Goal: Task Accomplishment & Management: Complete application form

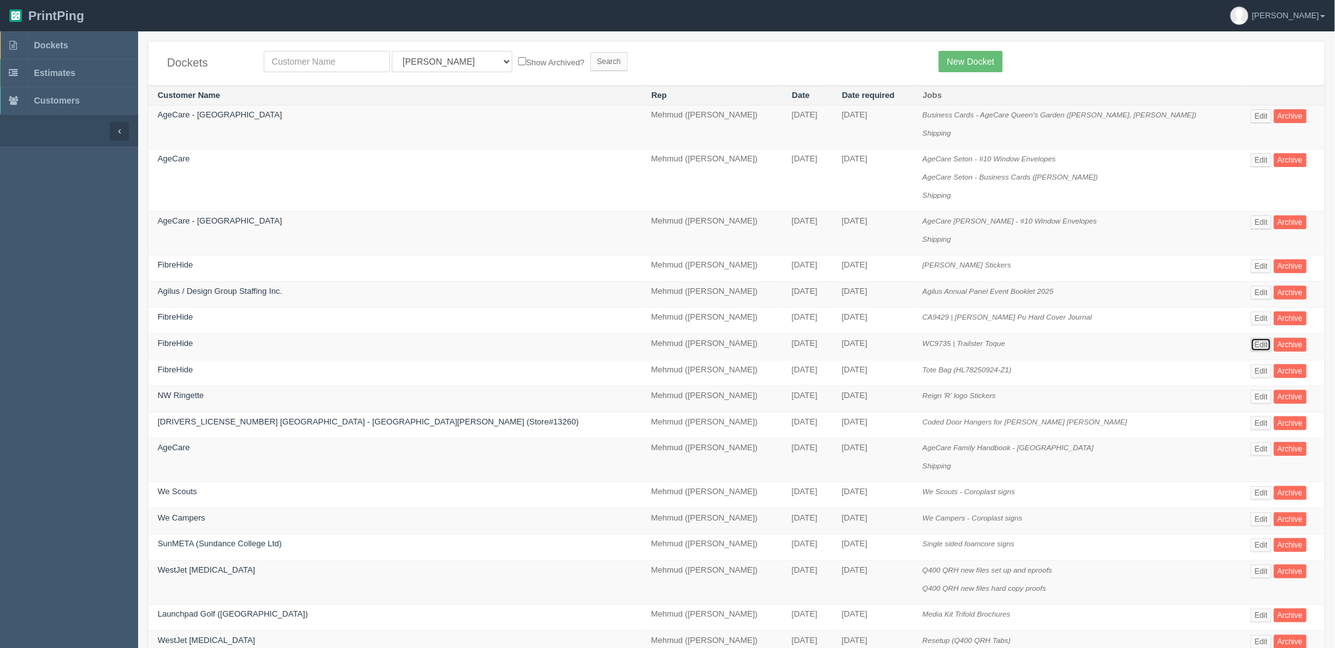
click at [1251, 344] on link "Edit" at bounding box center [1261, 345] width 21 height 14
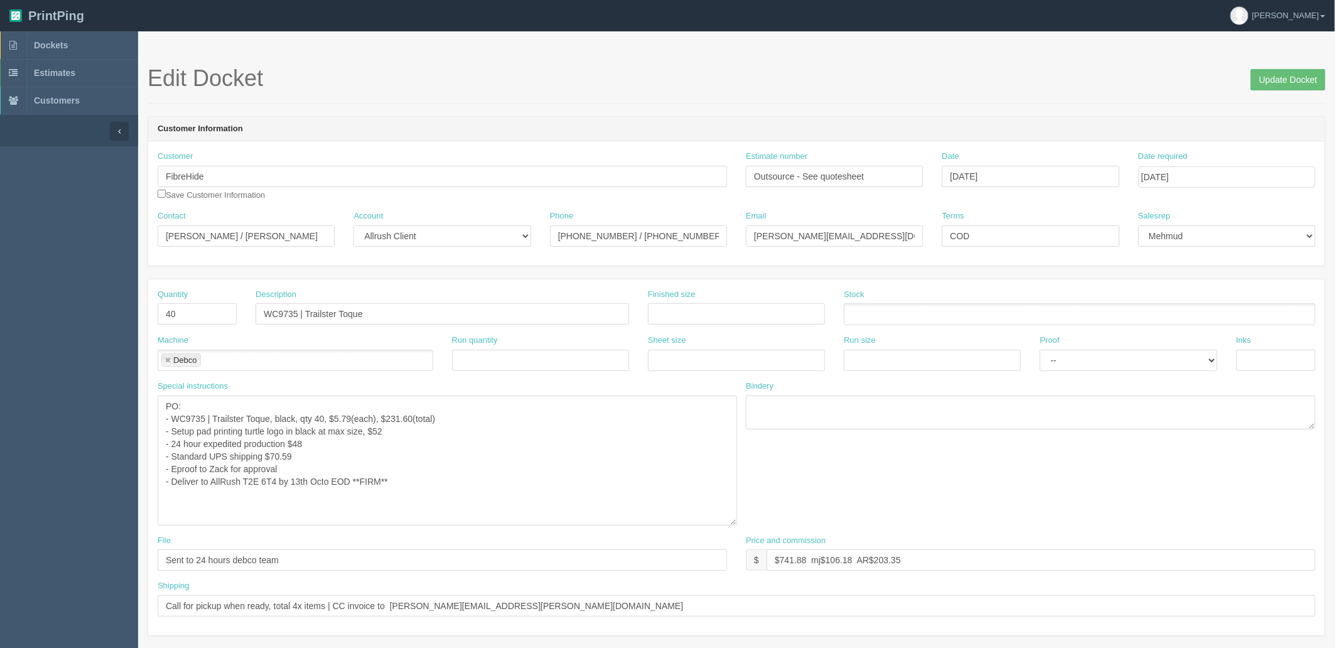
drag, startPoint x: 725, startPoint y: 427, endPoint x: 736, endPoint y: 524, distance: 97.3
click at [736, 524] on textarea "PO: - WC9735 | Trailster Toque, black, qty 40, $5.79(each), $231.60(total) - Se…" at bounding box center [448, 461] width 580 height 130
click at [89, 41] on link "Dockets" at bounding box center [69, 45] width 138 height 28
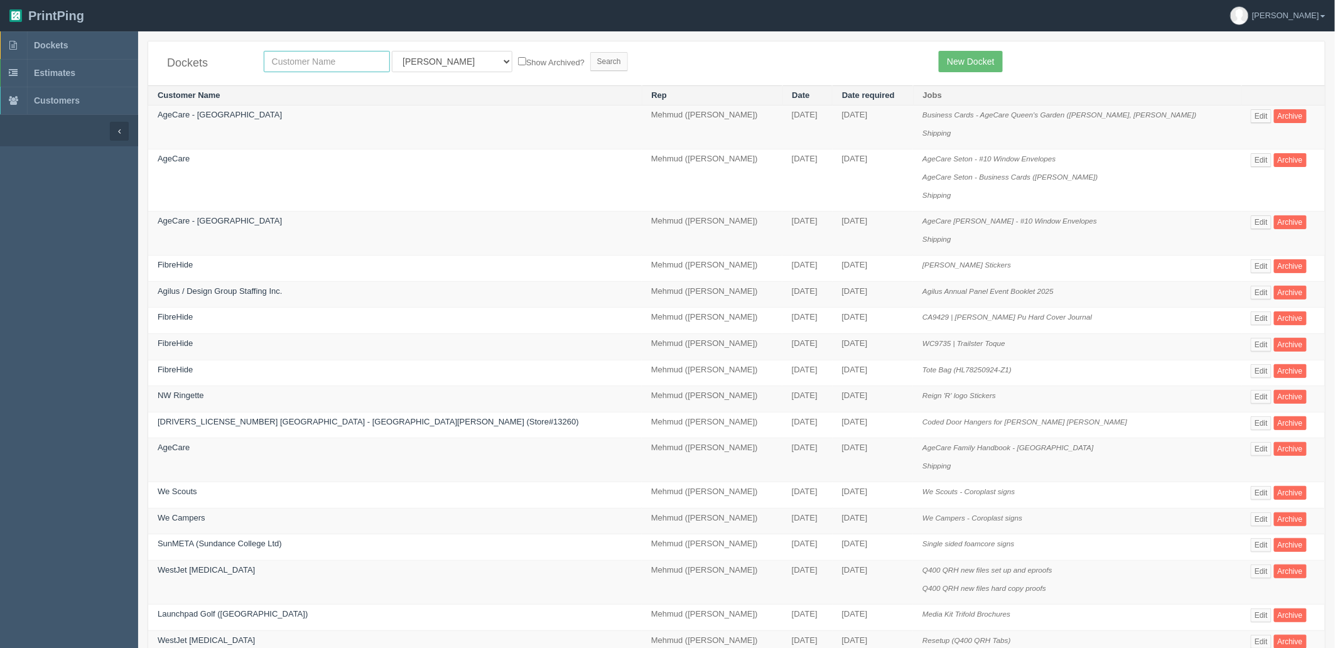
click at [285, 60] on input "text" at bounding box center [327, 61] width 126 height 21
type input "red"
click at [590, 52] on input "Search" at bounding box center [609, 61] width 38 height 19
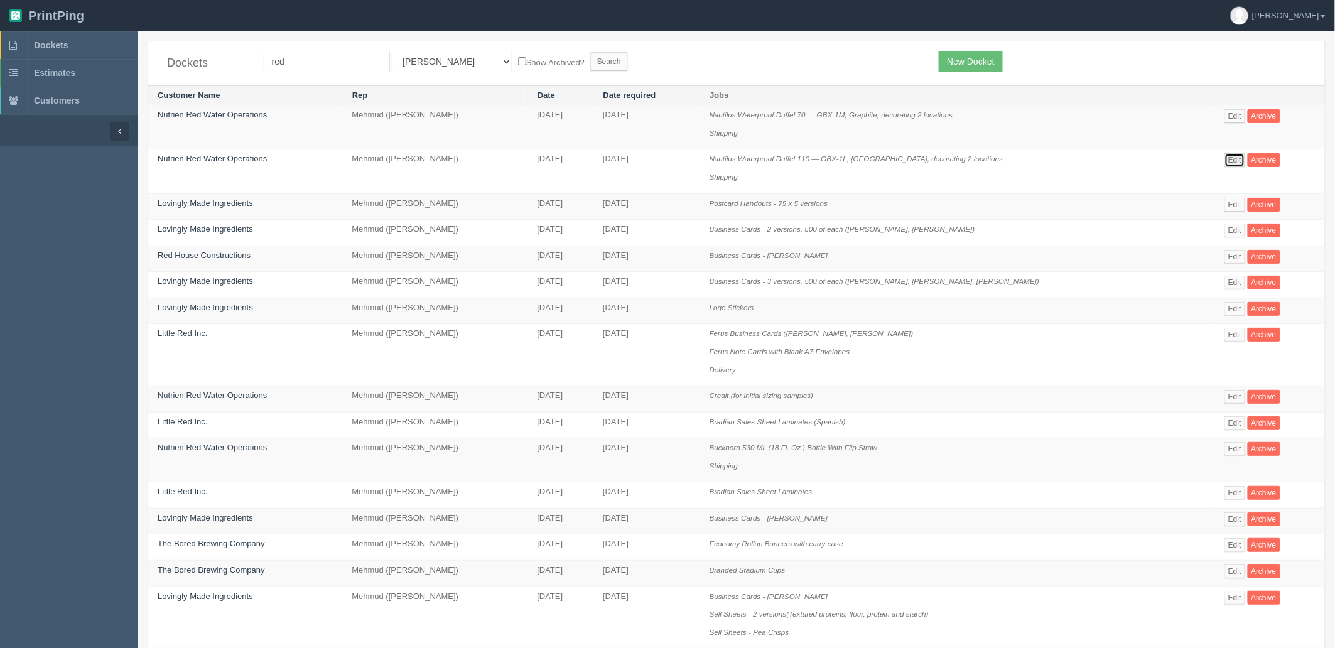
click at [1230, 155] on link "Edit" at bounding box center [1235, 160] width 21 height 14
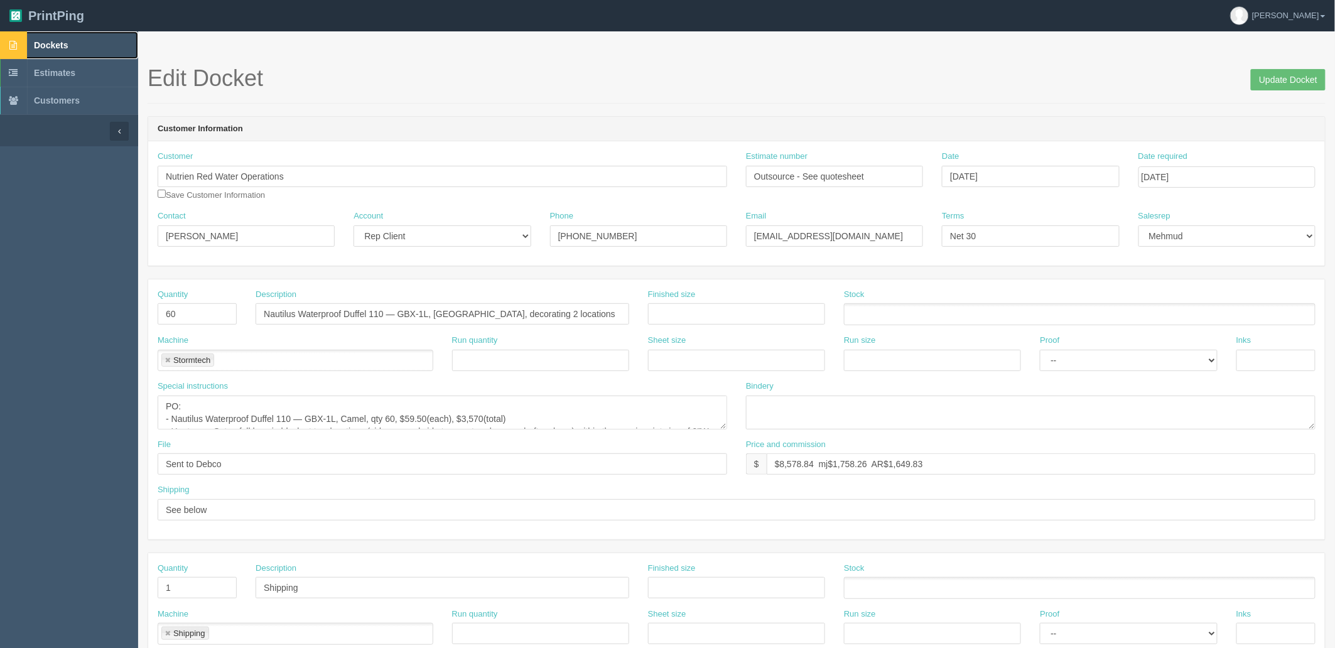
click at [100, 46] on link "Dockets" at bounding box center [69, 45] width 138 height 28
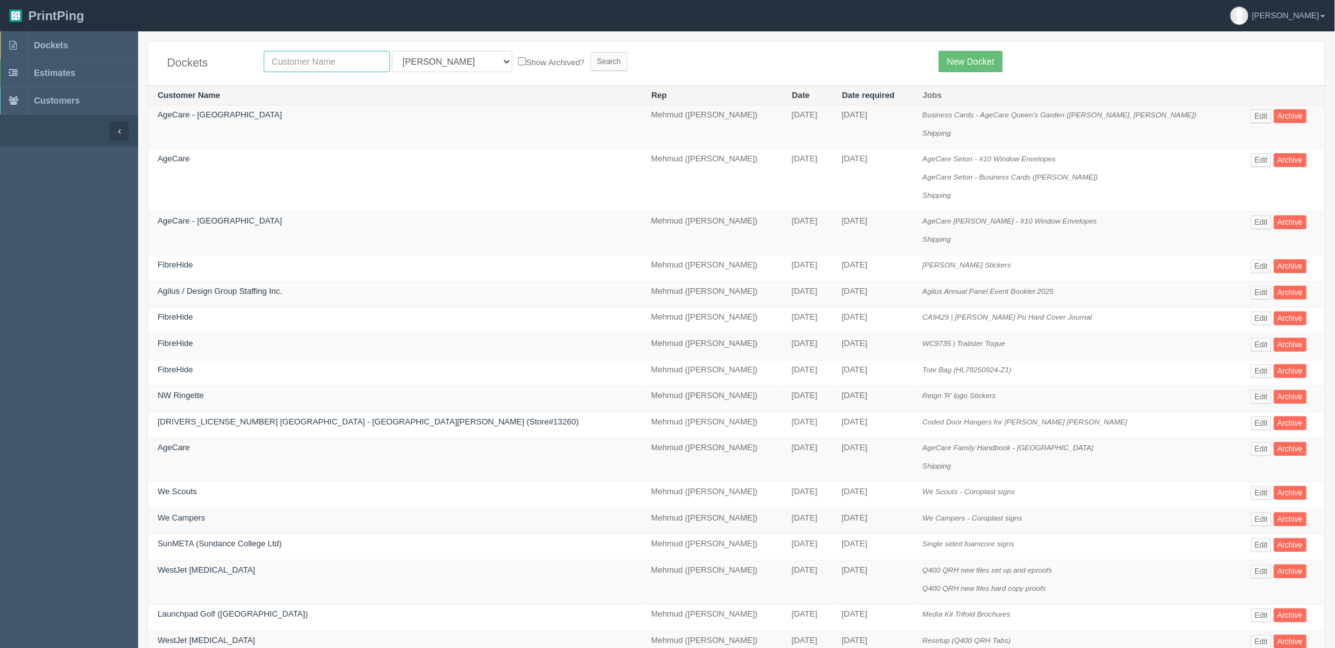
click at [300, 63] on input "text" at bounding box center [327, 61] width 126 height 21
type input "hearing"
click at [590, 52] on input "Search" at bounding box center [609, 61] width 38 height 19
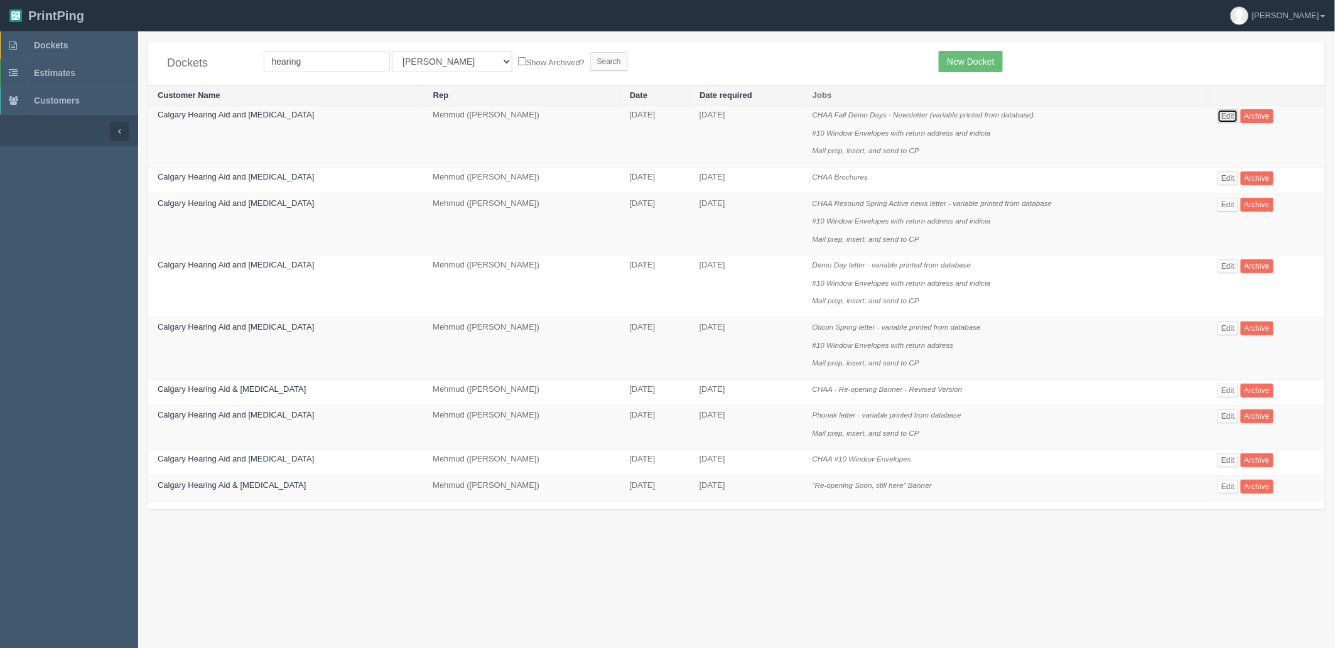
click at [1227, 116] on link "Edit" at bounding box center [1228, 116] width 21 height 14
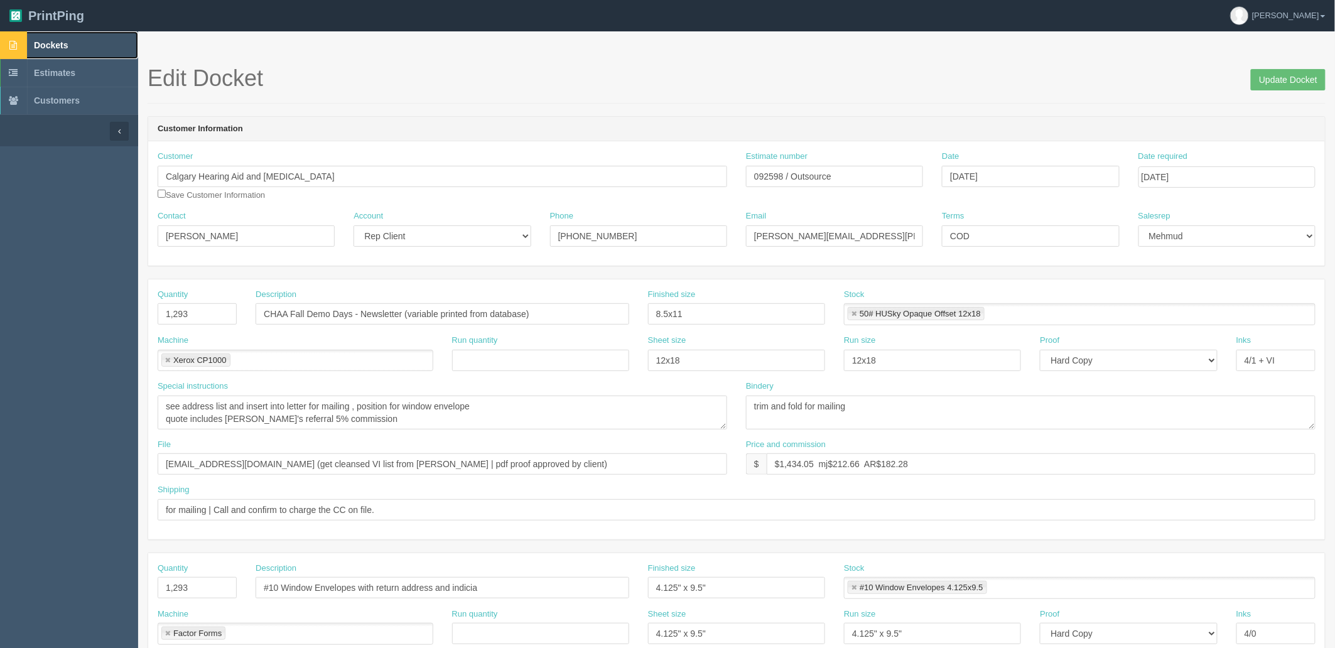
click at [63, 46] on span "Dockets" at bounding box center [51, 45] width 34 height 10
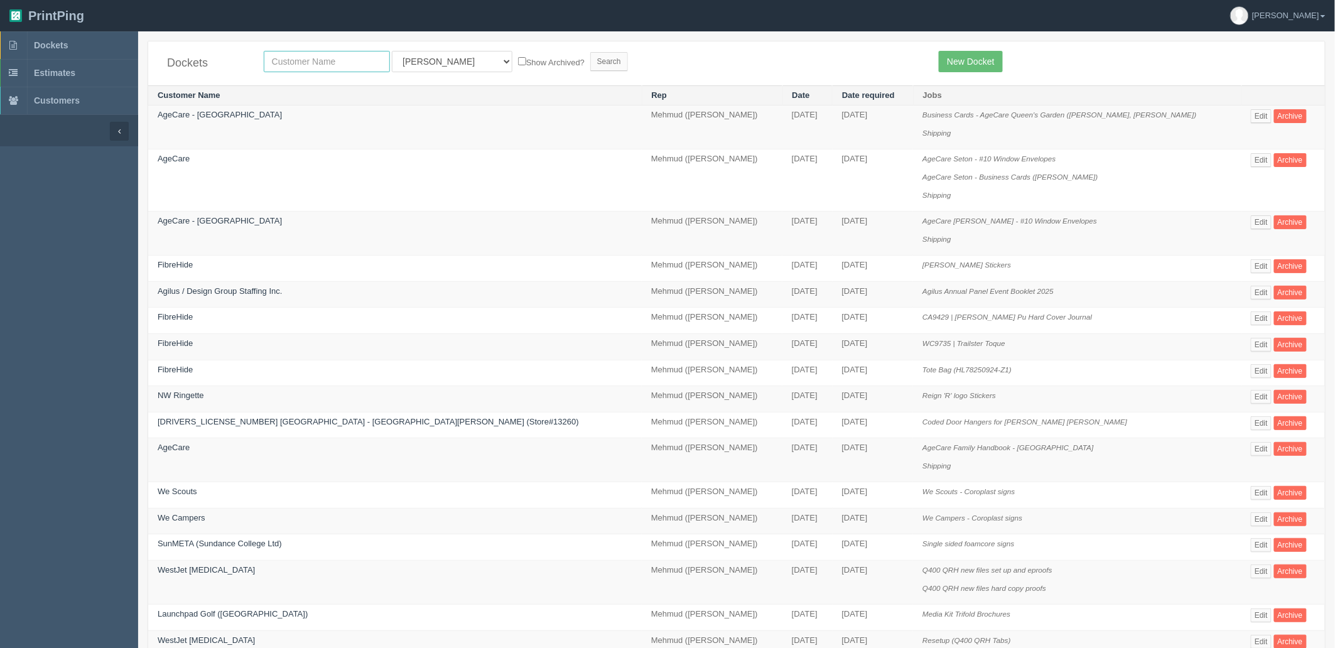
click at [343, 59] on input "text" at bounding box center [327, 61] width 126 height 21
click at [1251, 429] on link "Edit" at bounding box center [1261, 423] width 21 height 14
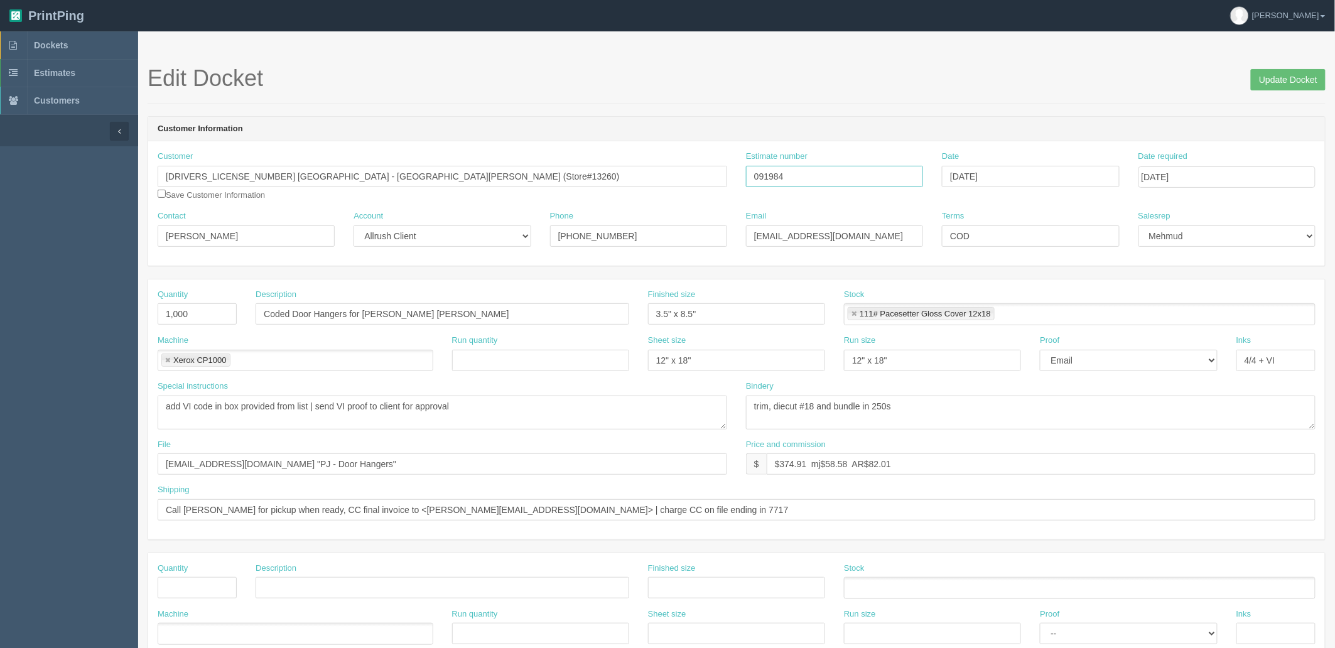
click at [782, 173] on input "091984" at bounding box center [834, 176] width 177 height 21
click at [82, 47] on link "Dockets" at bounding box center [69, 45] width 138 height 28
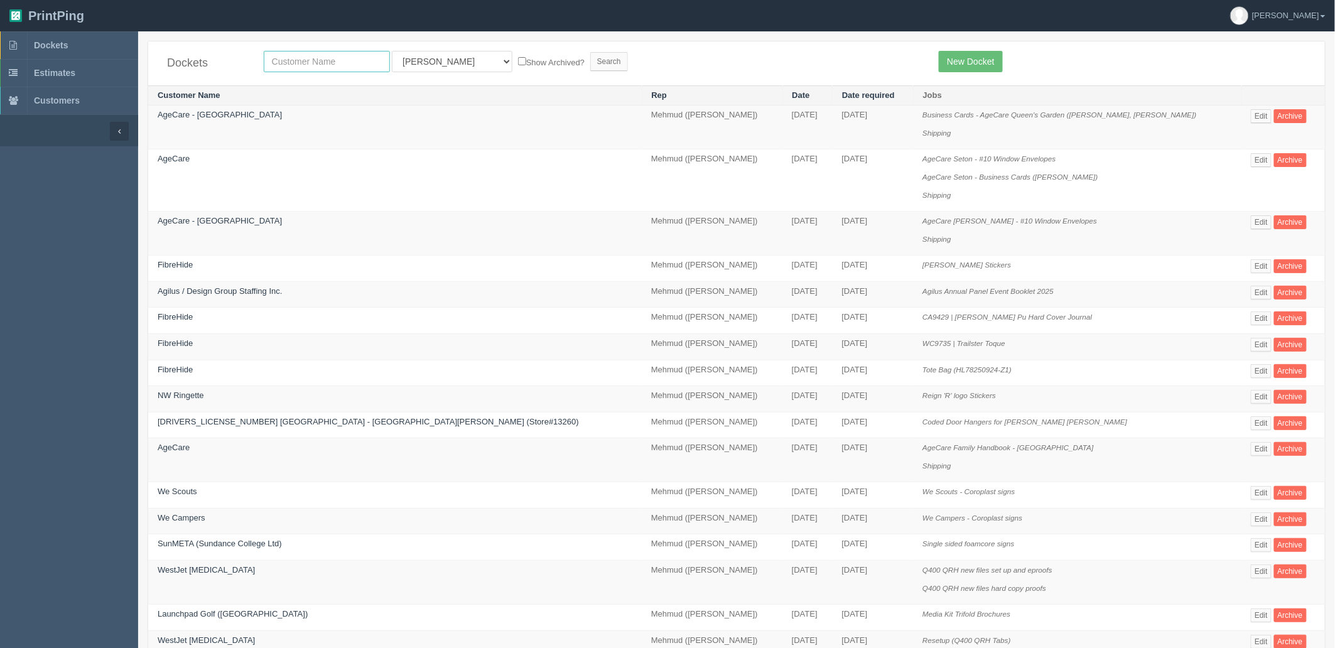
drag, startPoint x: 339, startPoint y: 64, endPoint x: 335, endPoint y: 55, distance: 10.4
click at [339, 64] on input "text" at bounding box center [327, 61] width 126 height 21
type input "little red"
click at [590, 52] on input "Search" at bounding box center [609, 61] width 38 height 19
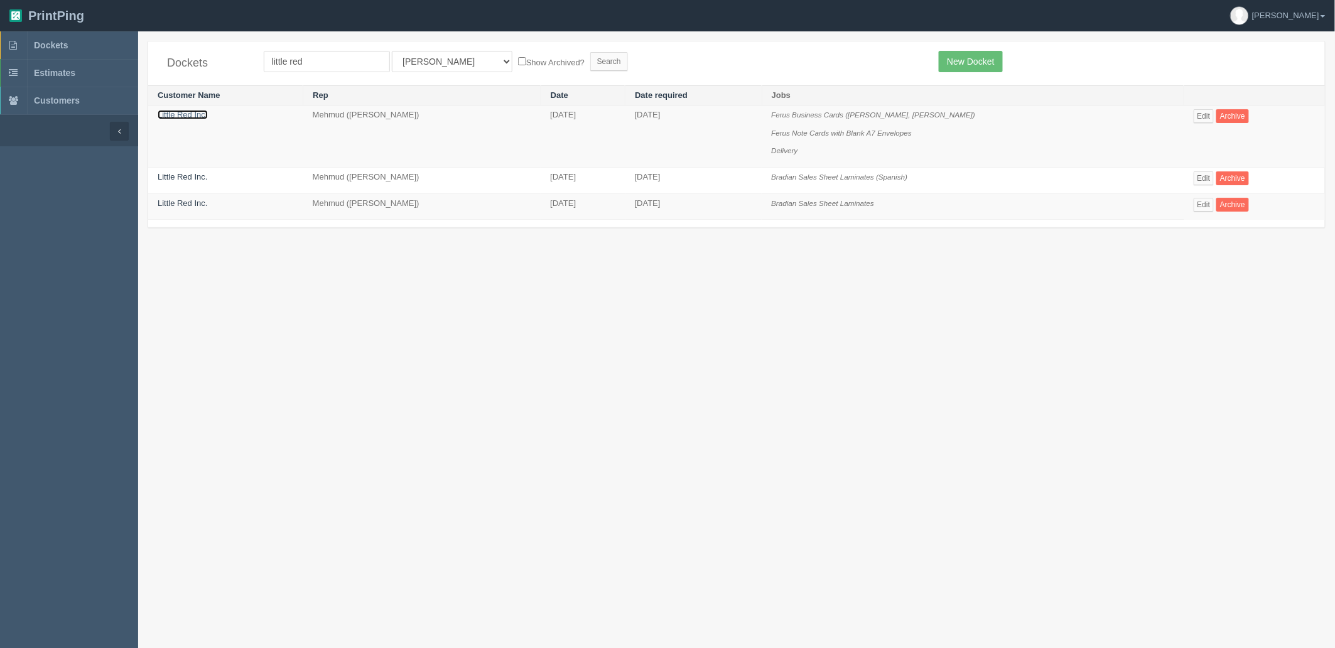
click at [182, 116] on link "Little Red Inc." at bounding box center [183, 114] width 50 height 9
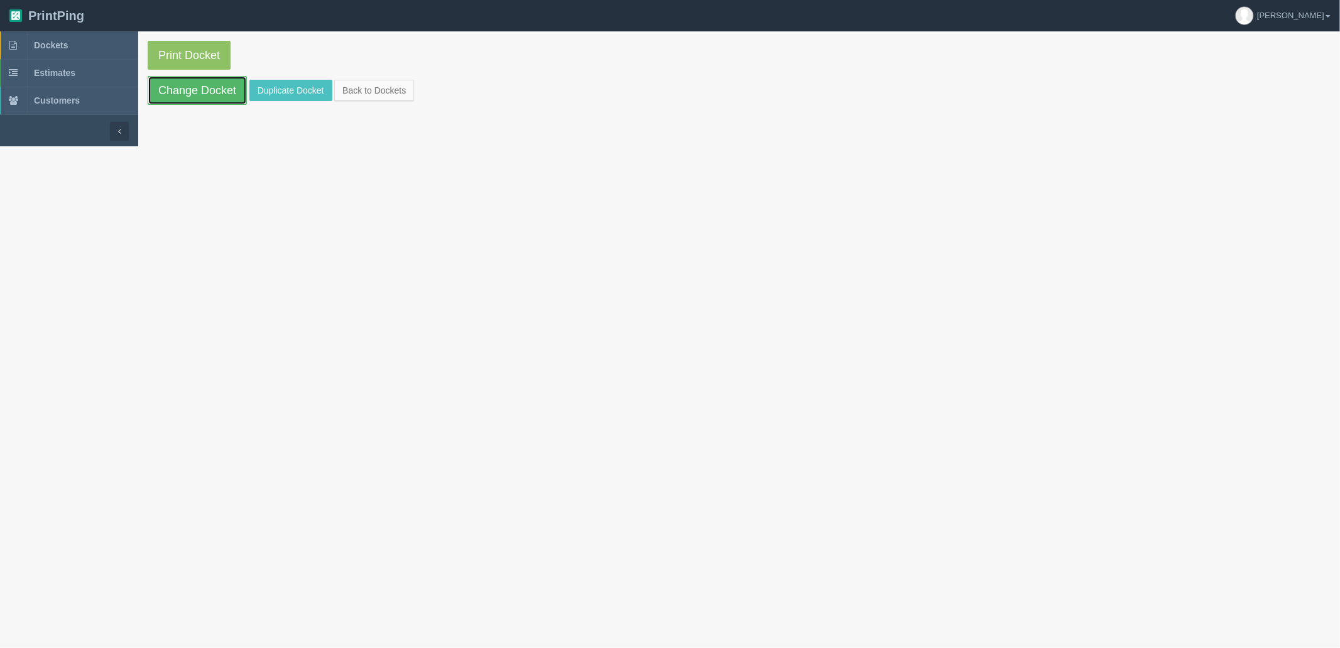
click at [197, 92] on link "Change Docket" at bounding box center [197, 90] width 99 height 29
click at [292, 90] on link "Duplicate Docket" at bounding box center [290, 90] width 83 height 21
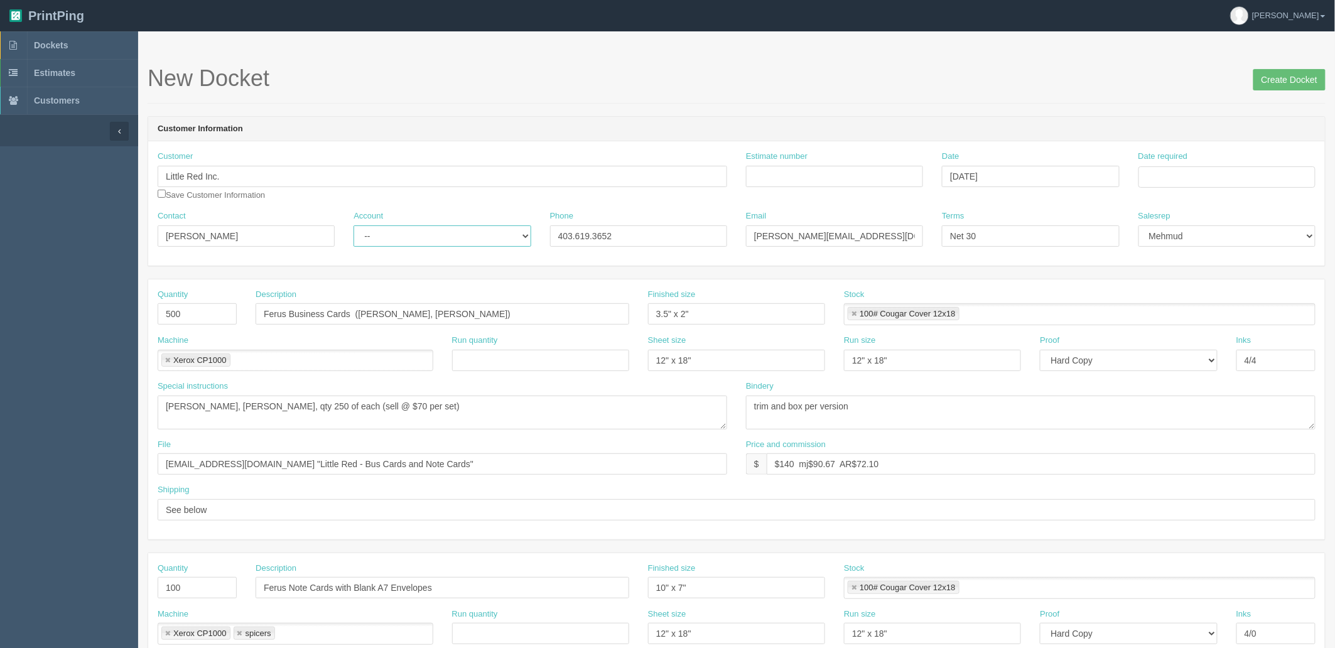
click at [381, 237] on select "-- Existing Client Allrush Client Rep Client" at bounding box center [442, 235] width 177 height 21
select select "Rep Client"
click at [354, 225] on select "-- Existing Client Allrush Client Rep Client" at bounding box center [442, 235] width 177 height 21
drag, startPoint x: 195, startPoint y: 308, endPoint x: -153, endPoint y: 276, distance: 349.4
click at [0, 276] on html "PrintPing Zack Edit account ( zack@allrush.ca ) Logout Dockets Estimates" at bounding box center [667, 570] width 1335 height 1141
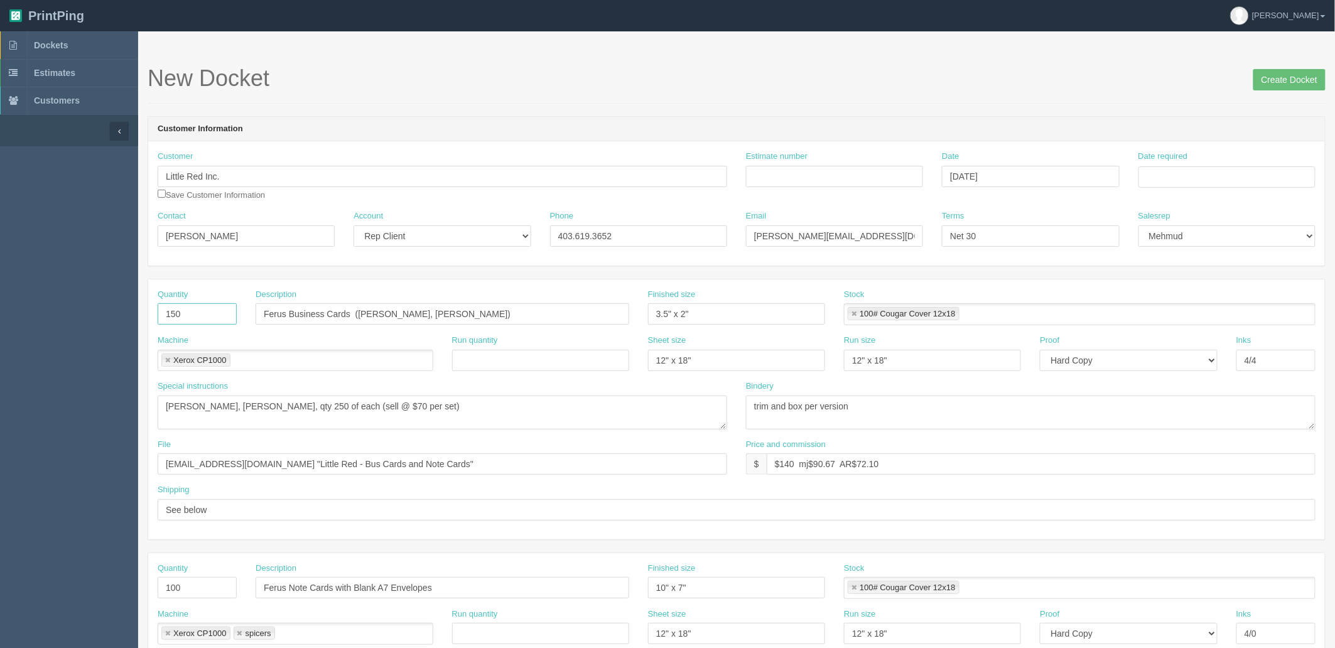
type input "150"
click at [494, 310] on input "Ferus Business Cards (Chad Porter, Tyler Dahlseide)" at bounding box center [443, 313] width 374 height 21
drag, startPoint x: 513, startPoint y: 310, endPoint x: -107, endPoint y: 315, distance: 620.0
click at [0, 315] on html "PrintPing Zack Edit account ( zack@allrush.ca ) Logout Dockets Estimates" at bounding box center [667, 570] width 1335 height 1141
type input "Program Cards ([PERSON_NAME] "[PERSON_NAME]" [PERSON_NAME])"
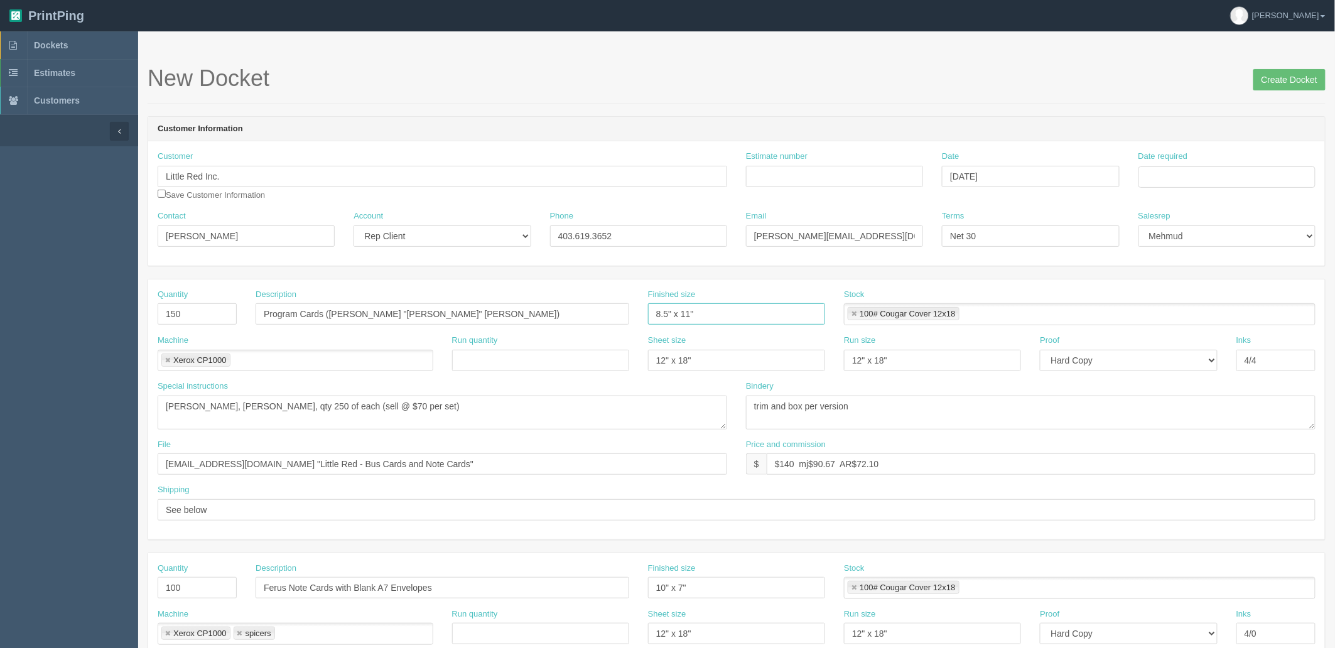
type input "8.5" x 11""
click at [850, 311] on li "100# Cougar Cover 12x18" at bounding box center [904, 313] width 112 height 13
click at [854, 315] on link at bounding box center [854, 314] width 8 height 8
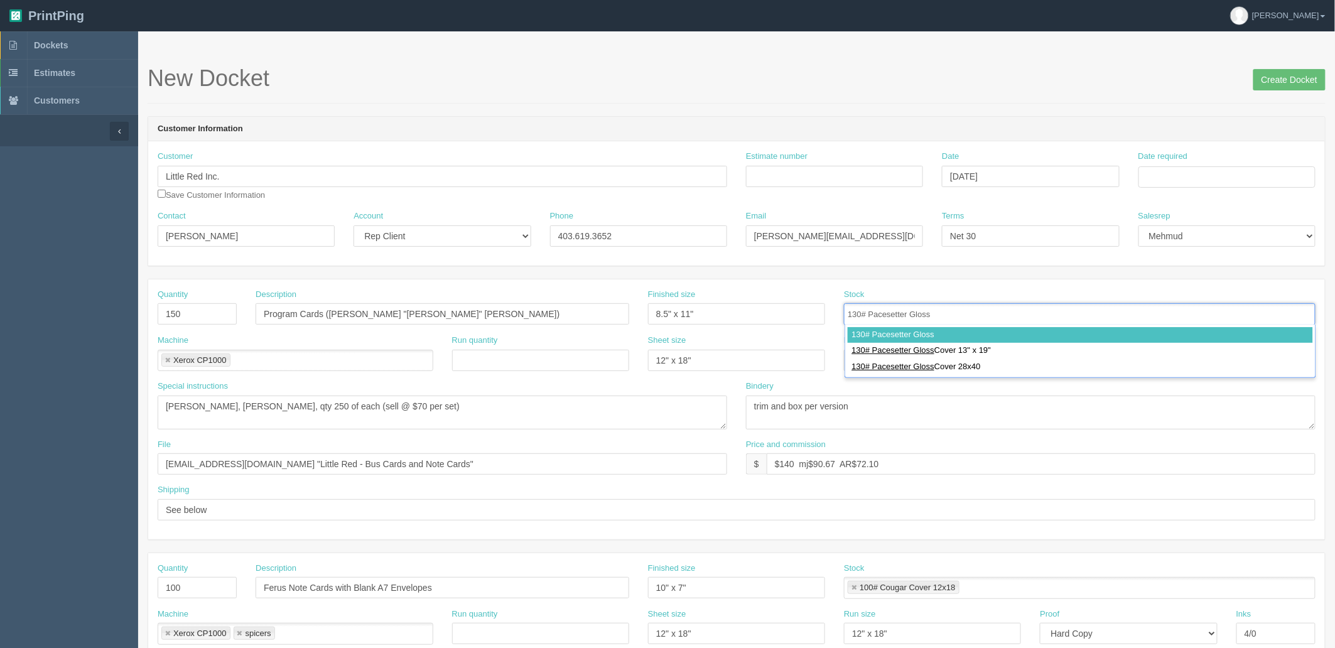
type input "130# Pacesetter Gloss"
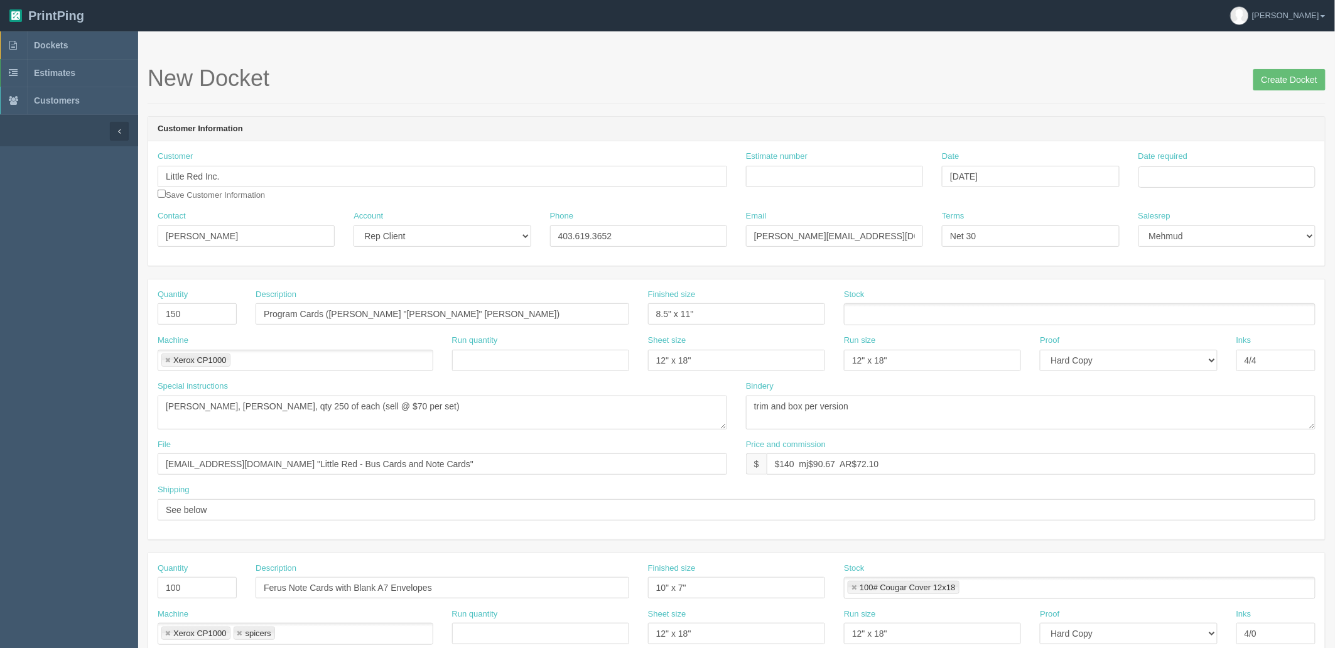
click at [925, 315] on ul at bounding box center [1080, 314] width 472 height 22
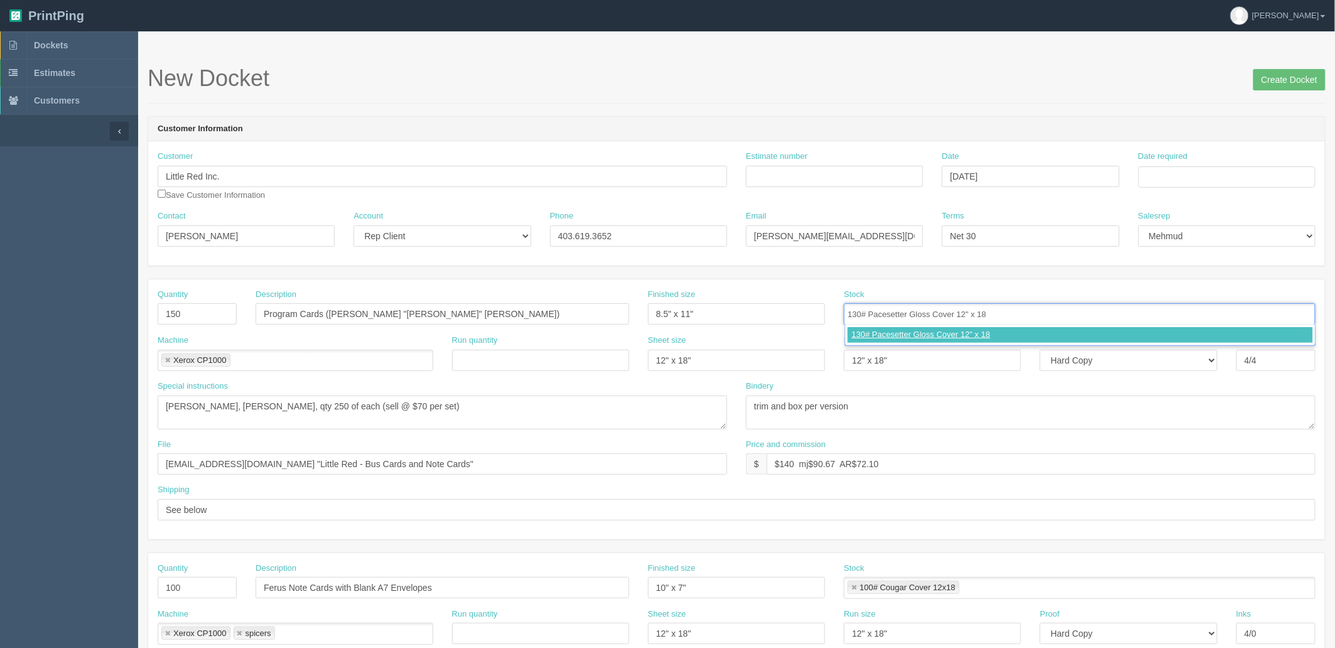
type input "130# Pacesetter Gloss Cover 12" x 18""
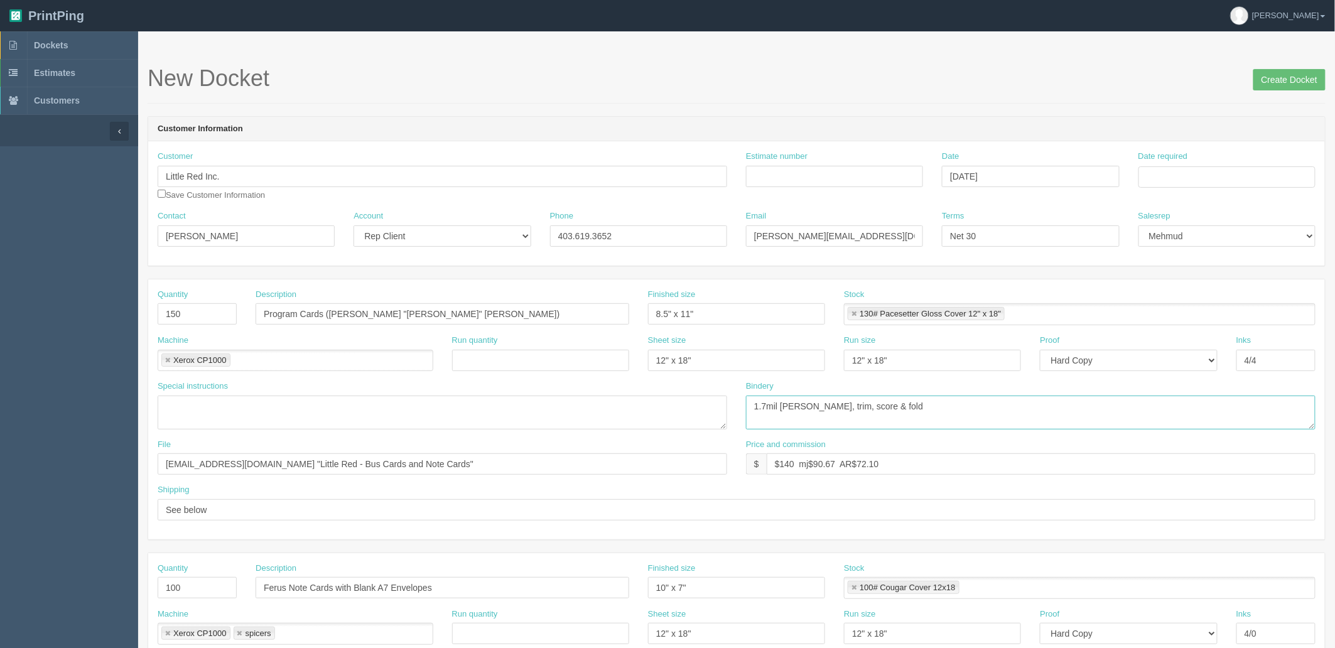
type textarea "1.7mil matte lam, trim, score & fold"
click at [469, 469] on input "files@allrush.ca "Little Red - Bus Cards and Note Cards"" at bounding box center [443, 463] width 570 height 21
drag, startPoint x: 416, startPoint y: 463, endPoint x: 259, endPoint y: 486, distance: 158.6
click at [0, 448] on html "PrintPing Zack Edit account ( zack@allrush.ca ) Logout Dockets Estimates" at bounding box center [667, 570] width 1335 height 1141
paste input "Z:\L\Little Red Inc\2025\September 2025"
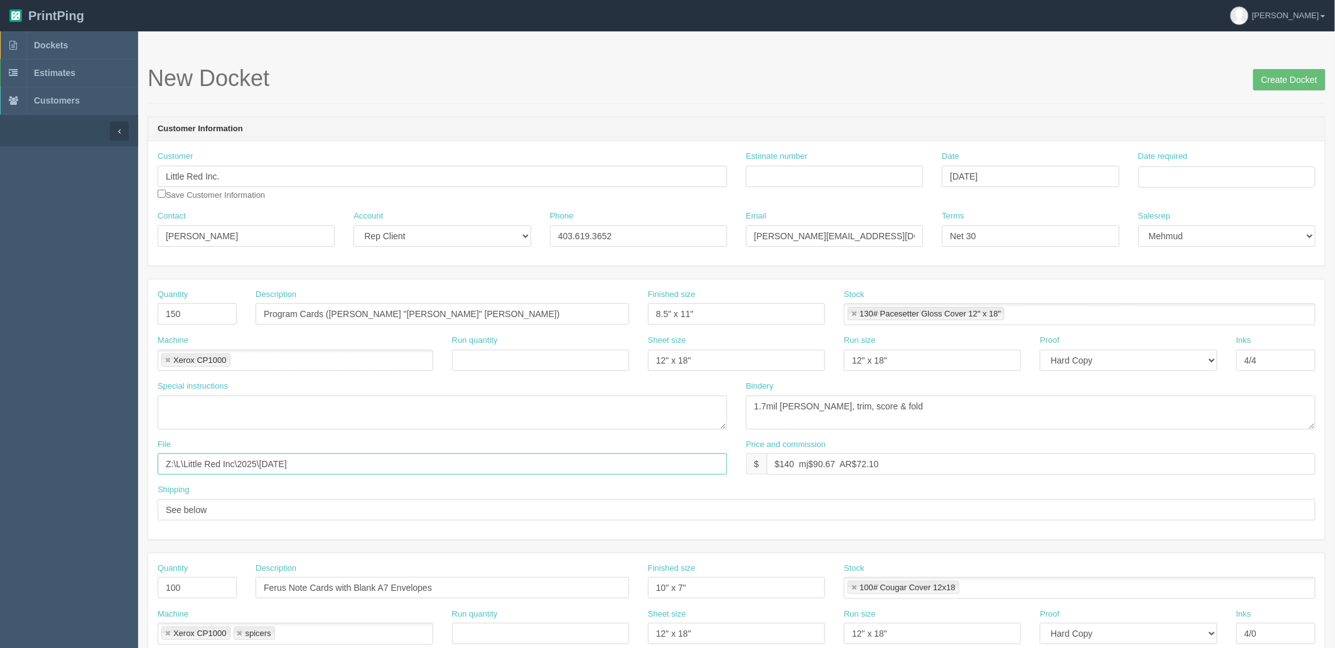
drag, startPoint x: 236, startPoint y: 465, endPoint x: -11, endPoint y: 465, distance: 247.5
click at [0, 465] on html "PrintPing Zack Edit account ( zack@allrush.ca ) Logout Dockets Estimates" at bounding box center [667, 570] width 1335 height 1141
type input "\September 2025"
drag, startPoint x: 779, startPoint y: 465, endPoint x: 1339, endPoint y: 344, distance: 572.6
click at [1335, 344] on html "PrintPing Zack Edit account ( zack@allrush.ca ) Logout Dockets Estimates" at bounding box center [667, 570] width 1335 height 1141
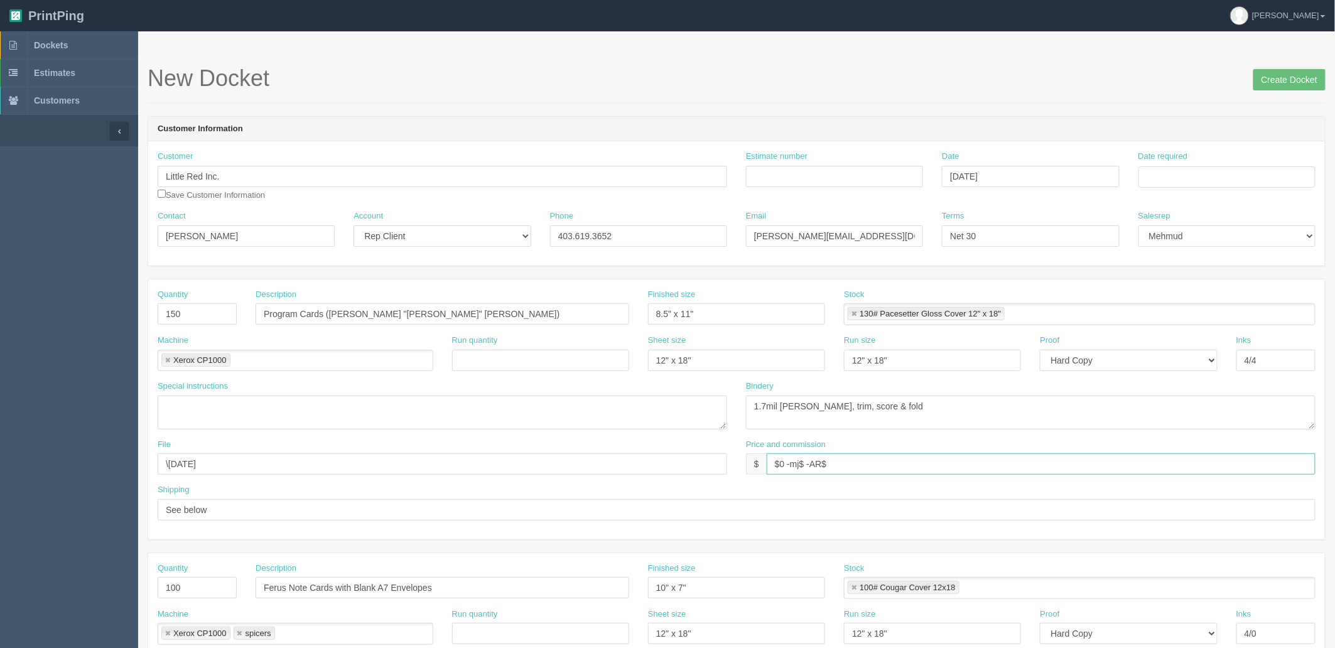
type input "$0 -mj$ -AR$"
click at [781, 173] on input "Estimate number" at bounding box center [834, 176] width 177 height 21
paste input "092660"
type input "092660"
click at [1148, 178] on input "Date required" at bounding box center [1227, 176] width 177 height 21
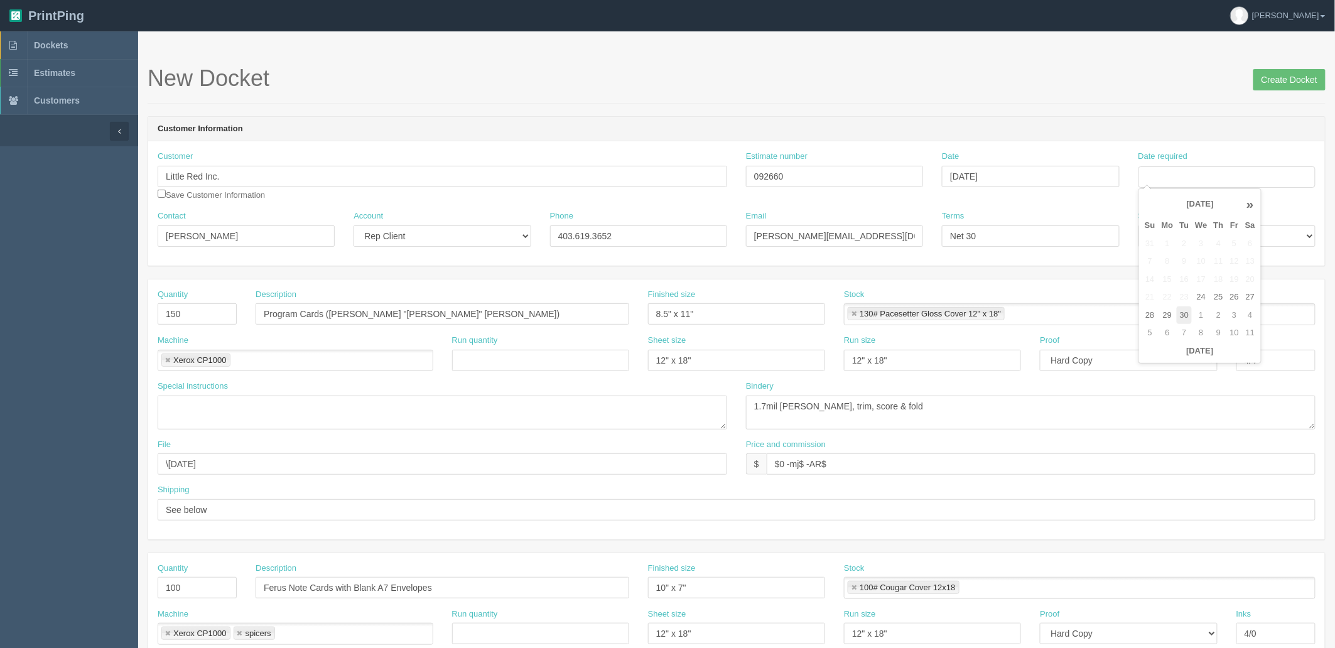
click at [1185, 314] on td "30" at bounding box center [1185, 316] width 16 height 18
type input "[DATE]"
click at [1016, 126] on header "Customer Information" at bounding box center [736, 129] width 1177 height 25
drag, startPoint x: 204, startPoint y: 582, endPoint x: 96, endPoint y: 587, distance: 107.5
click at [65, 587] on section "Dockets Estimates Customers" at bounding box center [667, 585] width 1335 height 1109
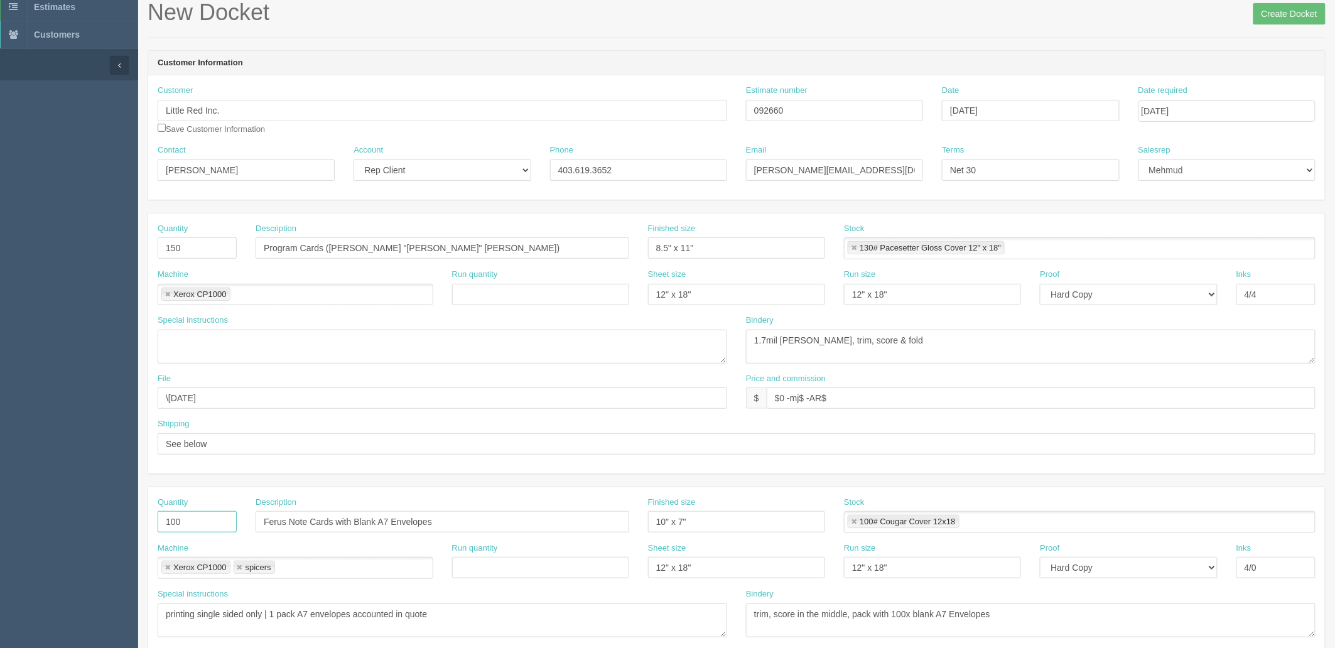
scroll to position [279, 0]
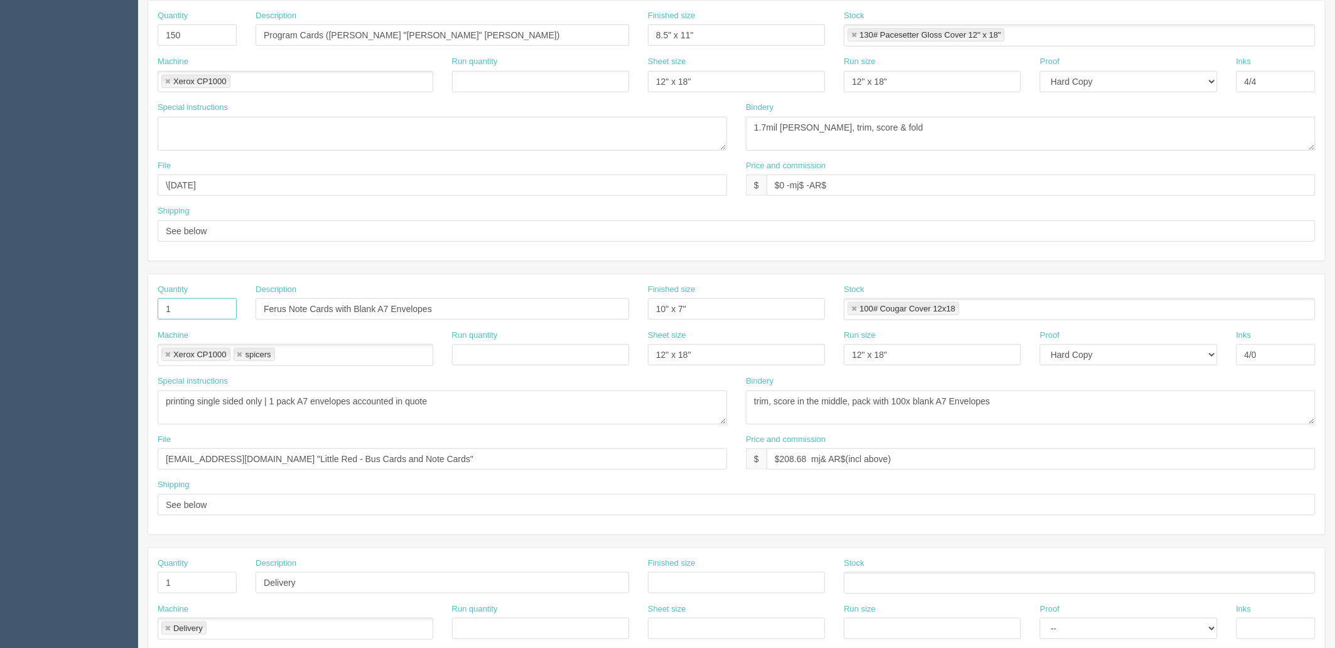
type input "1"
type input "Shipping"
click at [165, 356] on link at bounding box center [168, 355] width 8 height 8
type input "spicers"
type input "Shipping"
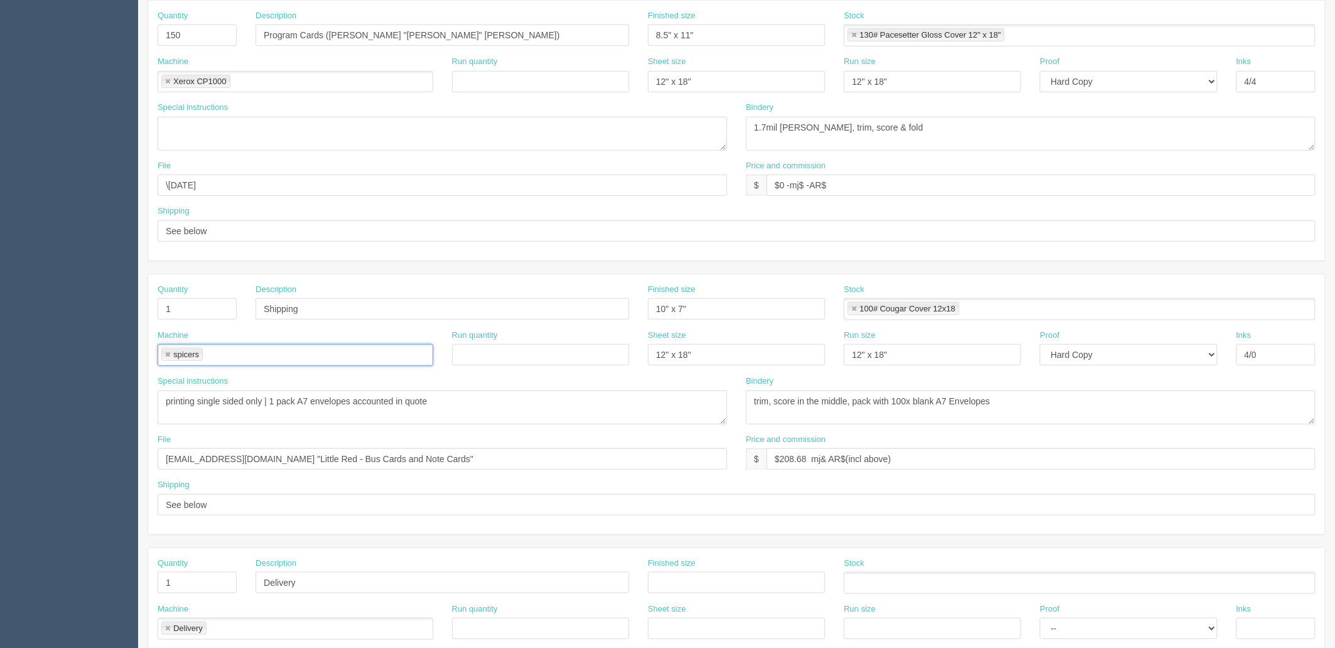
click at [165, 356] on link at bounding box center [168, 355] width 8 height 8
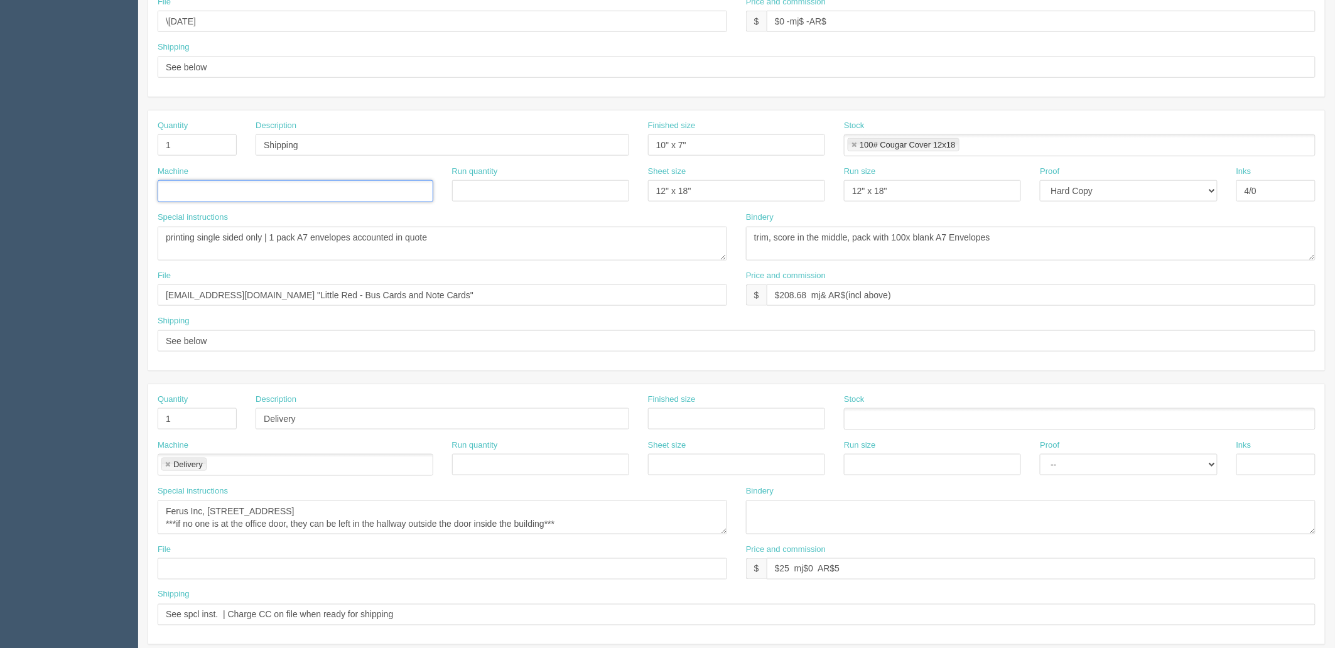
scroll to position [493, 0]
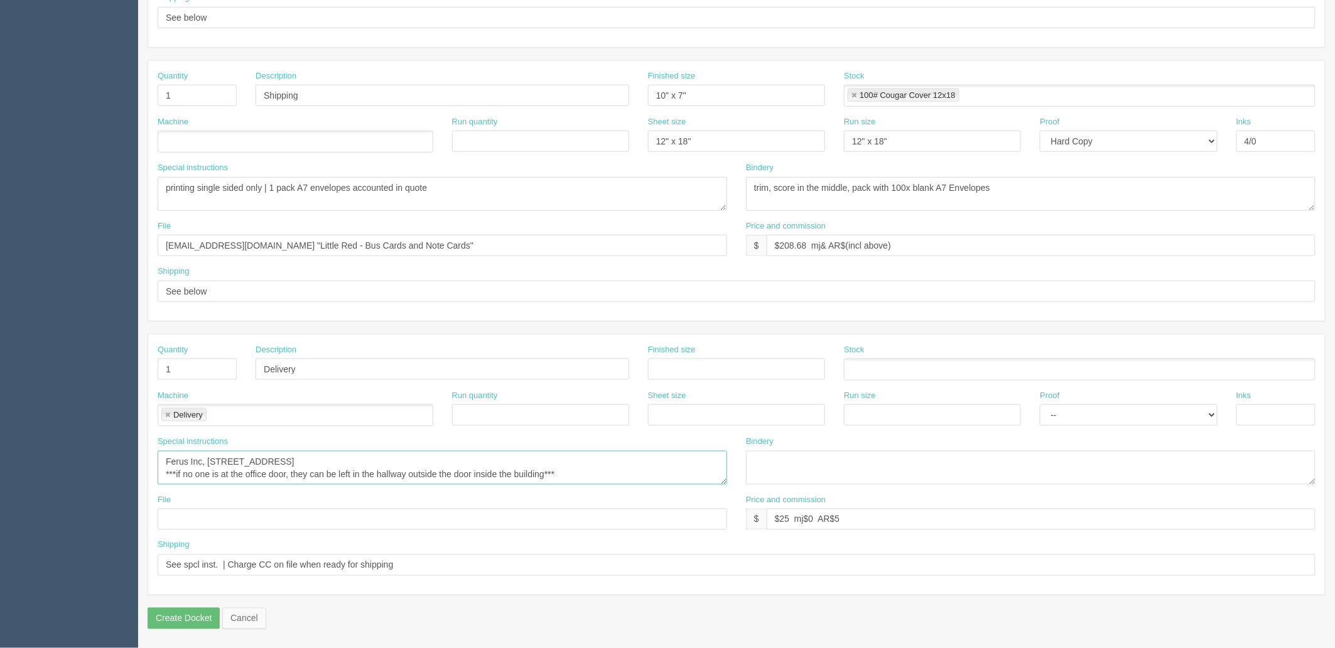
click at [362, 474] on textarea "Ferus Inc, Suite 201, 438 11 Avenue SE Calgary, AB T2T 0Y4 ***if no one is at t…" at bounding box center [443, 468] width 570 height 34
paste textarea "17 White Oak Crescent SW, Calgary, AB T3C 3J7"
click at [166, 460] on textarea "Ferus Inc, Suite 201, 438 11 Avenue SE Calgary, AB T2T 0Y4 ***if no one is at t…" at bounding box center [443, 468] width 570 height 34
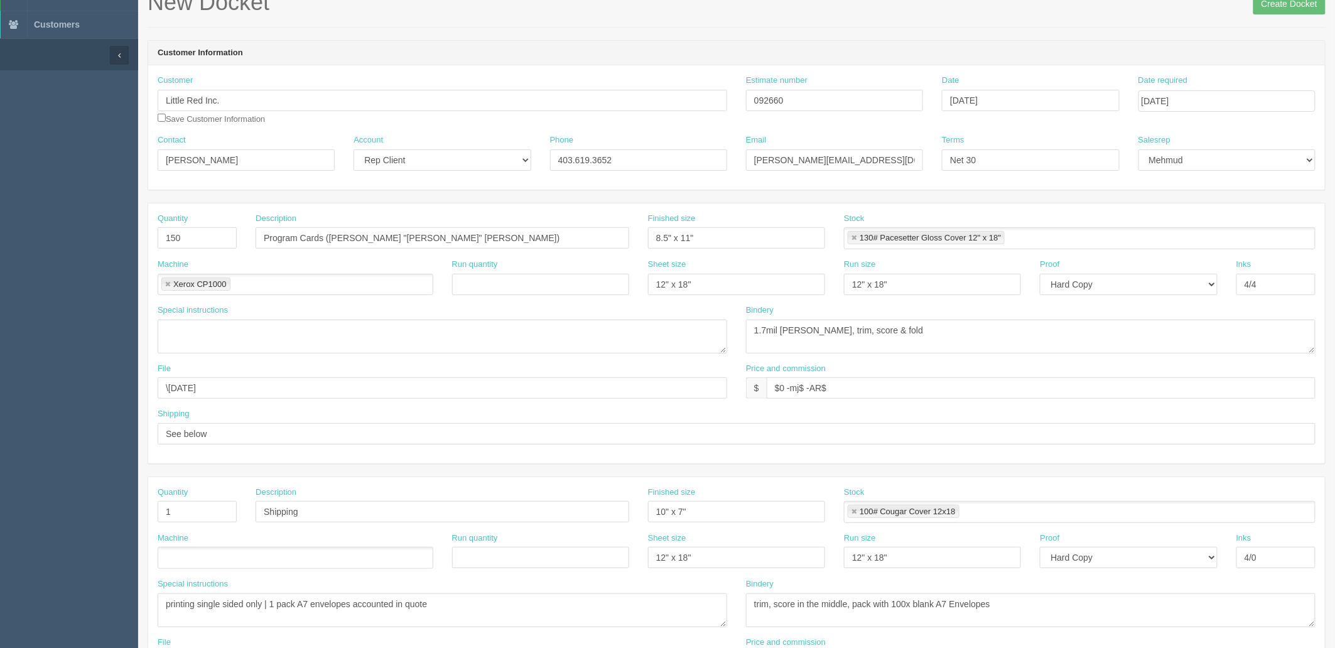
scroll to position [74, 0]
drag, startPoint x: -59, startPoint y: 158, endPoint x: -99, endPoint y: 165, distance: 40.1
click at [0, 165] on html "PrintPing Zack Edit account ( zack@allrush.ca ) Logout Dockets Estimates" at bounding box center [667, 496] width 1335 height 1141
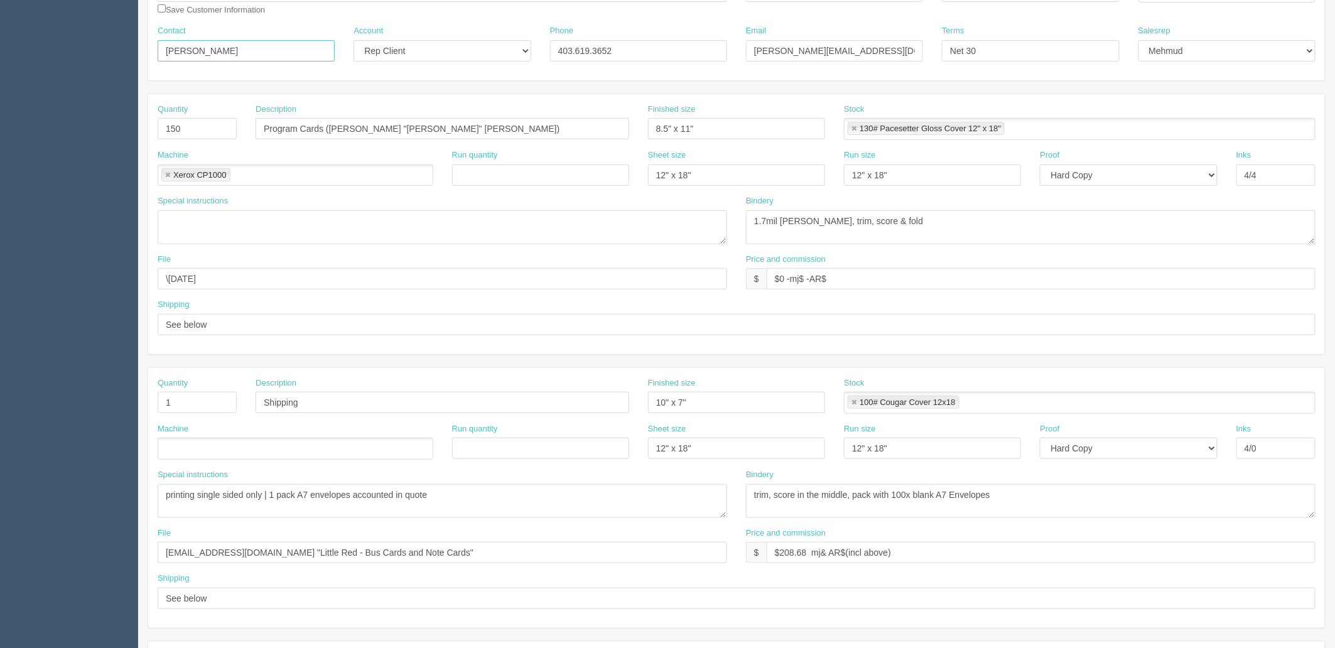
scroll to position [493, 0]
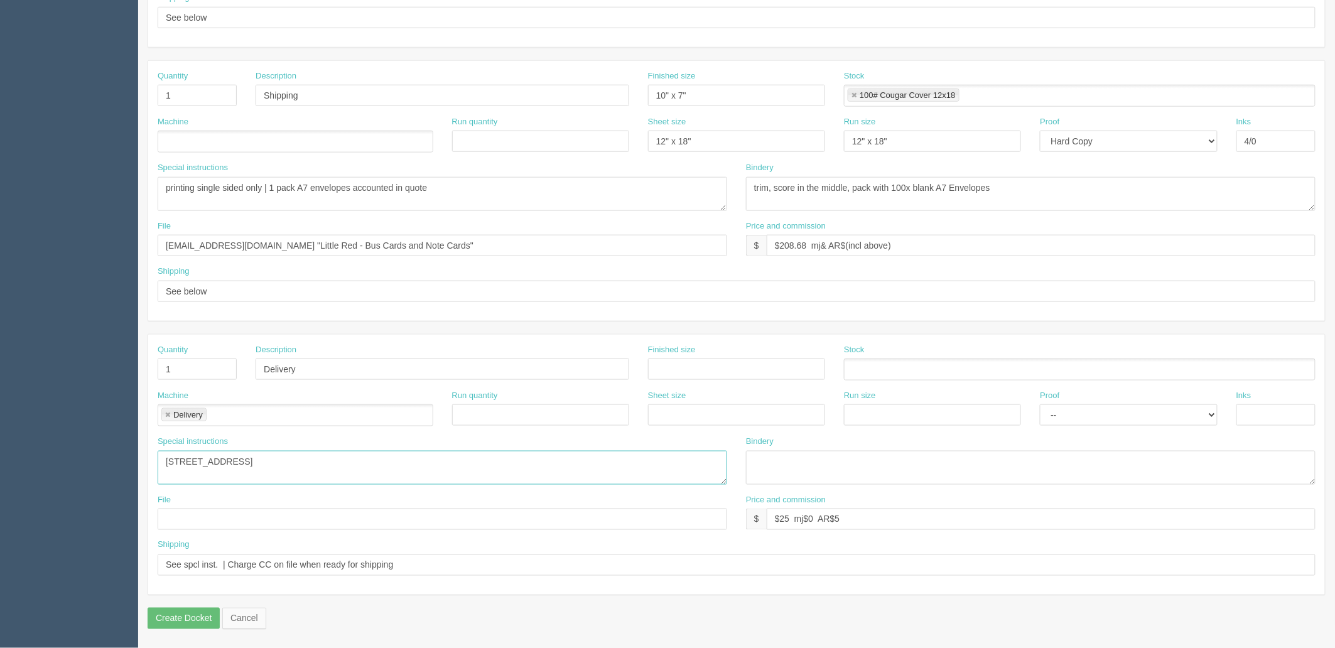
click at [165, 457] on textarea "Ferus Inc, Suite 201, 438 11 Avenue SE Calgary, AB T2T 0Y4 ***if no one is at t…" at bounding box center [443, 468] width 570 height 34
paste textarea "Maureen Dahlseide"
click at [519, 474] on textarea "Ferus Inc, Suite 201, 438 11 Avenue SE Calgary, AB T2T 0Y4 ***if no one is at t…" at bounding box center [443, 468] width 570 height 34
type textarea "ATT: Maureen Dahlseide, 17 White Oak Crescent SW, Calgary, AB T3C 3J7"
drag, startPoint x: 475, startPoint y: 562, endPoint x: 8, endPoint y: 536, distance: 467.4
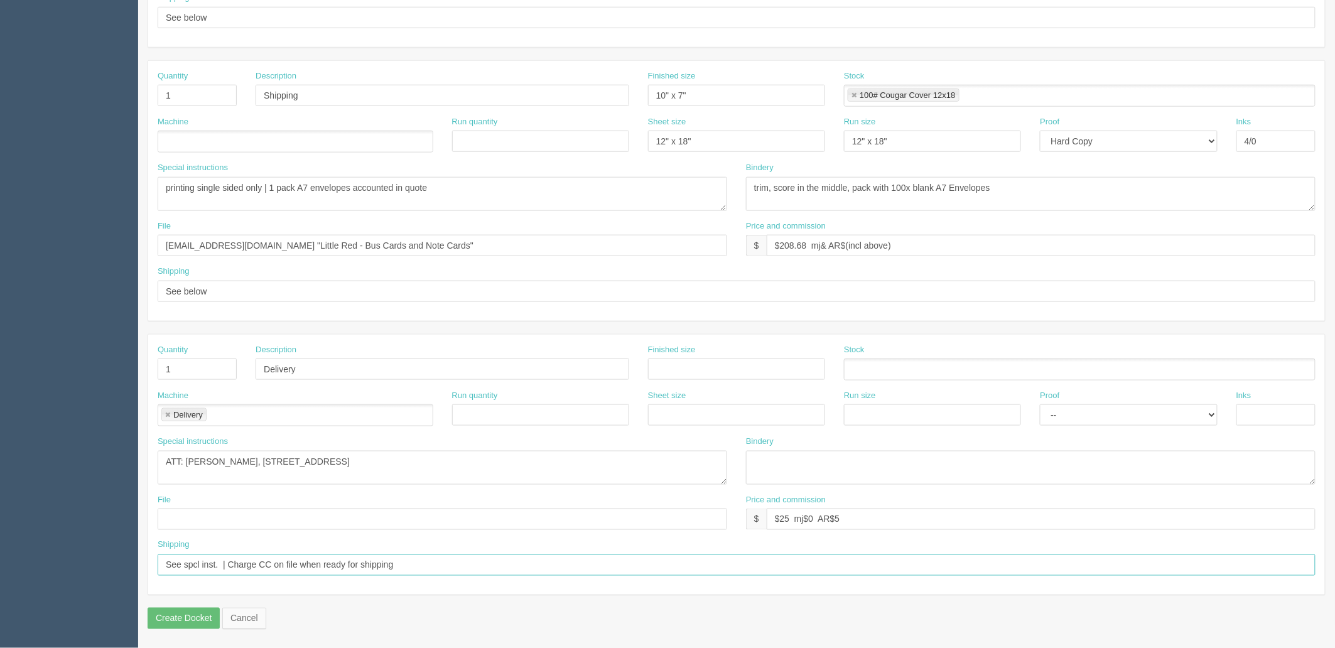
click at [8, 536] on section "Dockets Estimates Customers" at bounding box center [667, 93] width 1335 height 1109
drag, startPoint x: 281, startPoint y: 561, endPoint x: 247, endPoint y: 567, distance: 33.9
click at [280, 561] on input "See spcl inst. | Charge CC on file when ready for shipping" at bounding box center [737, 565] width 1158 height 21
click at [230, 569] on input "See spcl inst. | Charge CC on file when ready for shipping" at bounding box center [737, 565] width 1158 height 21
drag, startPoint x: 222, startPoint y: 563, endPoint x: 777, endPoint y: 565, distance: 555.3
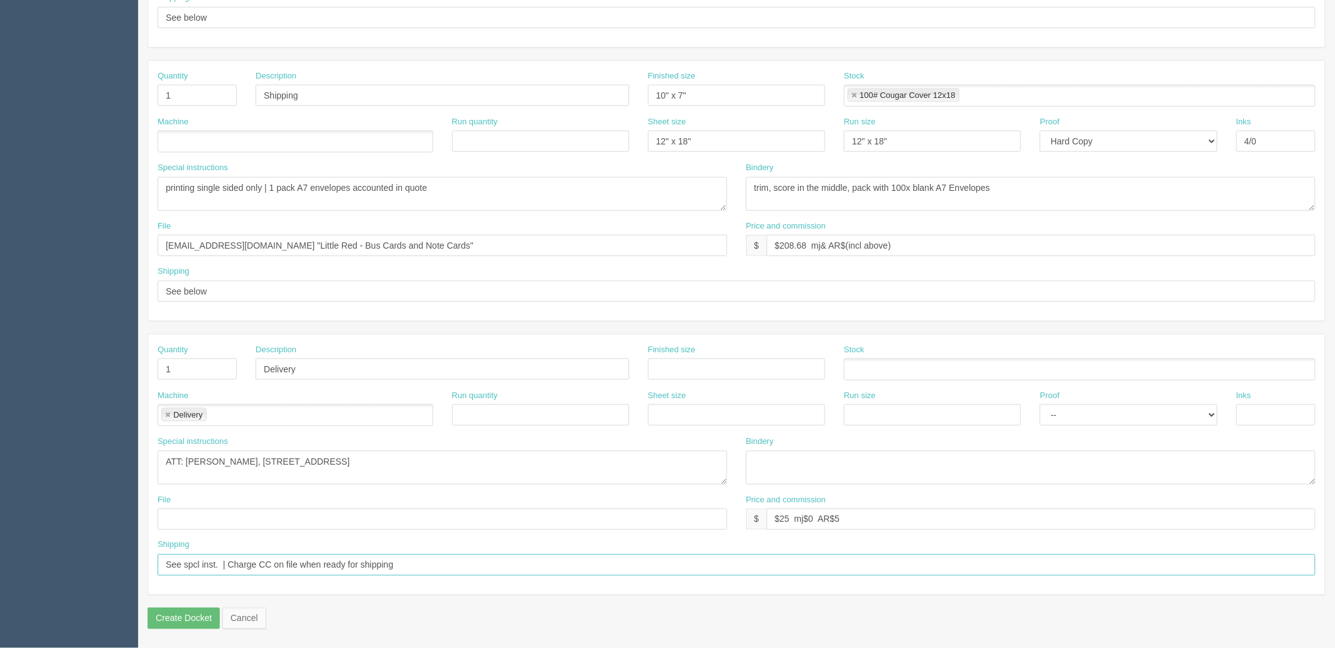
click at [777, 565] on input "See spcl inst. | Charge CC on file when ready for shipping" at bounding box center [737, 565] width 1158 height 21
type input "See spcl inst."
drag, startPoint x: 776, startPoint y: 518, endPoint x: 1339, endPoint y: 519, distance: 562.8
click at [1335, 519] on html "PrintPing Zack Edit account ( zack@allrush.ca ) Logout Dockets Estimates" at bounding box center [667, 78] width 1335 height 1141
type input "$0 -mj$10 -AR$10"
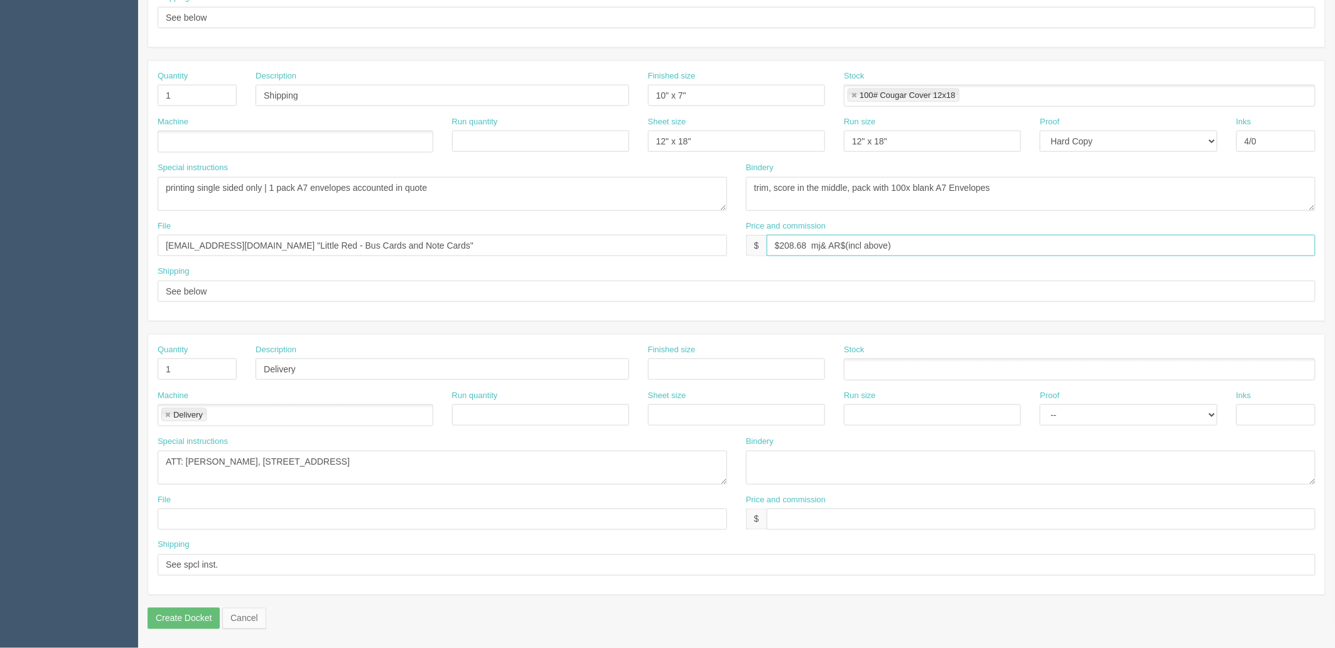
click at [940, 246] on input "$208.68 mj& AR$(incl above)" at bounding box center [1041, 245] width 549 height 21
paste input "0 -mj$10 -AR$10"
type input "$0 -mj$10 -AR$10"
click at [491, 455] on textarea "Ferus Inc, Suite 201, 438 11 Avenue SE Calgary, AB T2T 0Y4 ***if no one is at t…" at bounding box center [443, 468] width 570 height 34
click at [461, 187] on textarea "printing single sided only | 1 pack A7 envelopes accounted in quote" at bounding box center [443, 194] width 570 height 34
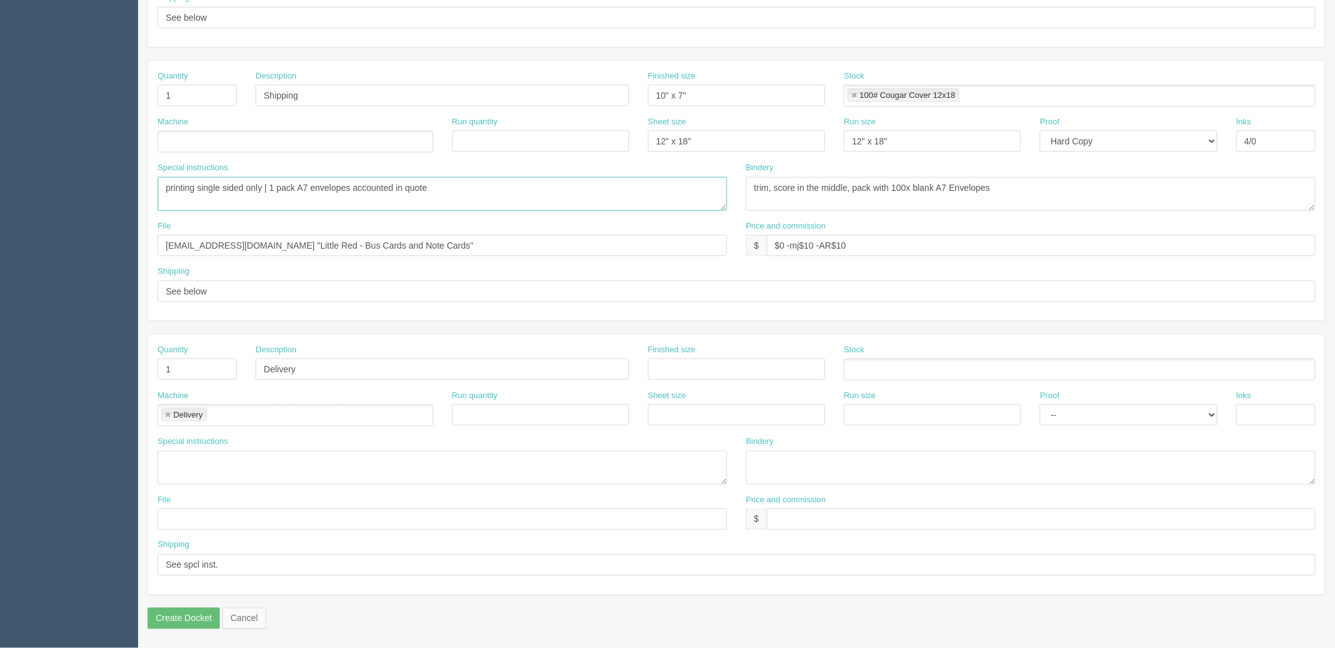
paste textarea "ATT: Maureen Dahlseide, 17 White Oak Crescent SW, Calgary, AB T3C 3J7"
type textarea "ATT: Maureen Dahlseide, 17 White Oak Crescent SW, Calgary, AB T3C 3J7"
drag, startPoint x: 329, startPoint y: 369, endPoint x: 146, endPoint y: 352, distance: 183.6
click at [149, 353] on div "Quantity 1 Description Delivery Finished size Stock" at bounding box center [736, 367] width 1177 height 46
drag, startPoint x: 301, startPoint y: 89, endPoint x: 84, endPoint y: 77, distance: 217.6
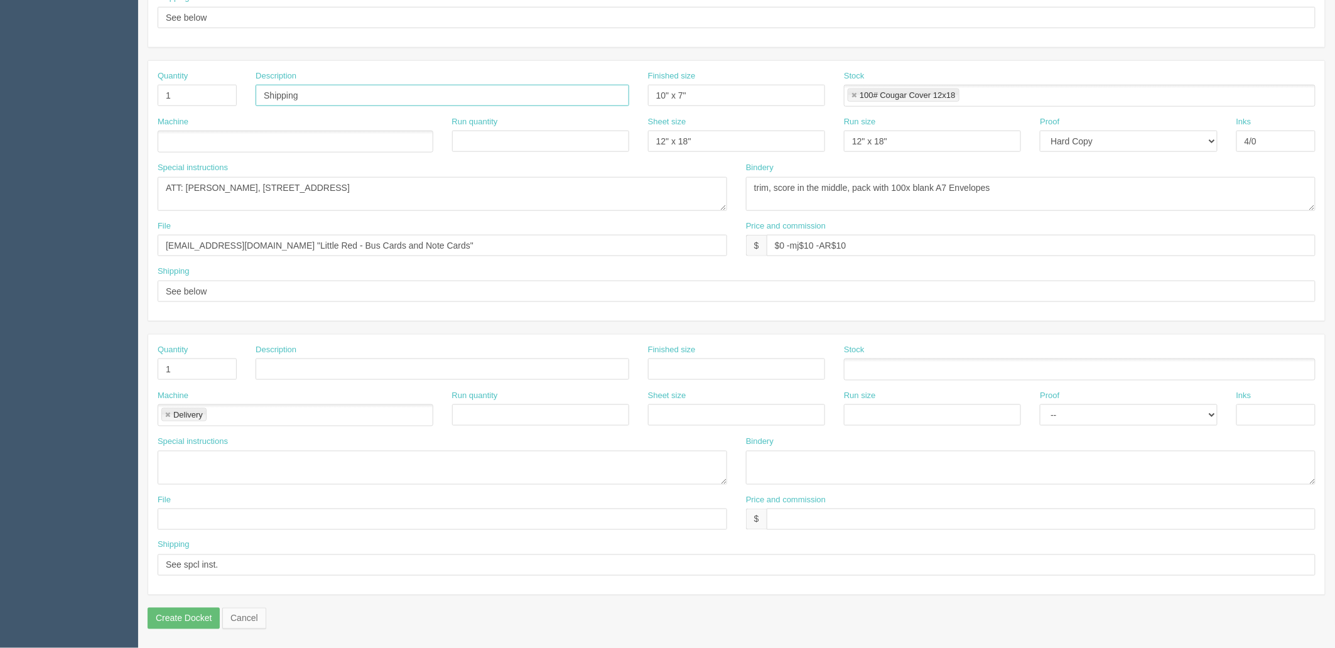
click at [85, 77] on section "Dockets Estimates Customers" at bounding box center [667, 93] width 1335 height 1109
paste input "Delivery"
type input "Delivery"
drag, startPoint x: 108, startPoint y: 364, endPoint x: 101, endPoint y: 398, distance: 34.6
click at [97, 365] on section "Dockets Estimates Customers" at bounding box center [667, 93] width 1335 height 1109
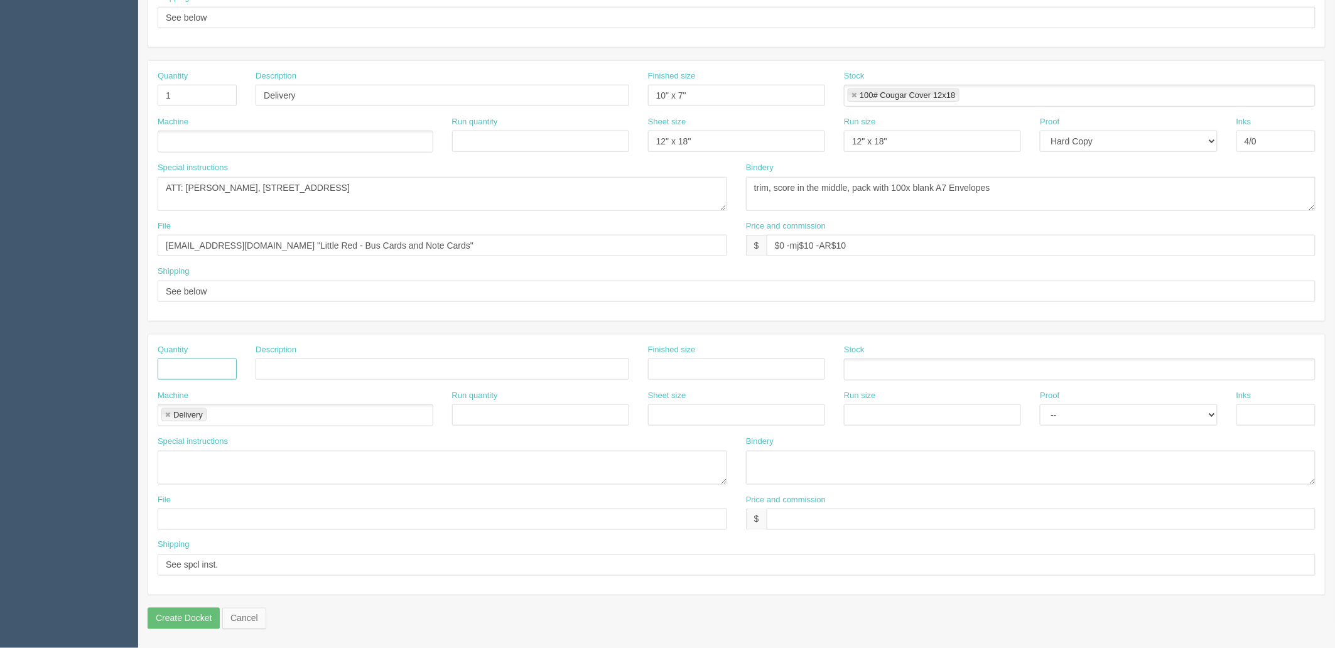
click at [166, 411] on link at bounding box center [168, 415] width 8 height 8
drag, startPoint x: 1038, startPoint y: 192, endPoint x: 443, endPoint y: 180, distance: 595.6
click at [442, 180] on div "Special instructions printing single sided only | 1 pack A7 envelopes accounted…" at bounding box center [736, 191] width 1177 height 58
drag, startPoint x: 696, startPoint y: 136, endPoint x: 668, endPoint y: 137, distance: 28.3
click at [668, 137] on div "Machine Run quantity Sheet size 12" x 18" Run size 12" x 18" Proof -- Email Har…" at bounding box center [736, 139] width 1177 height 46
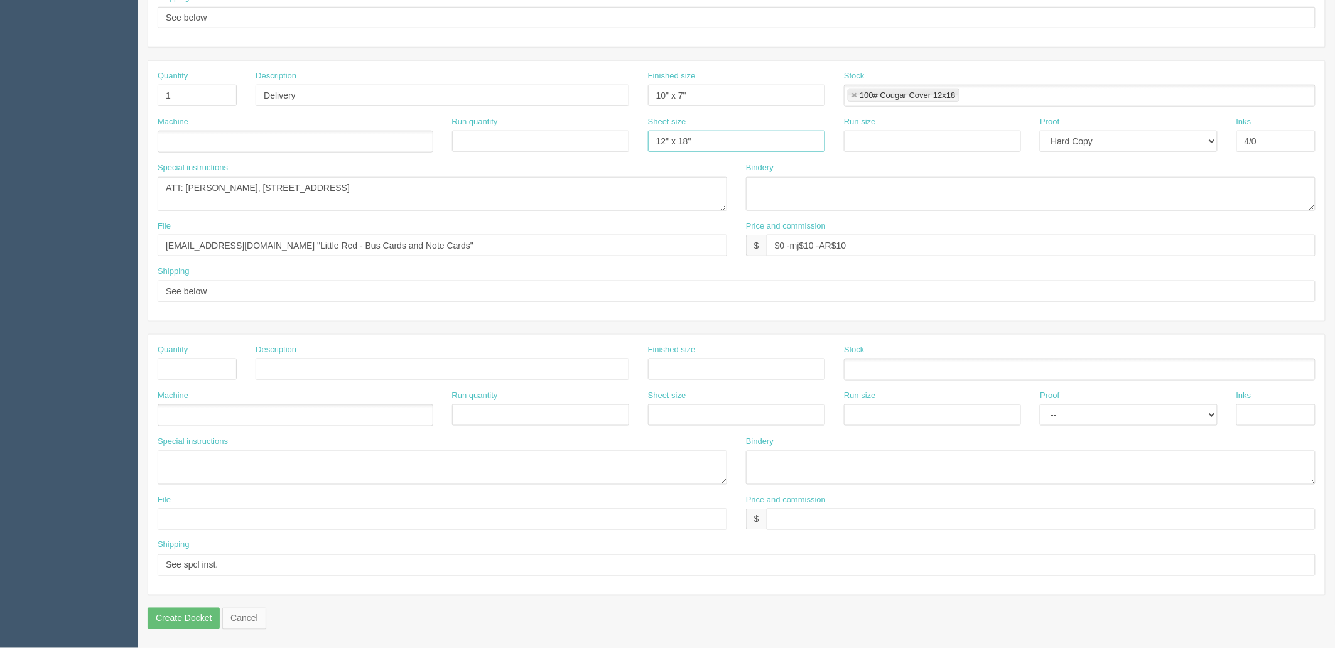
drag, startPoint x: 641, startPoint y: 132, endPoint x: 584, endPoint y: 132, distance: 57.2
click at [584, 132] on div "Machine Run quantity Sheet size 12" x 18" Run size Proof -- Email Hard Copy Ink…" at bounding box center [736, 139] width 1177 height 46
drag, startPoint x: 701, startPoint y: 94, endPoint x: 556, endPoint y: 78, distance: 146.0
click at [557, 78] on div "Quantity 1 Description Delivery Finished size 10" x 7" Stock 100# Cougar Cover …" at bounding box center [736, 93] width 1177 height 46
click at [855, 92] on link at bounding box center [854, 96] width 8 height 8
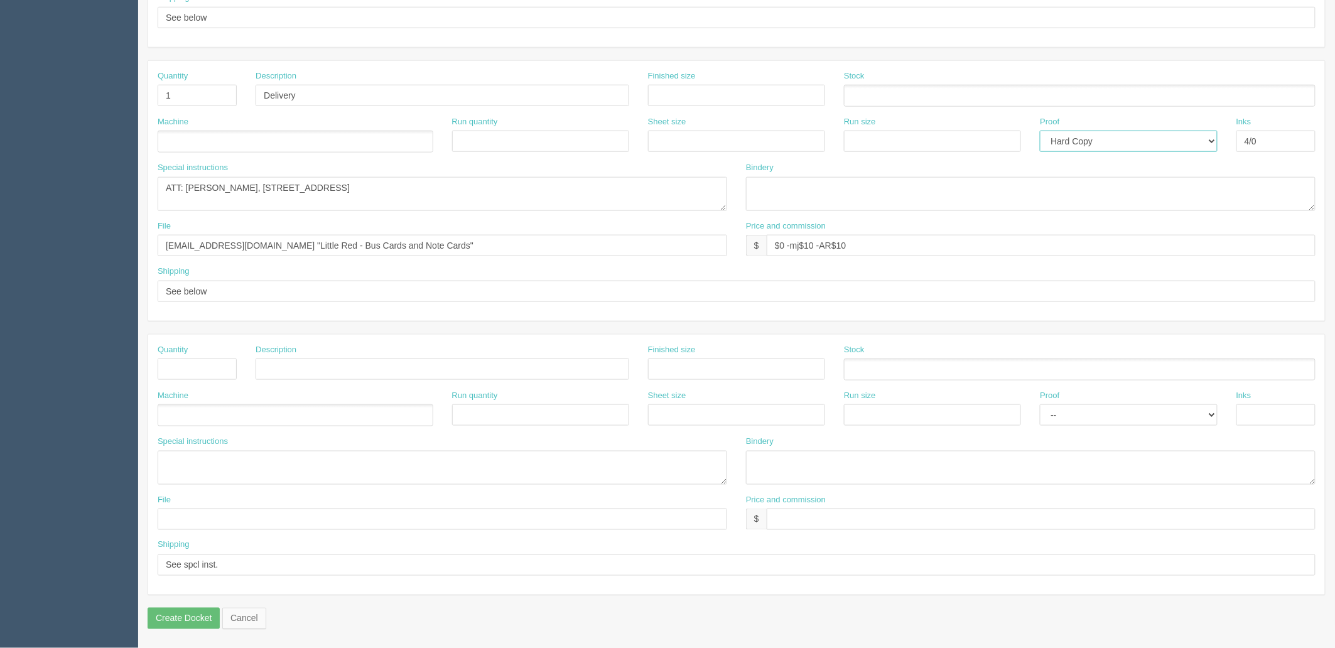
click at [1122, 139] on select "-- Email Hard Copy" at bounding box center [1128, 141] width 177 height 21
select select
click at [1040, 131] on select "-- Email Hard Copy" at bounding box center [1128, 141] width 177 height 21
drag, startPoint x: 1170, startPoint y: 137, endPoint x: 560, endPoint y: 209, distance: 614.2
click at [700, 174] on div "Quantity 1 Description Delivery Finished size Stock Machine Run quantity Sheet …" at bounding box center [736, 191] width 1177 height 260
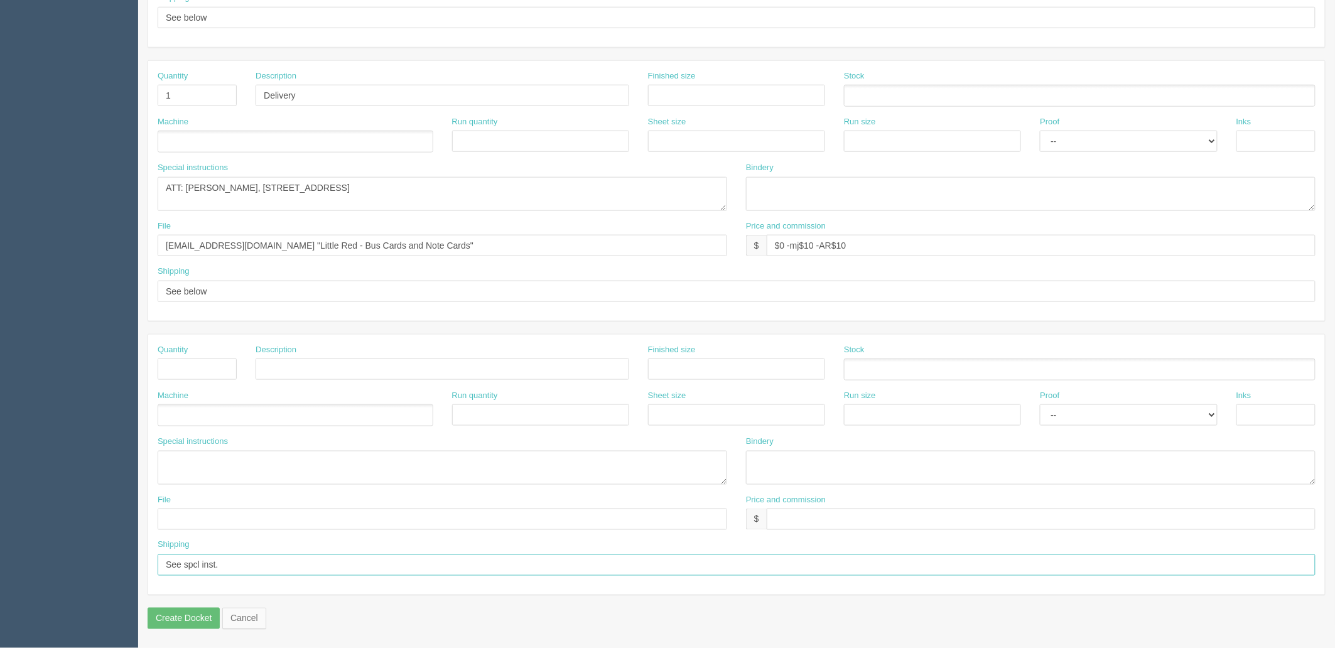
drag, startPoint x: 258, startPoint y: 560, endPoint x: -38, endPoint y: 565, distance: 296.5
click at [0, 565] on html "PrintPing Zack Edit account ( zack@allrush.ca ) Logout Dockets Estimates" at bounding box center [667, 78] width 1335 height 1141
drag, startPoint x: 118, startPoint y: 291, endPoint x: -4, endPoint y: 292, distance: 121.9
click at [0, 292] on html "PrintPing Zack Edit account ( zack@allrush.ca ) Logout Dockets Estimates" at bounding box center [667, 78] width 1335 height 1141
paste input "spcl inst."
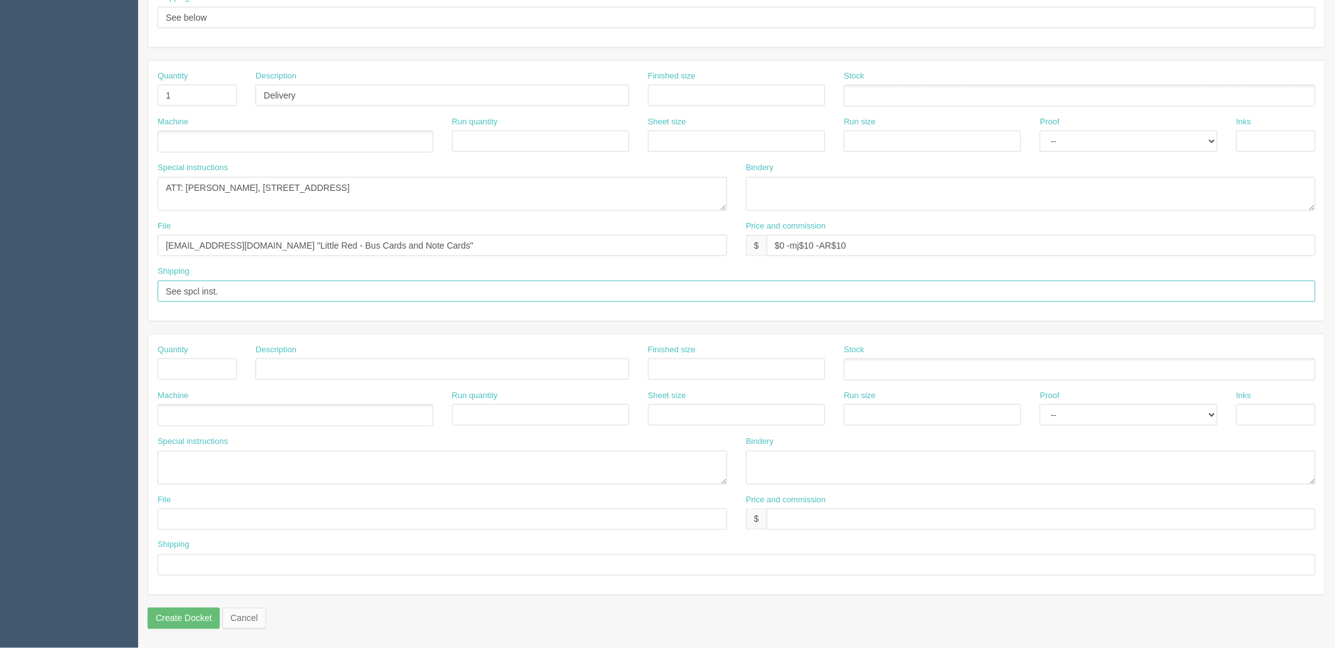
type input "See spcl inst."
drag, startPoint x: 109, startPoint y: 237, endPoint x: -120, endPoint y: 231, distance: 228.7
click at [0, 231] on html "PrintPing Zack Edit account ( zack@allrush.ca ) Logout Dockets Estimates" at bounding box center [667, 78] width 1335 height 1141
click at [249, 286] on input "See spcl inst." at bounding box center [737, 291] width 1158 height 21
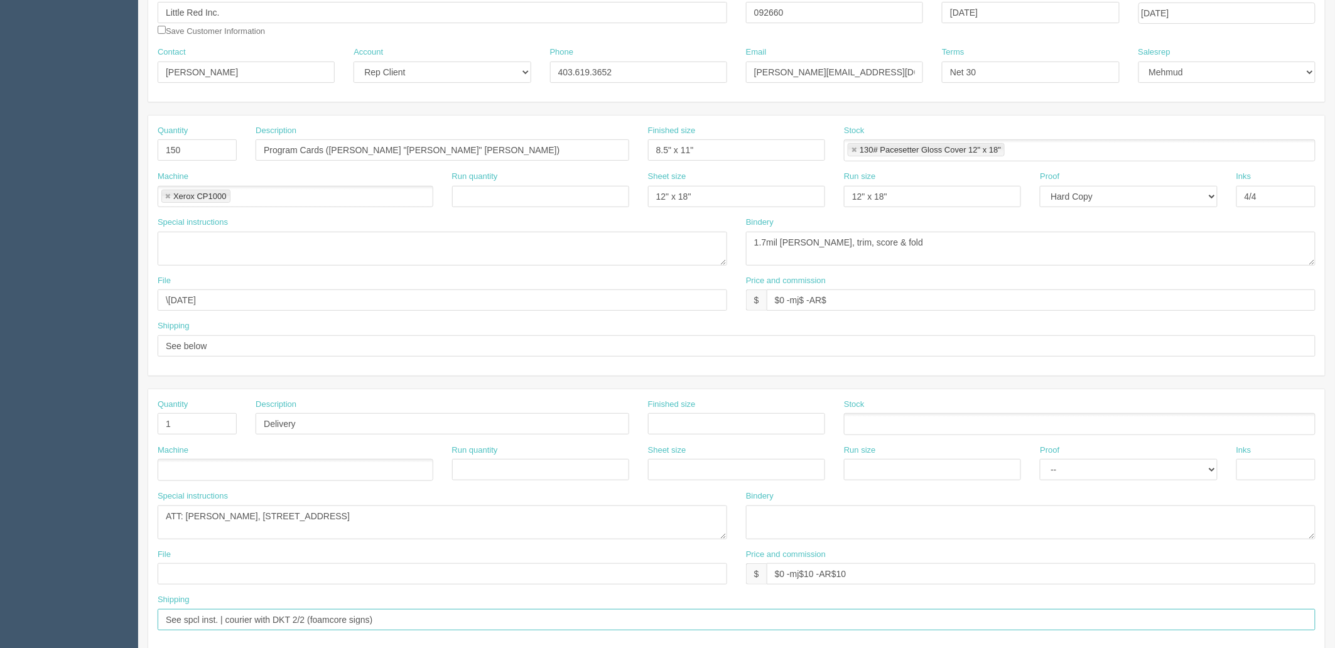
scroll to position [144, 0]
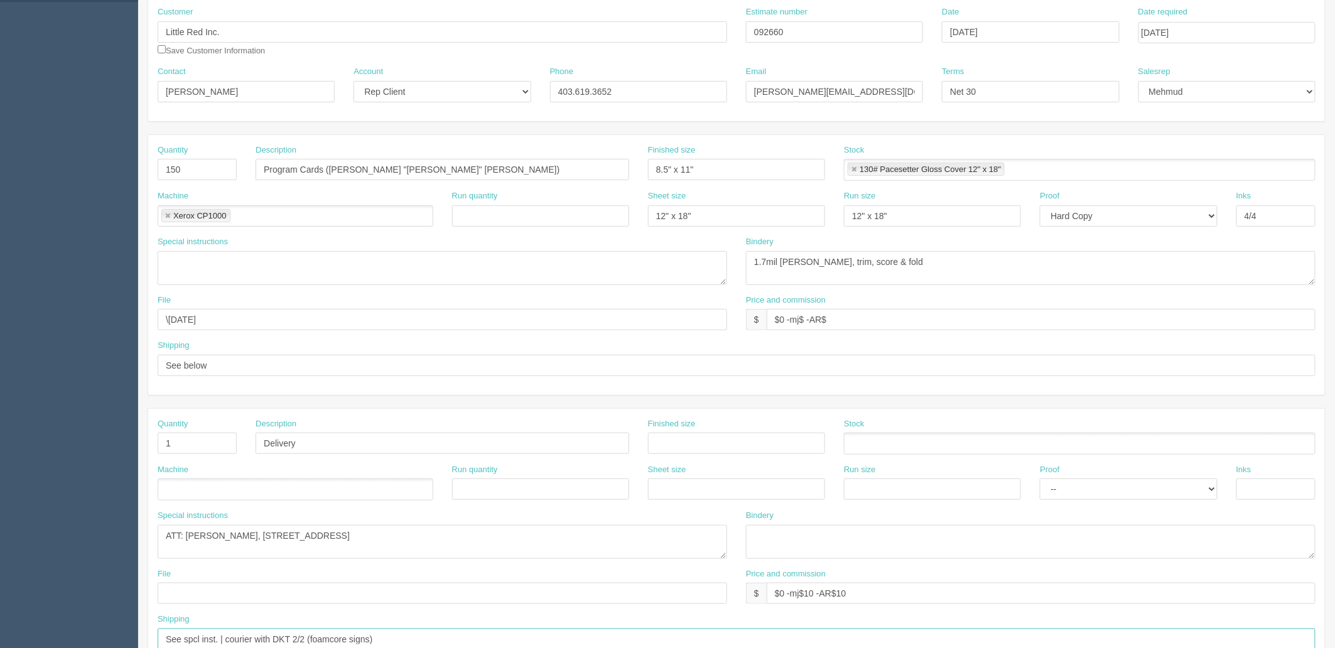
type input "See spcl inst. | courier with DKT 2/2 (foamcore signs)"
click at [217, 260] on textarea "Chad Porter, Tyler Dahlseide, qty 250 of each (sell @ $70 per set)" at bounding box center [443, 268] width 570 height 34
click at [235, 255] on textarea "Chad Porter, Tyler Dahlseide, qty 250 of each (sell @ $70 per set)" at bounding box center [443, 268] width 570 height 34
type textarea "(donated and costs split as per Moe/Mebs email inside docket)"
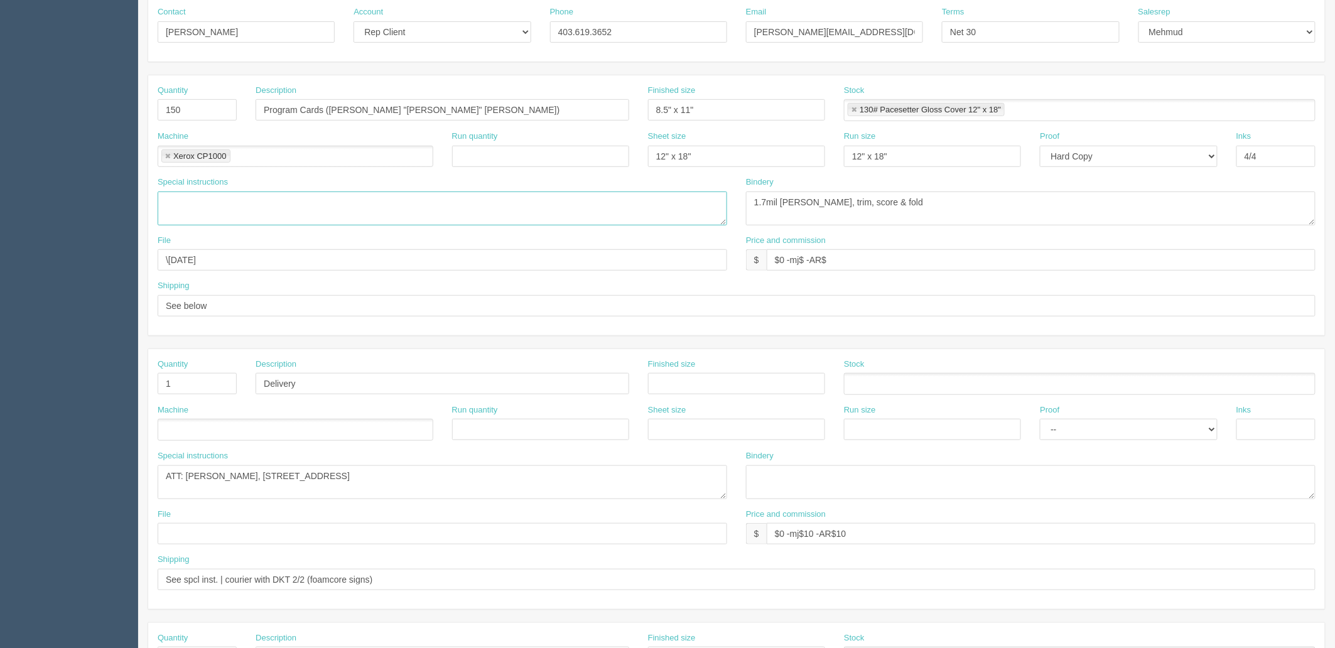
scroll to position [493, 0]
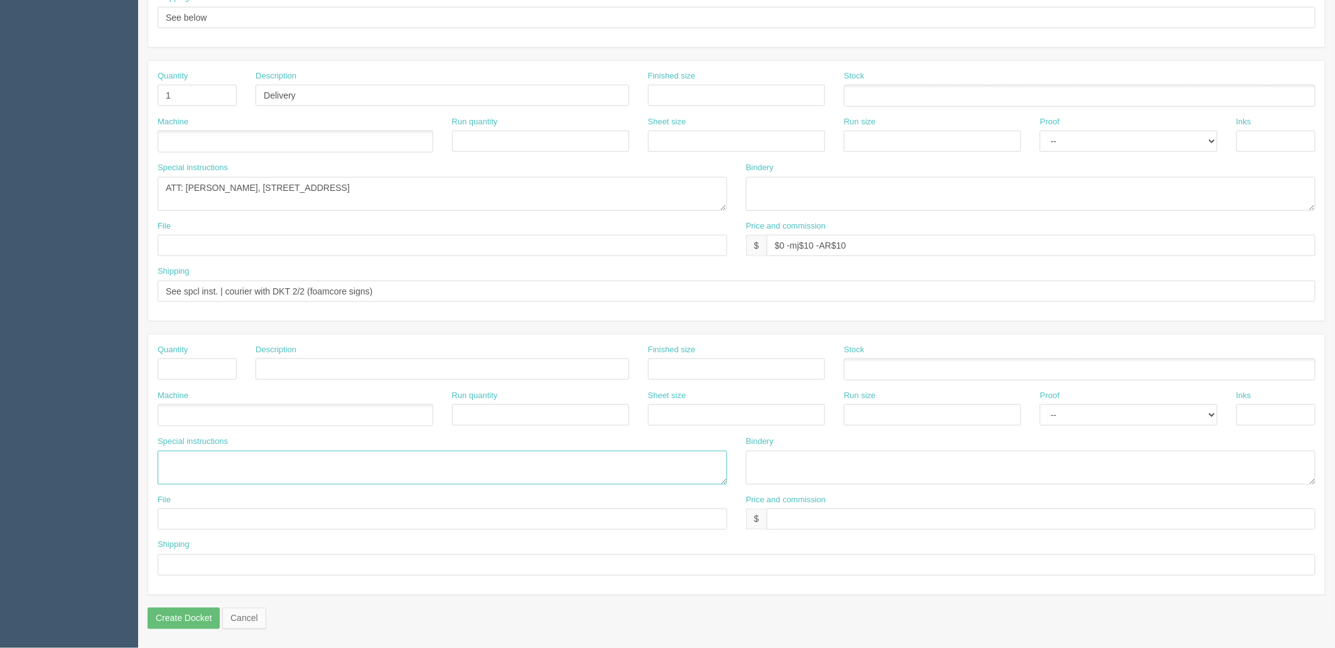
click at [215, 465] on textarea "Ferus Inc, Suite 201, 438 11 Avenue SE Calgary, AB T2T 0Y4 ***if no one is at t…" at bounding box center [443, 468] width 570 height 34
paste textarea "(donated and costs split as per Moe/Mebs email inside docket)"
drag, startPoint x: 264, startPoint y: 459, endPoint x: 278, endPoint y: 469, distance: 17.1
click at [264, 459] on textarea "Ferus Inc, Suite 201, 438 11 Avenue SE Calgary, AB T2T 0Y4 ***if no one is at t…" at bounding box center [443, 468] width 570 height 34
click at [249, 465] on textarea "Ferus Inc, Suite 201, 438 11 Avenue SE Calgary, AB T2T 0Y4 ***if no one is at t…" at bounding box center [443, 468] width 570 height 34
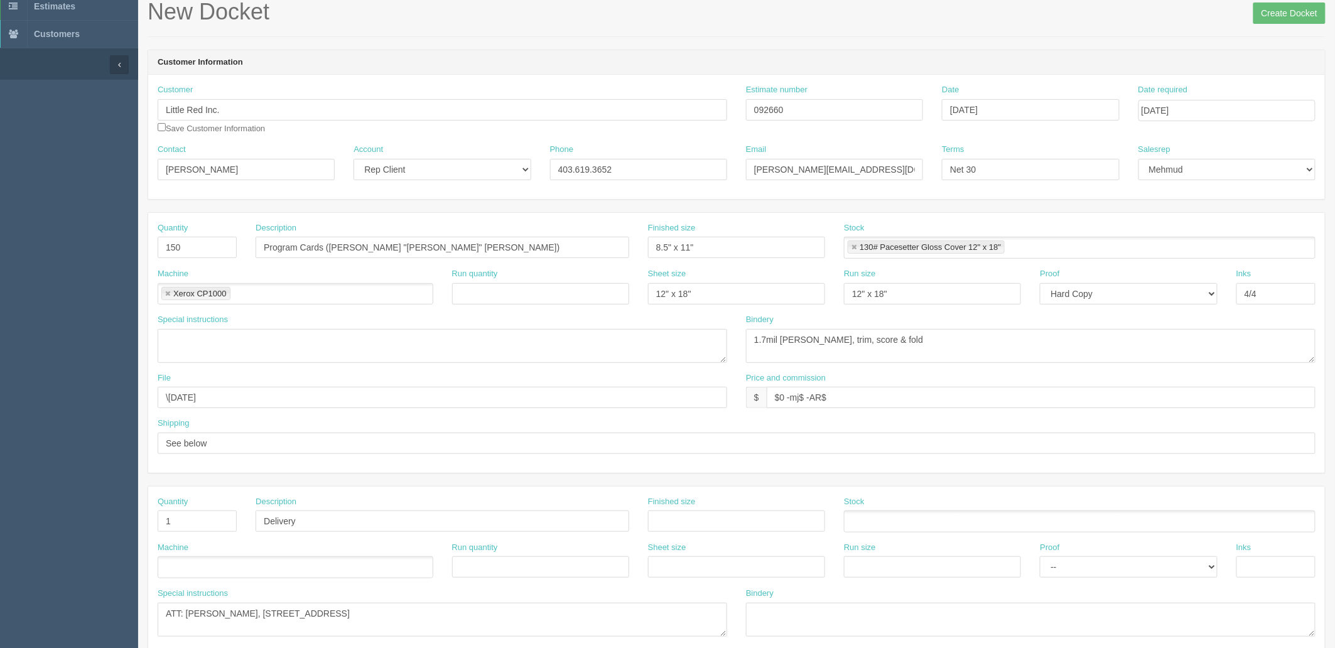
scroll to position [0, 0]
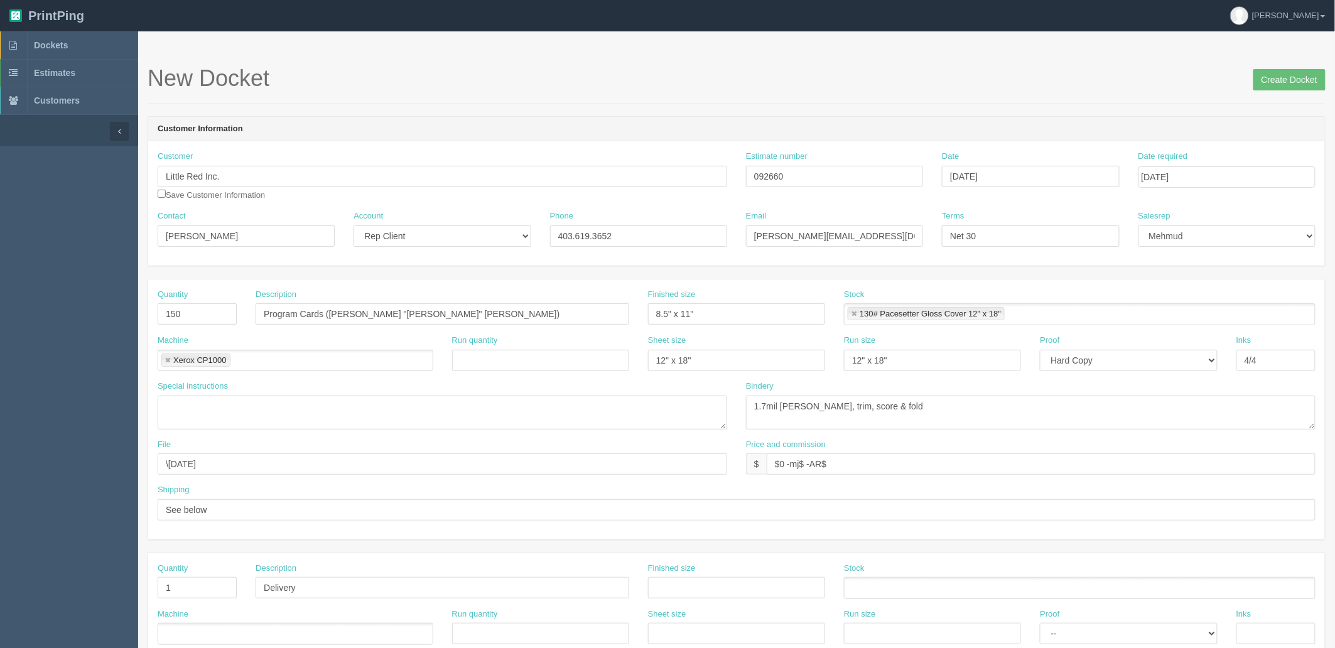
type textarea "(donating and splitting costs as per Moe/Mebs email inside docket)"
click at [825, 408] on textarea "trim and box per version" at bounding box center [1031, 413] width 570 height 34
drag, startPoint x: 843, startPoint y: 402, endPoint x: 864, endPoint y: 463, distance: 64.6
click at [843, 403] on textarea "trim and box per version" at bounding box center [1031, 413] width 570 height 34
type textarea "1.7mil matte lam D/S $84.92, trim, score & fold"
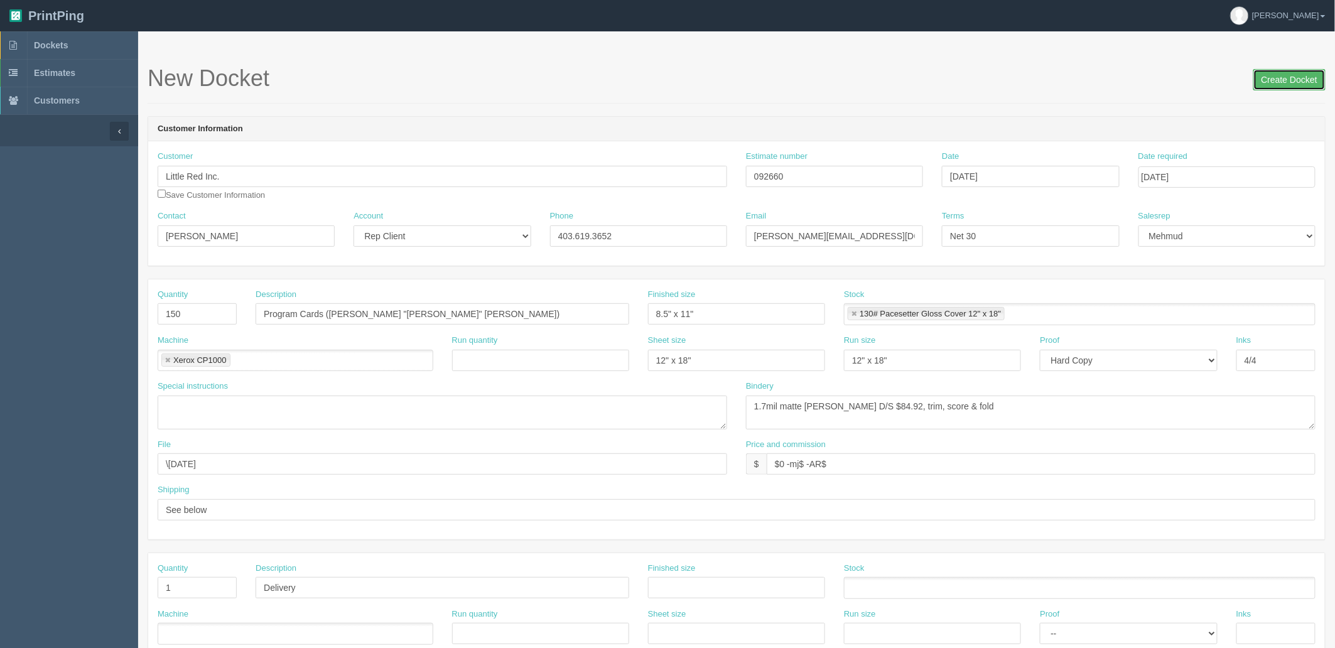
click at [1304, 78] on input "Create Docket" at bounding box center [1290, 79] width 72 height 21
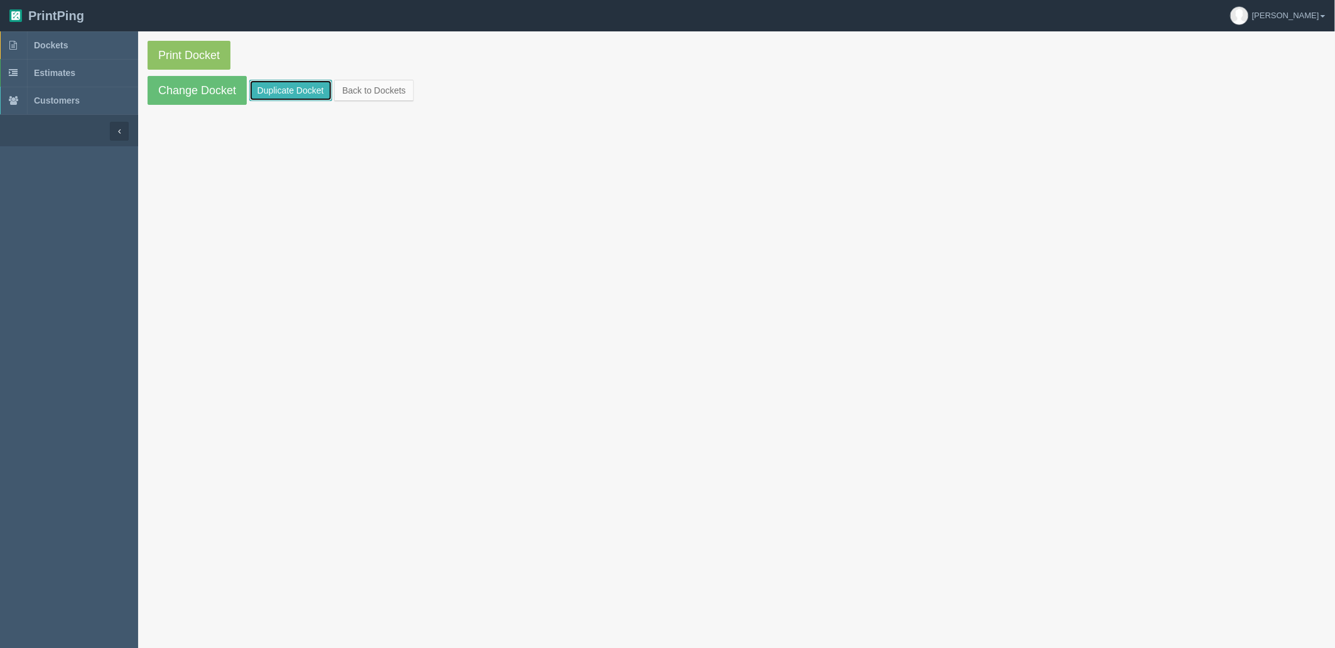
click at [291, 92] on link "Duplicate Docket" at bounding box center [290, 90] width 83 height 21
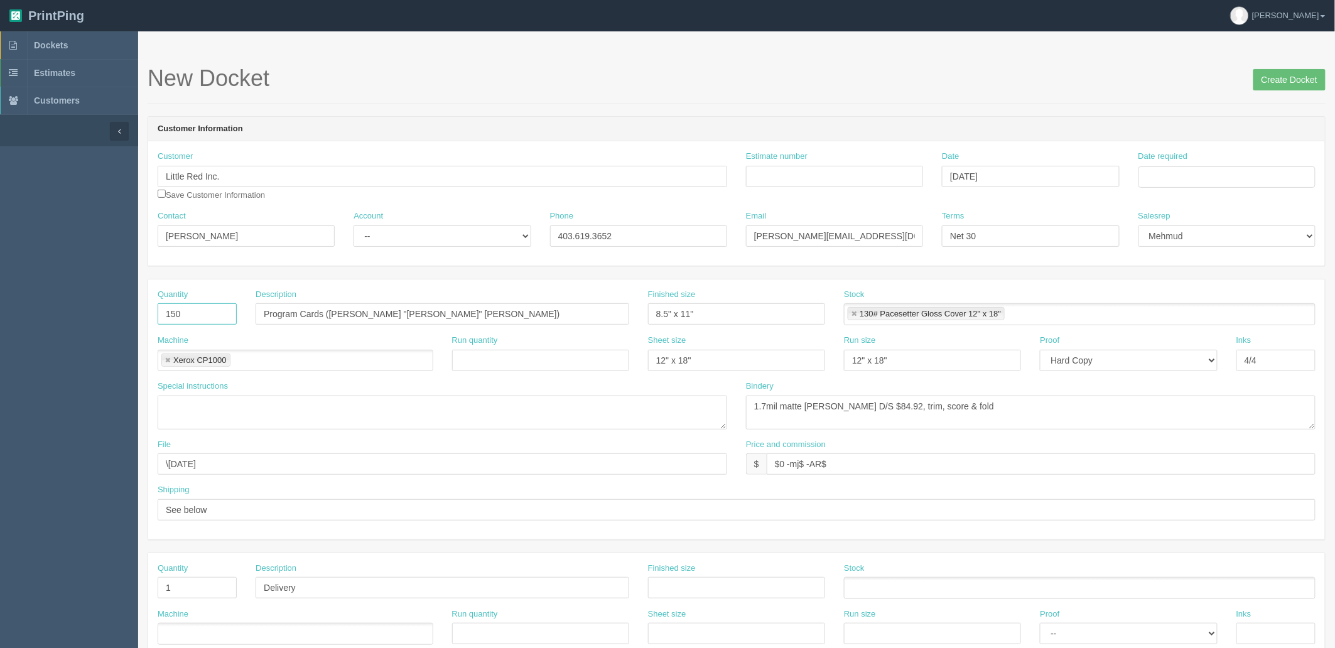
drag, startPoint x: 192, startPoint y: 318, endPoint x: 21, endPoint y: 310, distance: 171.1
click at [22, 310] on section "Dockets Estimates Customers" at bounding box center [667, 585] width 1335 height 1109
type input "2"
click at [498, 320] on input "Program Cards ([PERSON_NAME] "[PERSON_NAME]" [PERSON_NAME])" at bounding box center [443, 313] width 374 height 21
drag, startPoint x: -18, startPoint y: 324, endPoint x: -117, endPoint y: 325, distance: 98.6
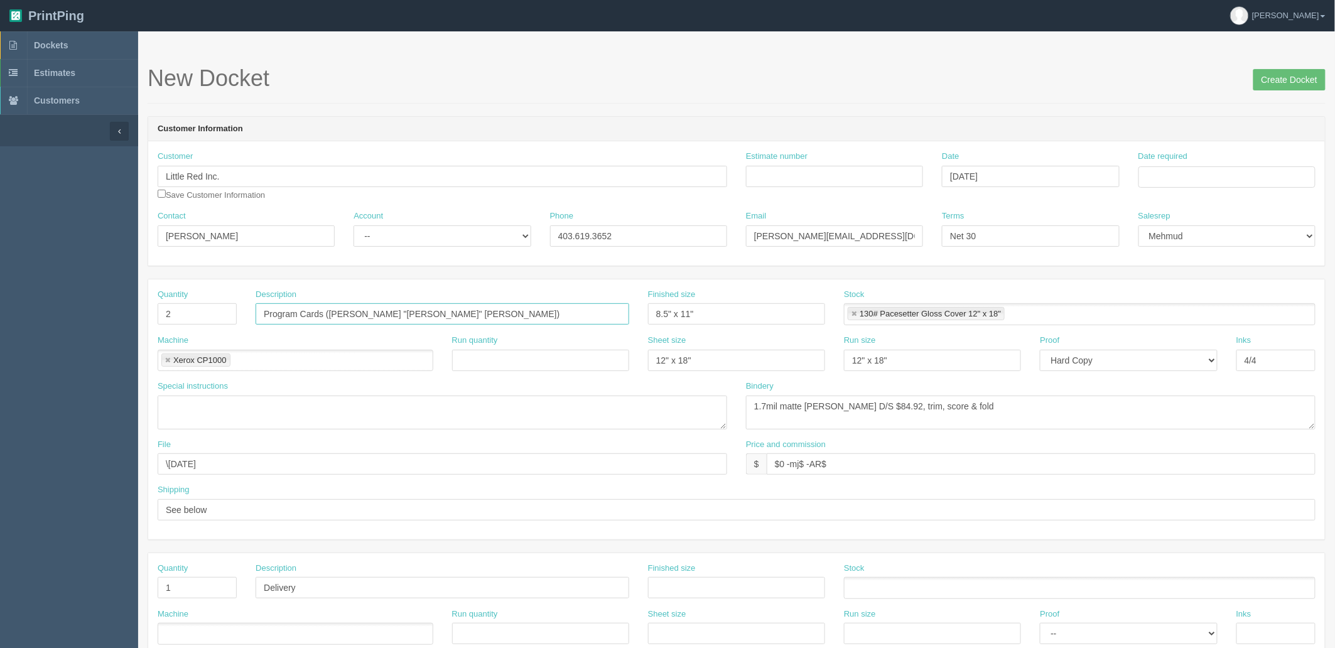
click at [0, 325] on html "PrintPing Zack Edit account ( zack@allrush.ca ) Logout Dockets Estimates" at bounding box center [667, 570] width 1335 height 1141
type input "Single sided Foamcore Signs (2 versions, 1 of each)"
click at [712, 312] on input "8.5" x 11"" at bounding box center [736, 313] width 177 height 21
drag, startPoint x: 612, startPoint y: 312, endPoint x: 327, endPoint y: 309, distance: 285.2
click at [333, 310] on div "Quantity 2 Description Single sided Foamcore Signs (2 versions, 1 of each) Fini…" at bounding box center [736, 312] width 1177 height 46
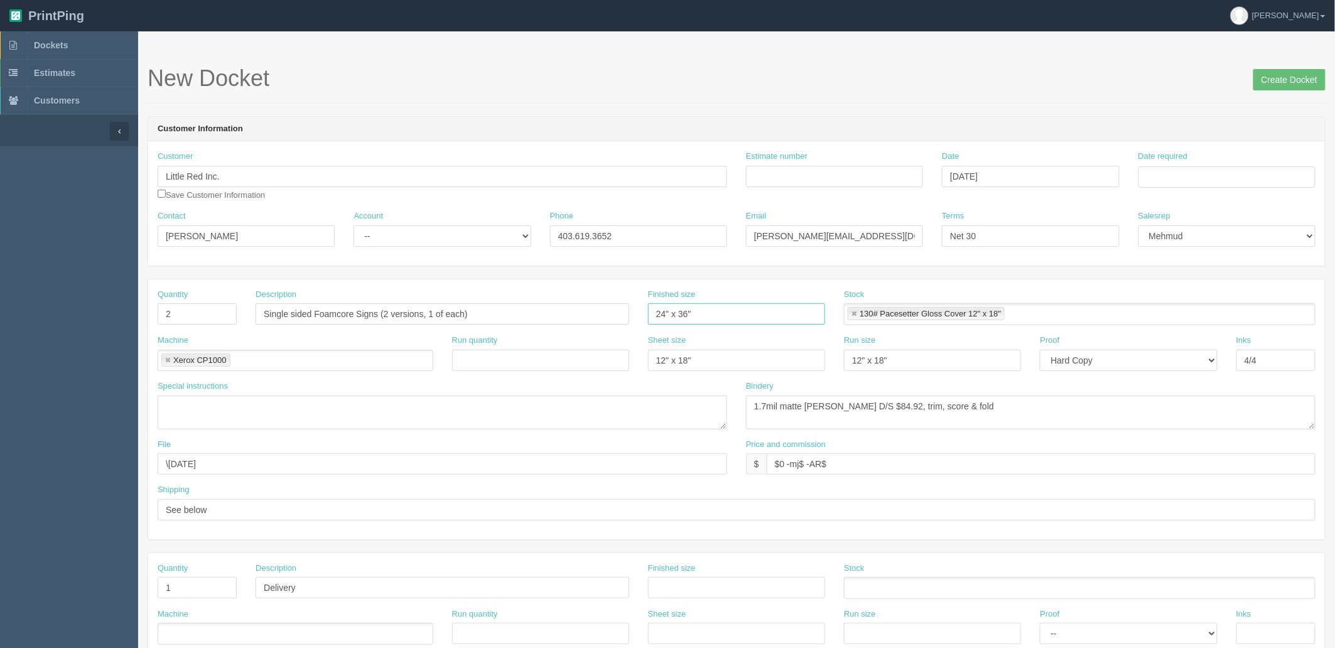
type input "24" x 36""
click at [856, 312] on link at bounding box center [854, 314] width 8 height 8
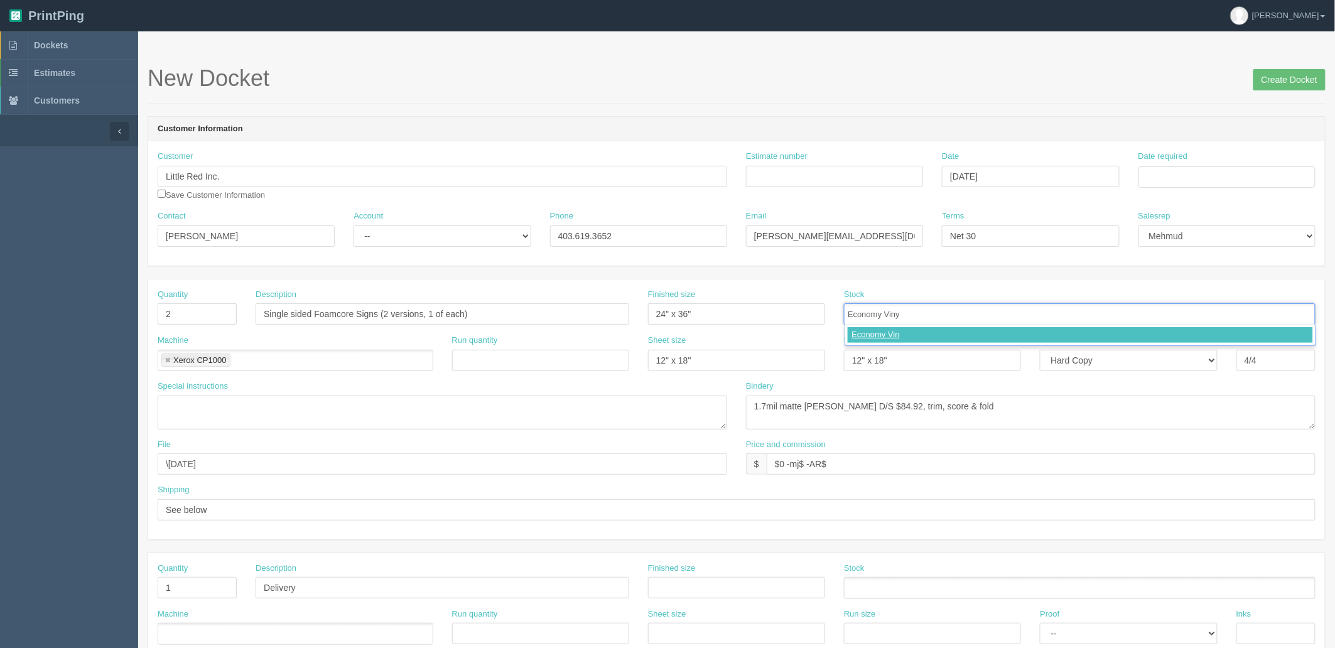
type input "Economy Vinyl"
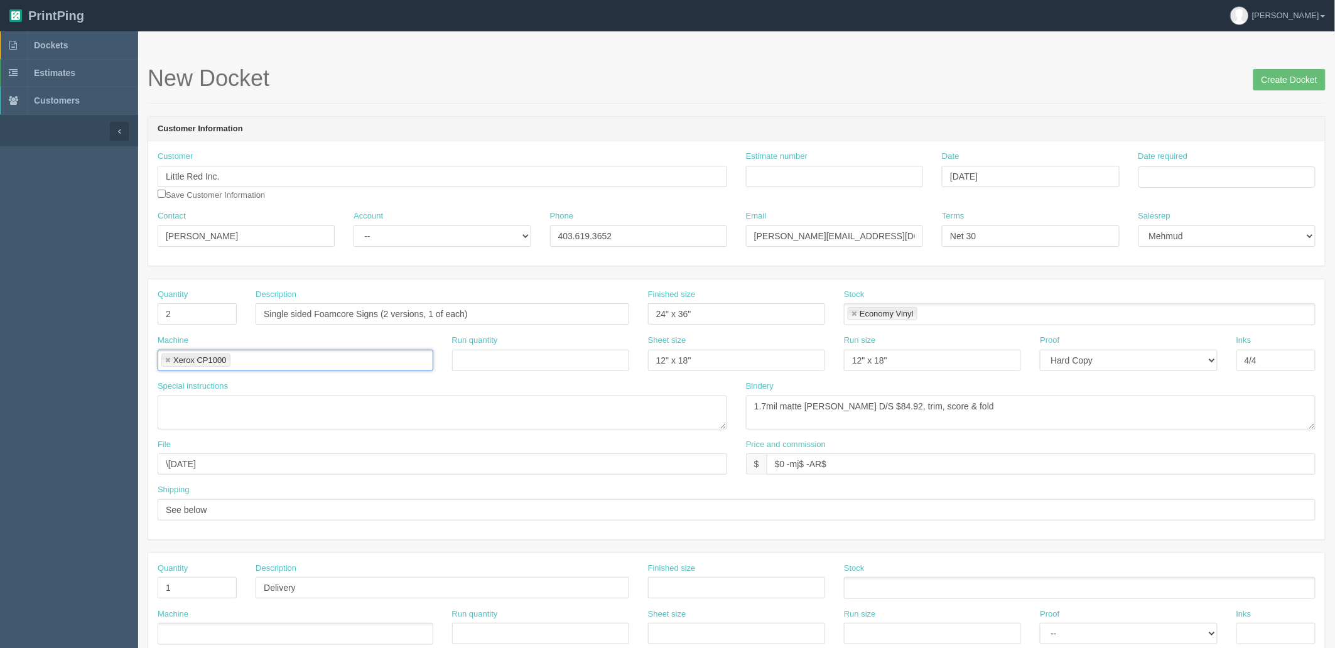
click at [166, 357] on link at bounding box center [168, 361] width 8 height 8
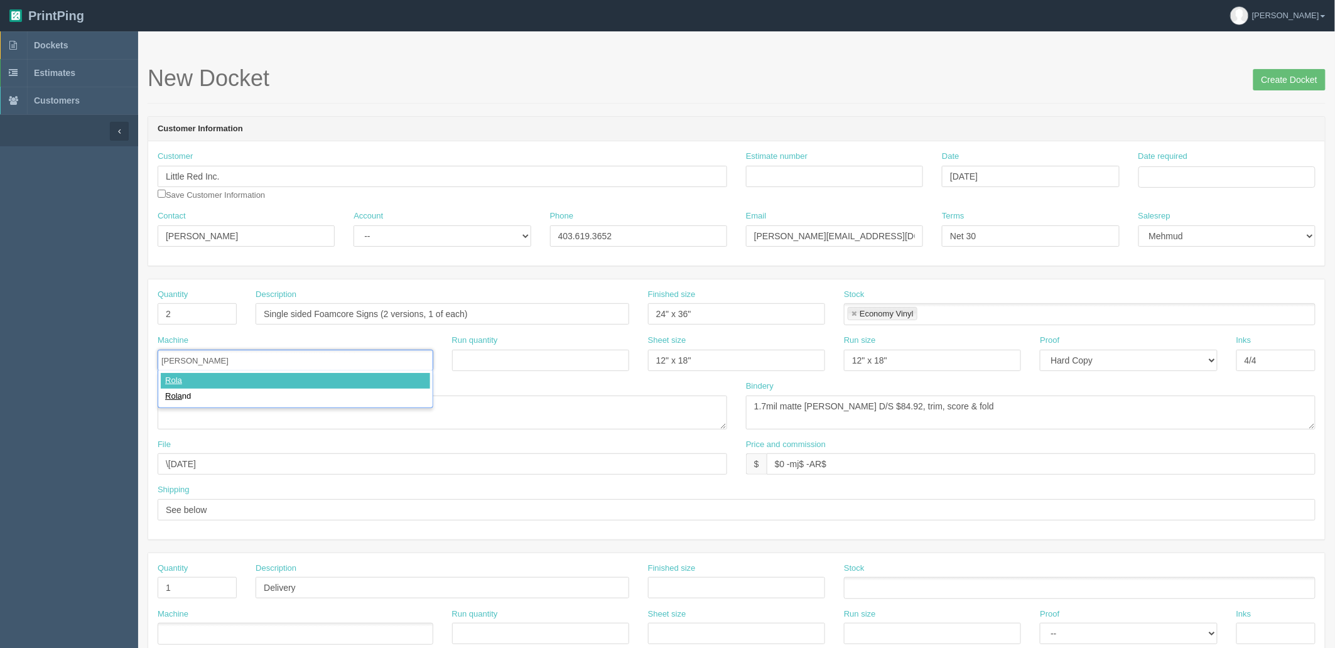
type input "Roland"
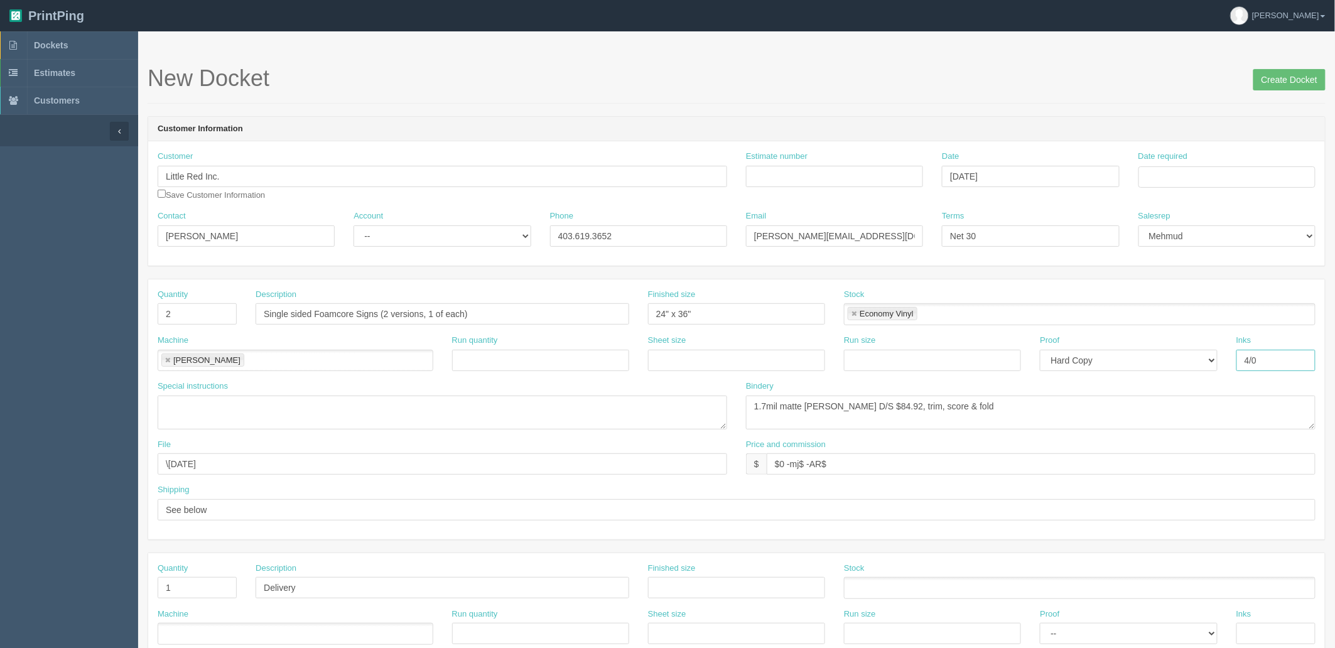
type input "4/0"
type textarea "2 versions, qty 1 of each"
type textarea "trim, mount to foamcore"
drag, startPoint x: 397, startPoint y: 462, endPoint x: 431, endPoint y: 464, distance: 34.0
click at [397, 462] on input "\September 2025" at bounding box center [443, 463] width 570 height 21
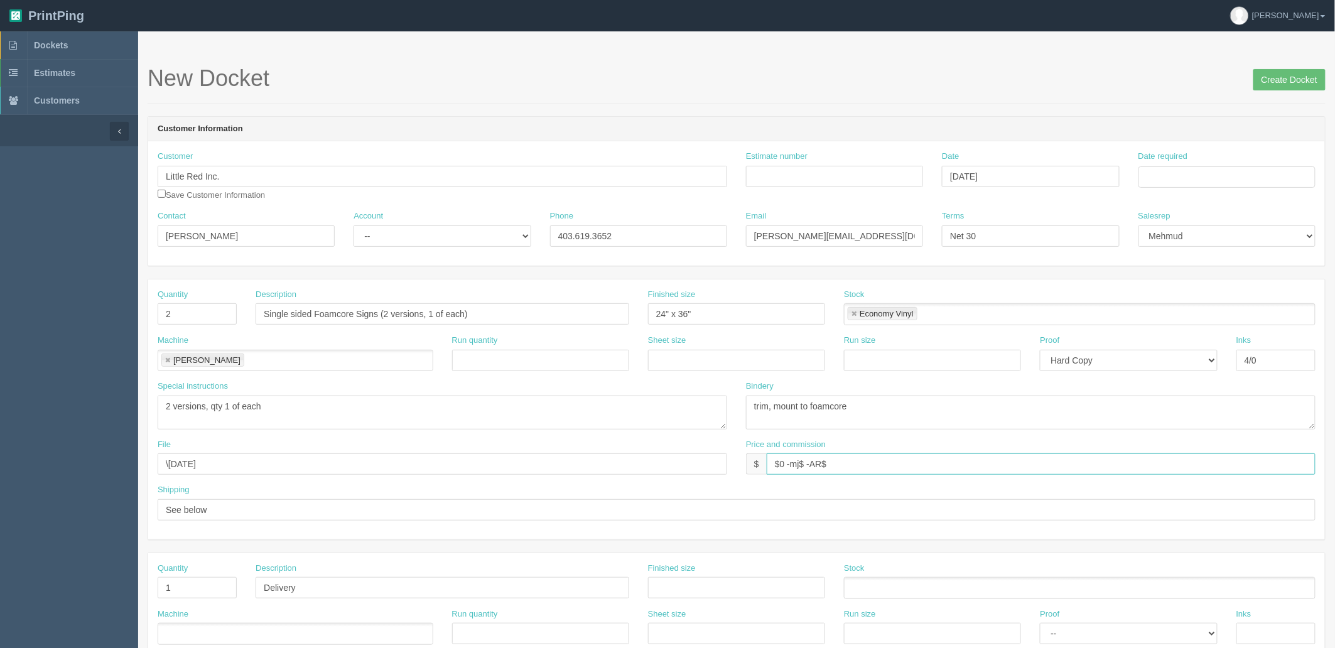
click at [909, 464] on input "$0 -mj$ -AR$" at bounding box center [1041, 463] width 549 height 21
click at [831, 170] on input "Estimate number" at bounding box center [834, 176] width 177 height 21
paste input "092661"
type input "092661"
click at [844, 467] on input "$0 -mj$ -AR$" at bounding box center [1041, 463] width 549 height 21
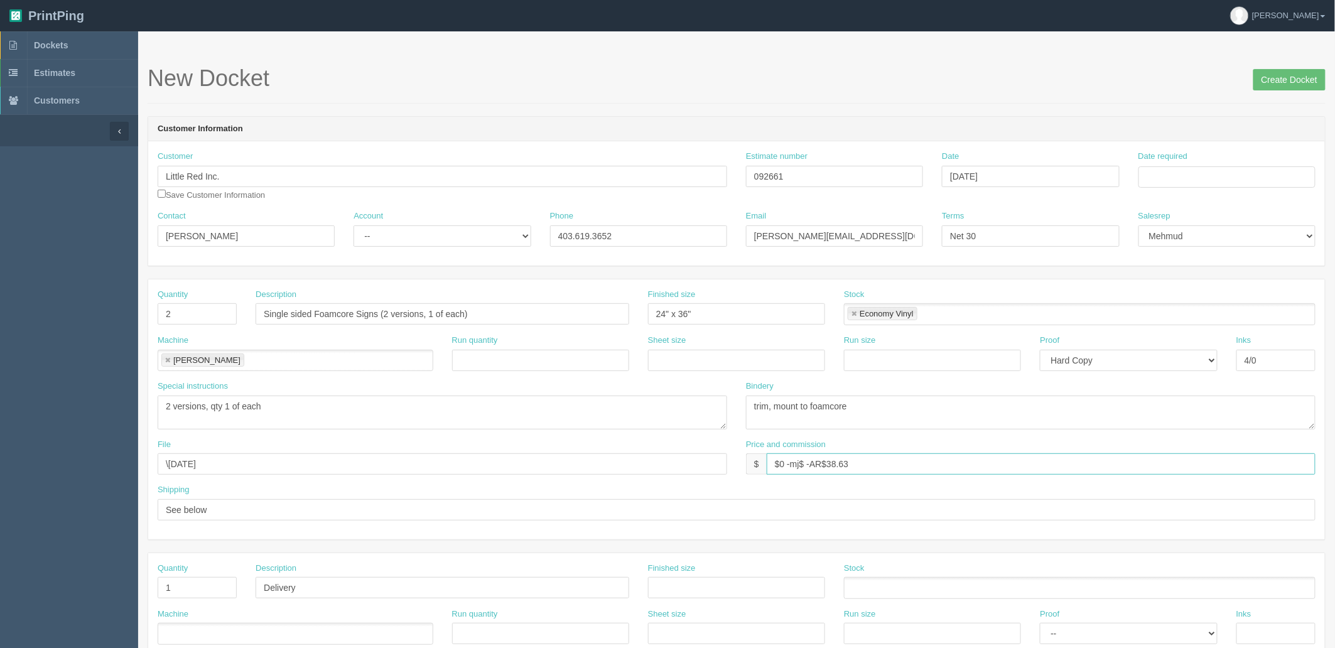
paste input "38.63"
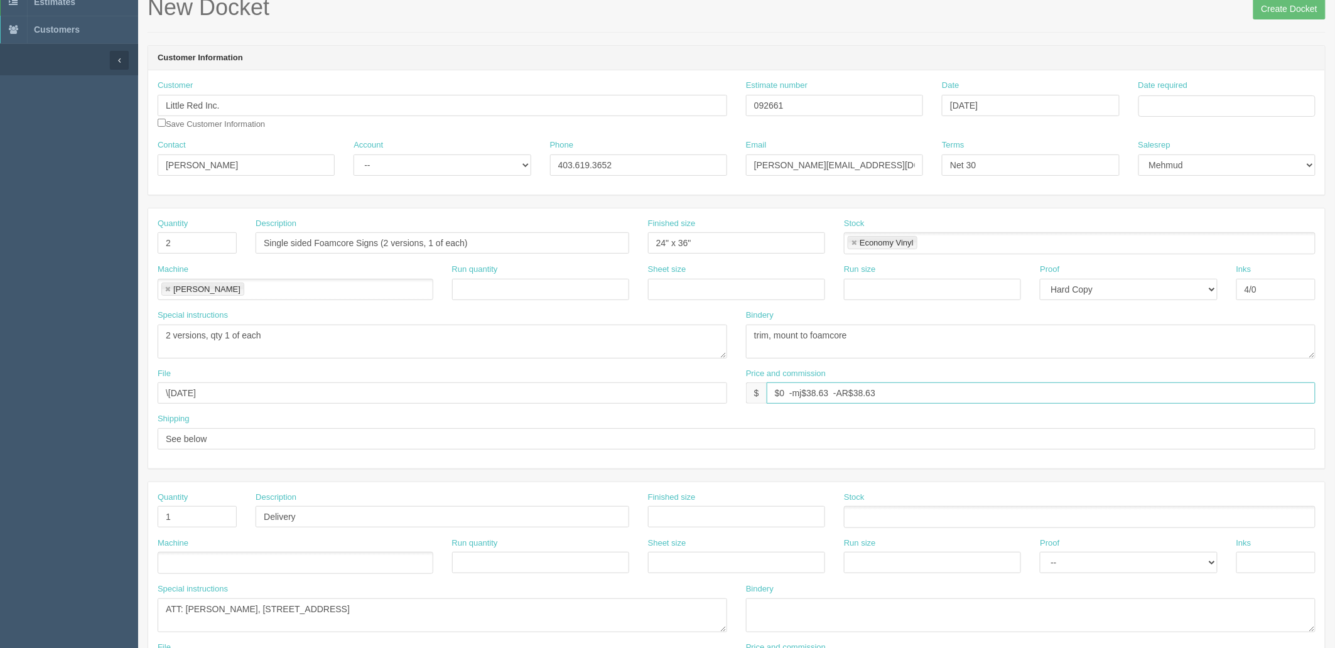
scroll to position [70, 0]
type input "$0 -mj$38.63 -AR$38.63"
drag, startPoint x: 323, startPoint y: 517, endPoint x: 112, endPoint y: 519, distance: 211.1
click at [112, 519] on section "Dockets Estimates Customers" at bounding box center [667, 516] width 1335 height 1109
drag, startPoint x: 174, startPoint y: 512, endPoint x: 129, endPoint y: 511, distance: 44.6
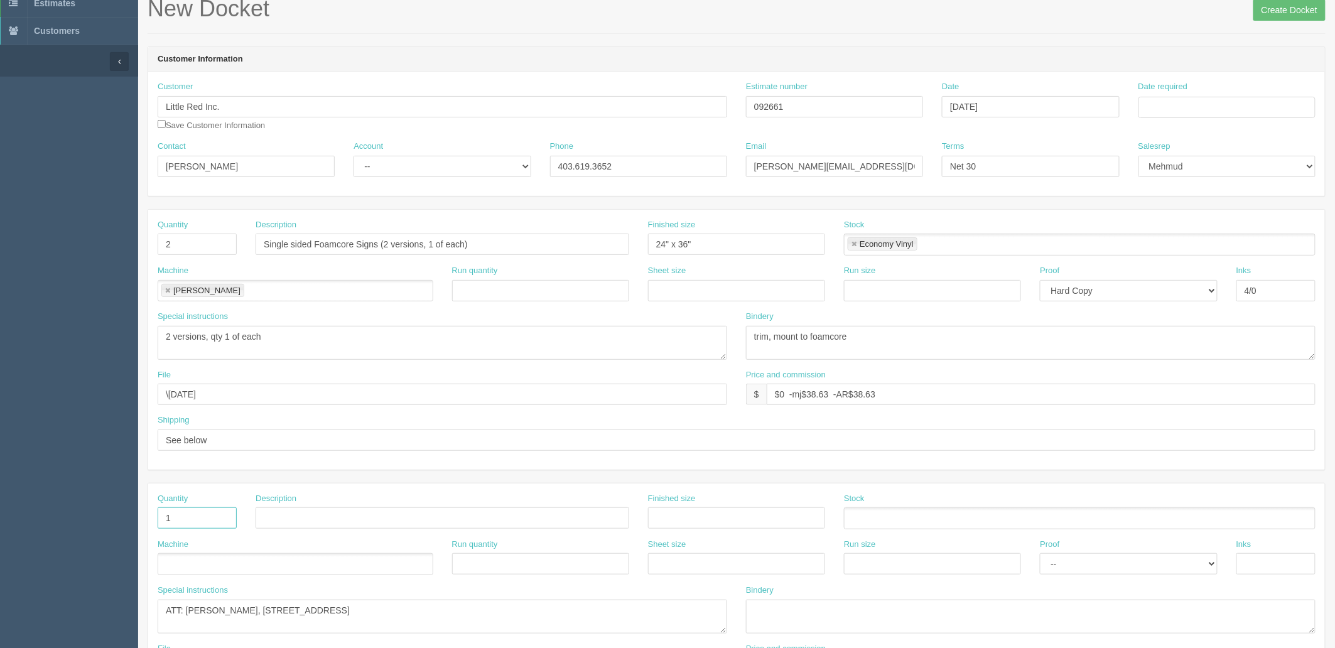
click at [129, 511] on section "Dockets Estimates Customers" at bounding box center [667, 516] width 1335 height 1109
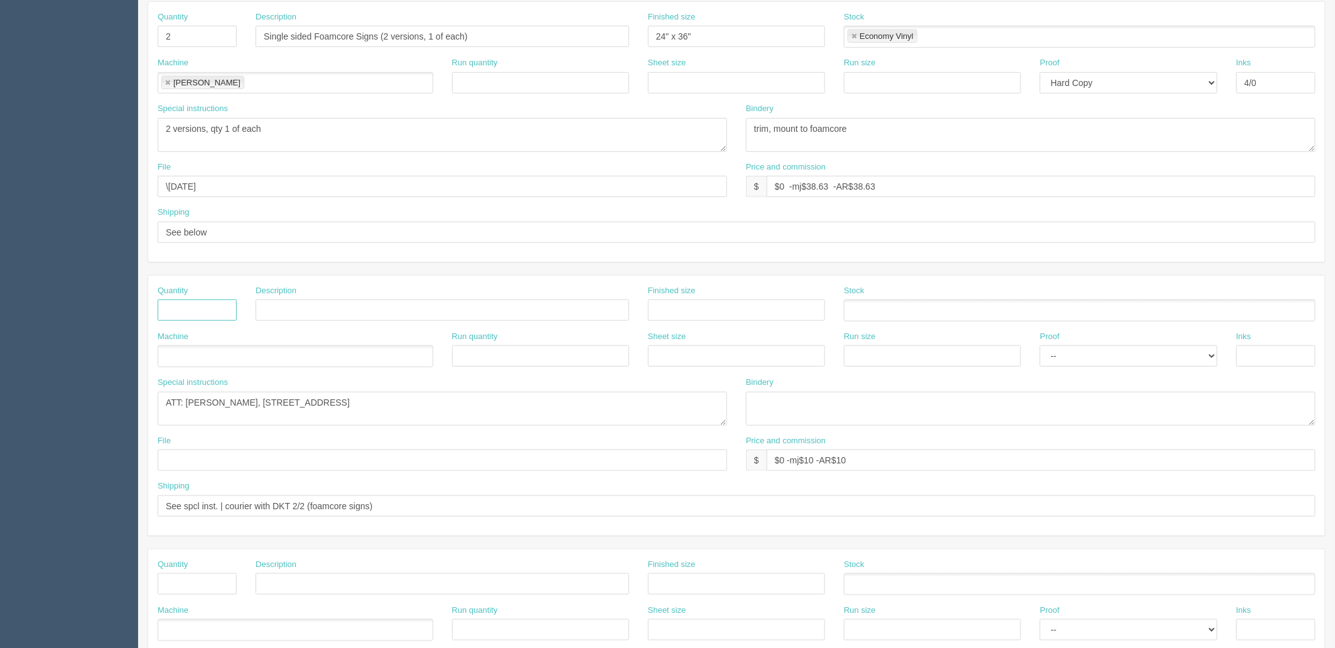
scroll to position [279, 0]
drag, startPoint x: 431, startPoint y: 409, endPoint x: -149, endPoint y: 421, distance: 579.9
click at [0, 421] on html "PrintPing Zack Edit account ( zack@allrush.ca ) Logout Dockets Estimates" at bounding box center [667, 291] width 1335 height 1141
drag, startPoint x: 423, startPoint y: 506, endPoint x: -222, endPoint y: 506, distance: 645.7
click at [0, 506] on html "PrintPing Zack Edit account ( zack@allrush.ca ) Logout Dockets Estimates" at bounding box center [667, 291] width 1335 height 1141
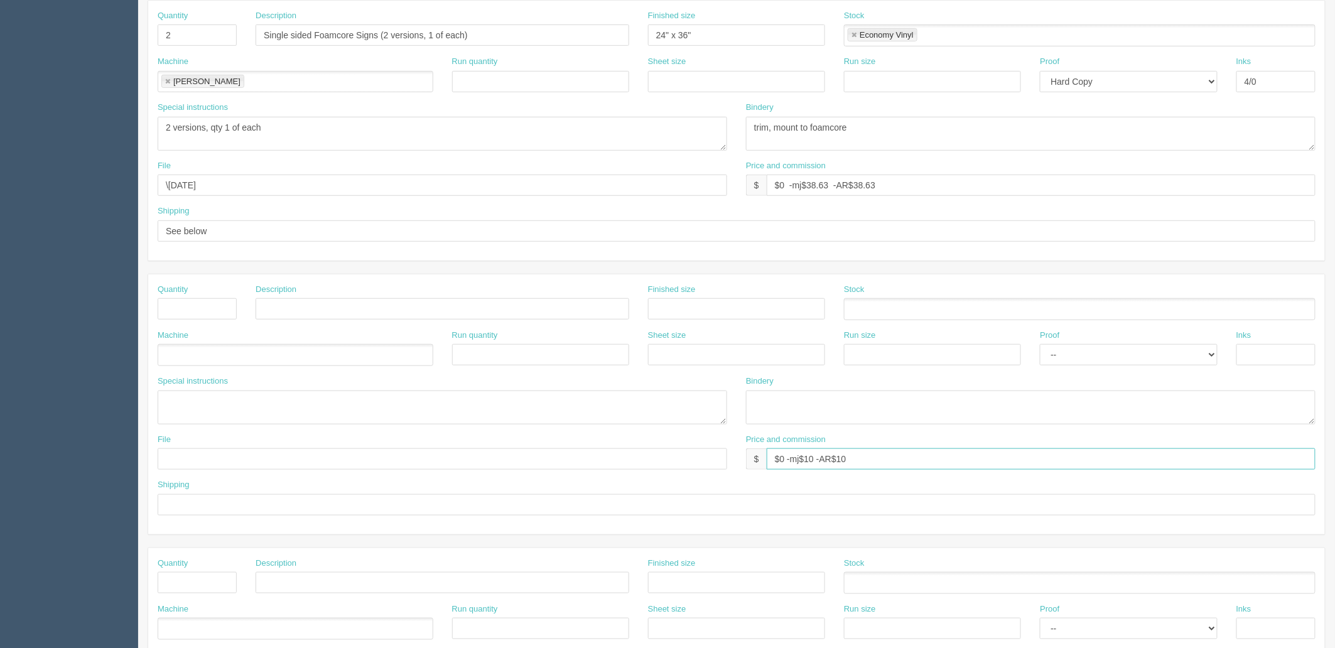
drag, startPoint x: 421, startPoint y: 467, endPoint x: 362, endPoint y: 450, distance: 61.4
click at [388, 472] on div "File Price and commission $ $0 -mj$10 -AR$10" at bounding box center [736, 457] width 1177 height 46
drag, startPoint x: 218, startPoint y: 226, endPoint x: 115, endPoint y: 227, distance: 103.0
click at [115, 227] on section "Dockets Estimates Customers" at bounding box center [667, 307] width 1335 height 1109
type input "See shipping line on DKT 1/2"
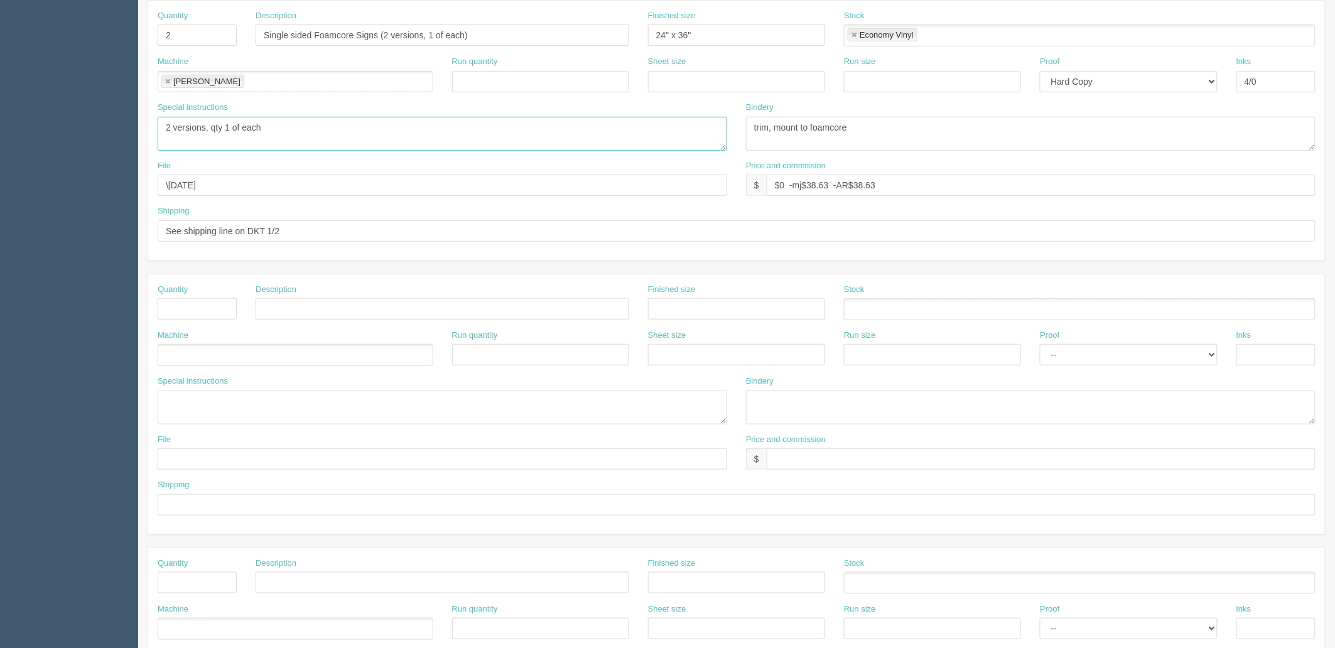
click at [381, 128] on textarea "2 versions, qty 1 of each" at bounding box center [443, 134] width 570 height 34
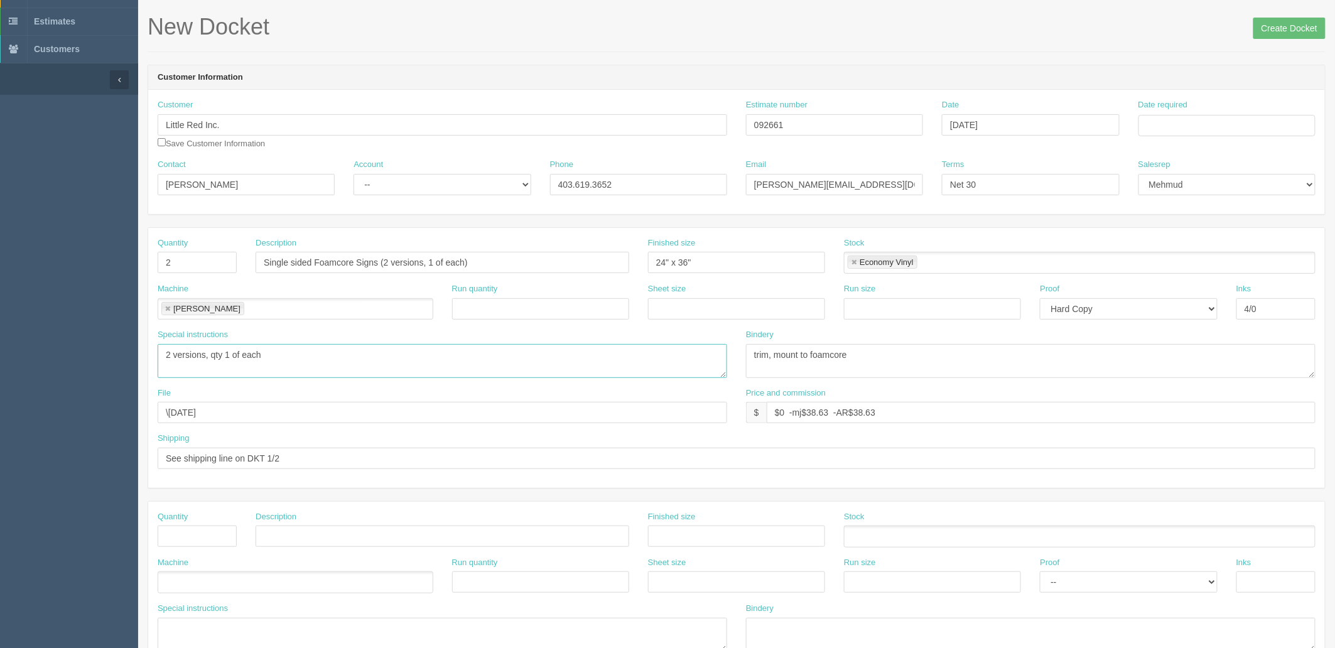
scroll to position [0, 0]
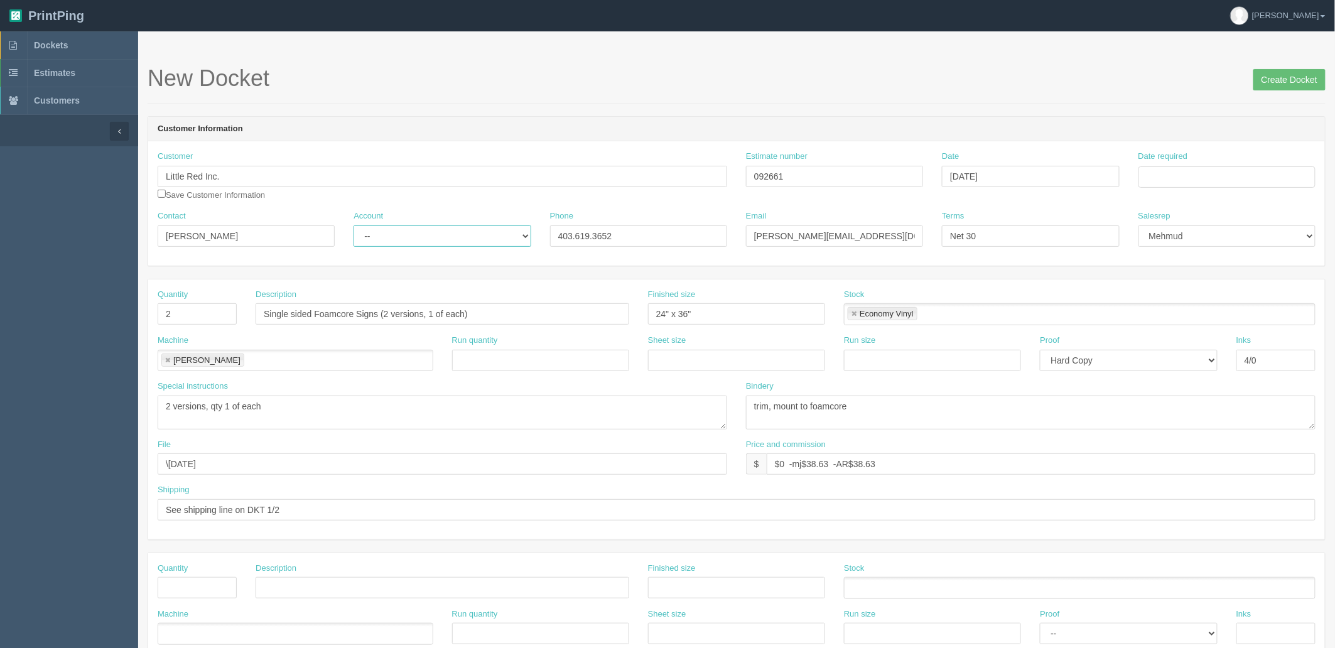
click at [403, 231] on select "-- Existing Client Allrush Client Rep Client" at bounding box center [442, 235] width 177 height 21
select select "Rep Client"
click at [354, 225] on select "-- Existing Client Allrush Client Rep Client" at bounding box center [442, 235] width 177 height 21
click at [1207, 177] on input "Date required" at bounding box center [1227, 176] width 177 height 21
click at [1181, 319] on td "30" at bounding box center [1185, 316] width 16 height 18
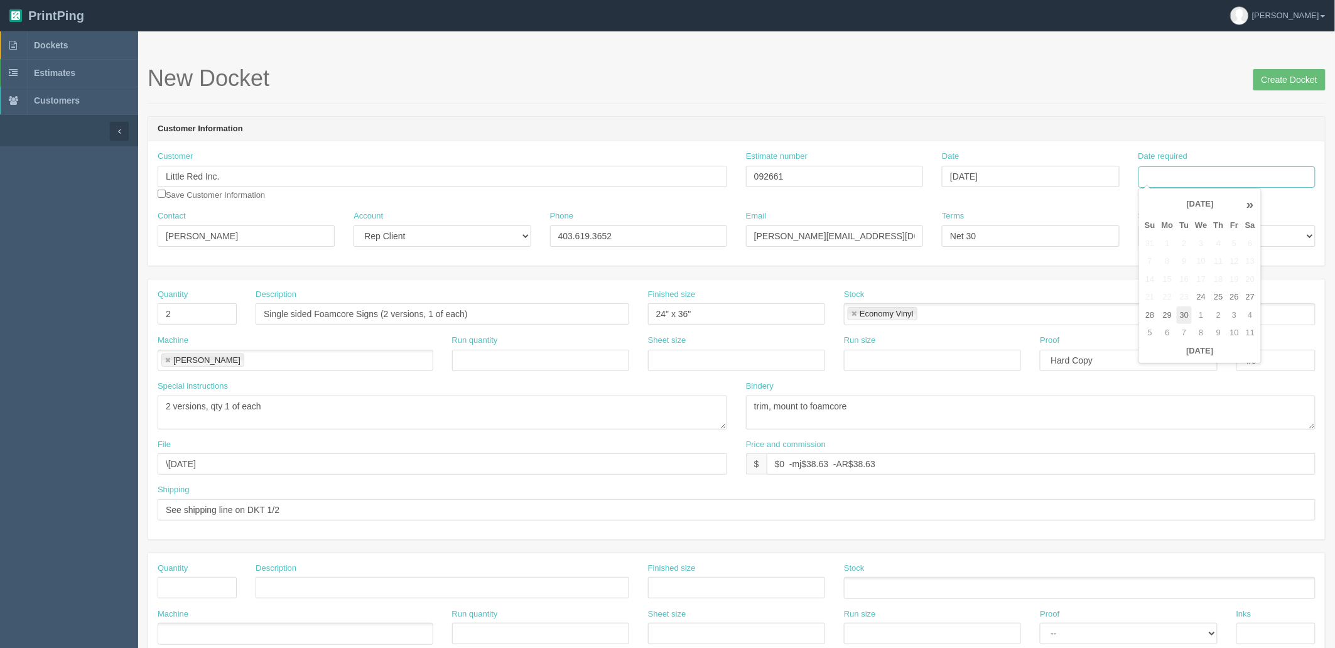
type input "[DATE]"
click at [975, 110] on form "New Docket Create Docket Customer Information Customer Little Red Inc. Save Cus…" at bounding box center [737, 594] width 1178 height 1056
drag, startPoint x: 990, startPoint y: 234, endPoint x: 805, endPoint y: 231, distance: 185.3
click at [807, 231] on div "Contact Maureen Dahlseide Account -- Existing Client Allrush Client Rep Client …" at bounding box center [736, 233] width 1177 height 46
click at [474, 93] on div "New Docket Create Docket" at bounding box center [737, 85] width 1178 height 38
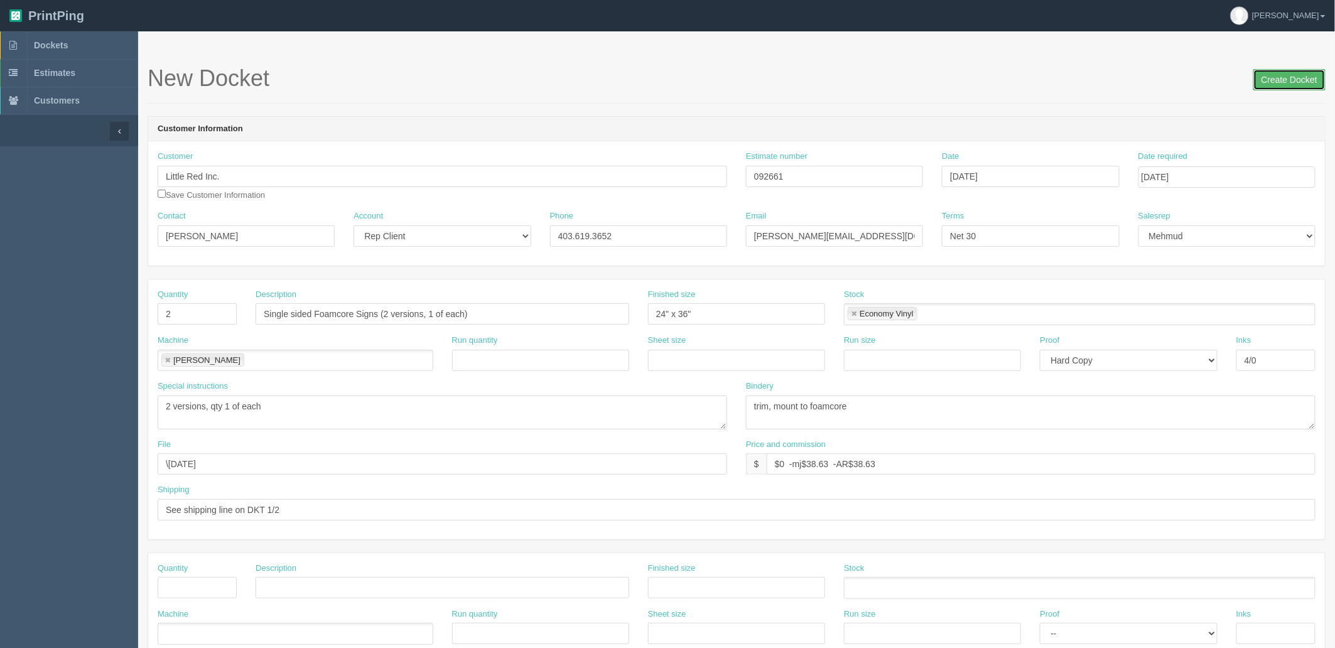
click at [1291, 72] on input "Create Docket" at bounding box center [1290, 79] width 72 height 21
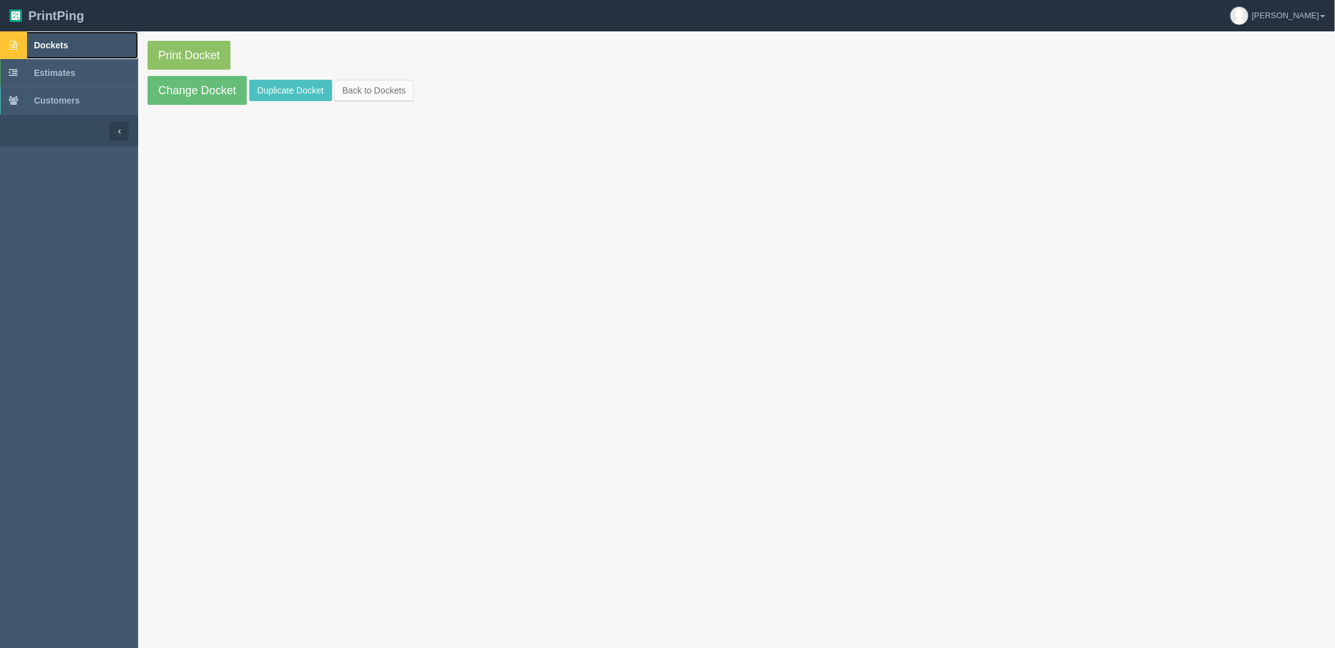
click at [90, 42] on link "Dockets" at bounding box center [69, 45] width 138 height 28
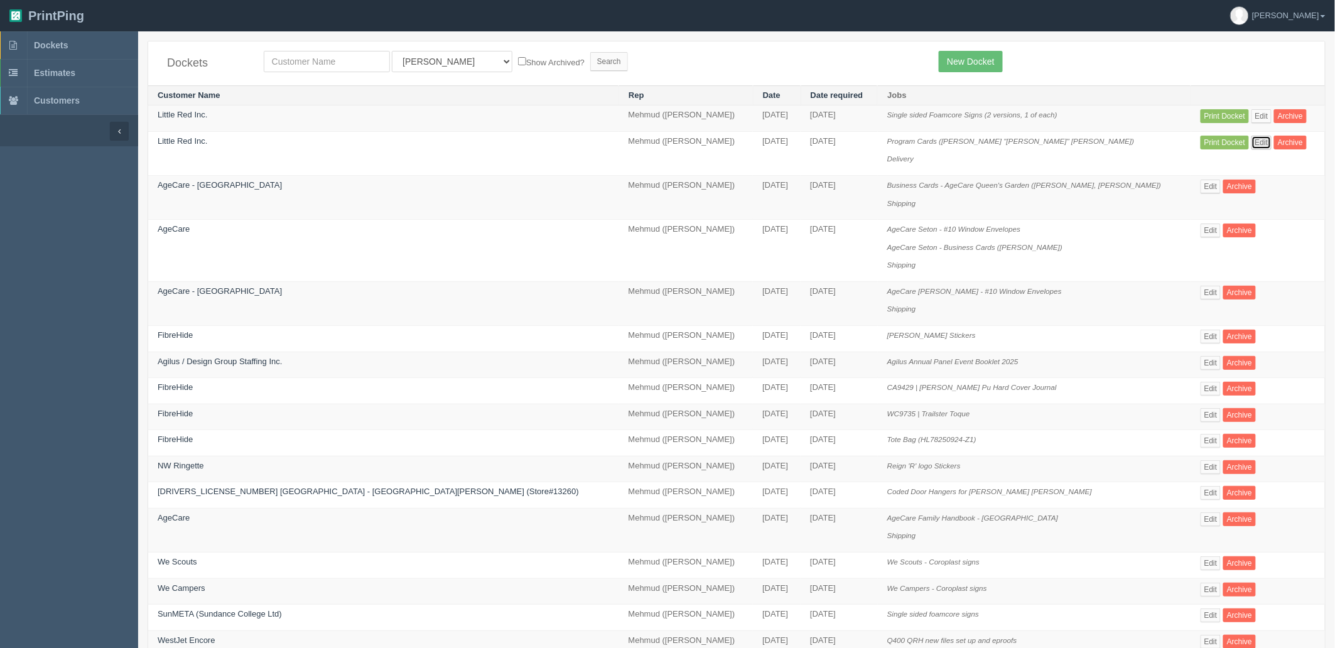
click at [1252, 144] on link "Edit" at bounding box center [1262, 143] width 21 height 14
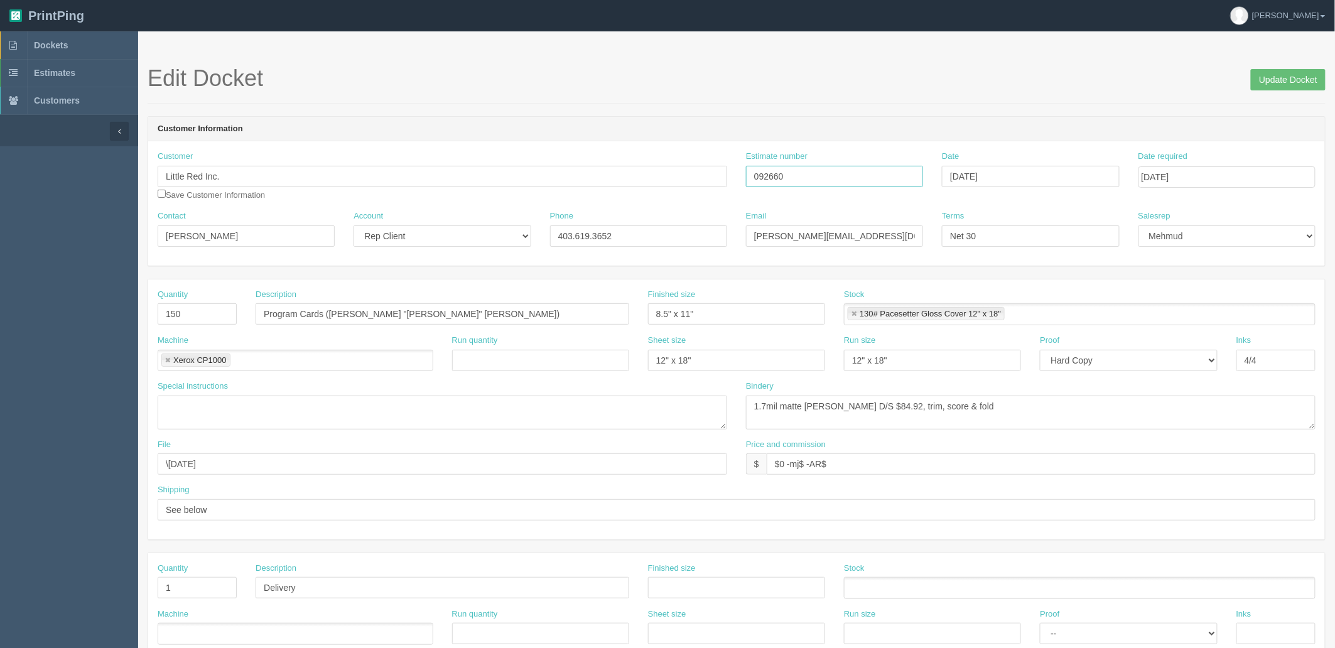
click at [771, 173] on input "092660" at bounding box center [834, 176] width 177 height 21
click at [840, 461] on input "$0 -mj$ -AR$" at bounding box center [1041, 463] width 549 height 21
paste input "112.72"
type input "$0 -mj$112.72 -AR$112.72"
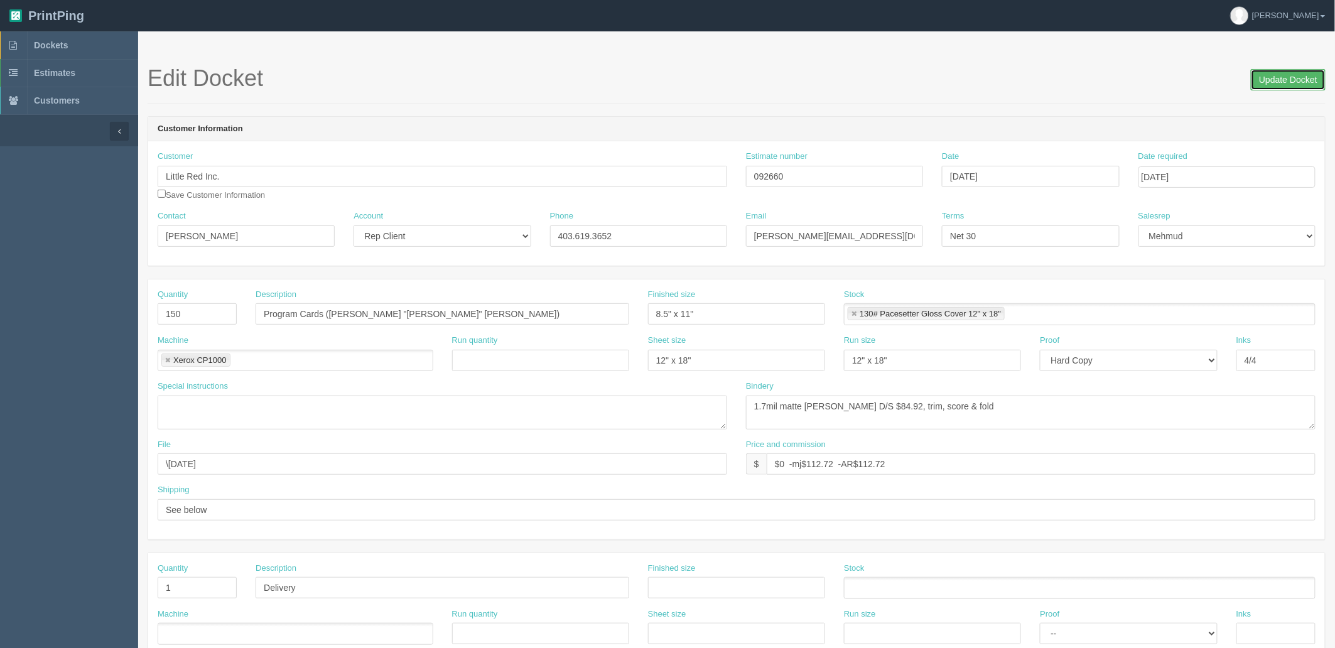
click at [1259, 84] on input "Update Docket" at bounding box center [1288, 79] width 75 height 21
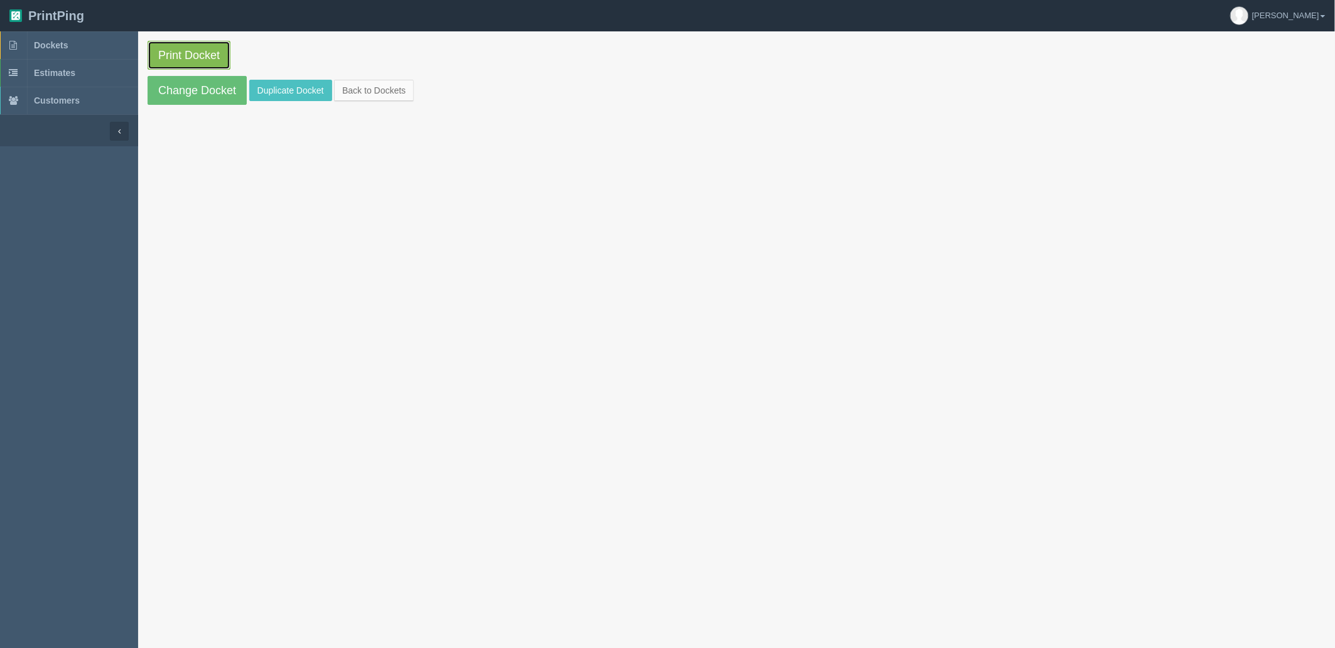
click at [173, 61] on link "Print Docket" at bounding box center [189, 55] width 83 height 29
click at [67, 40] on span "Dockets" at bounding box center [51, 45] width 34 height 10
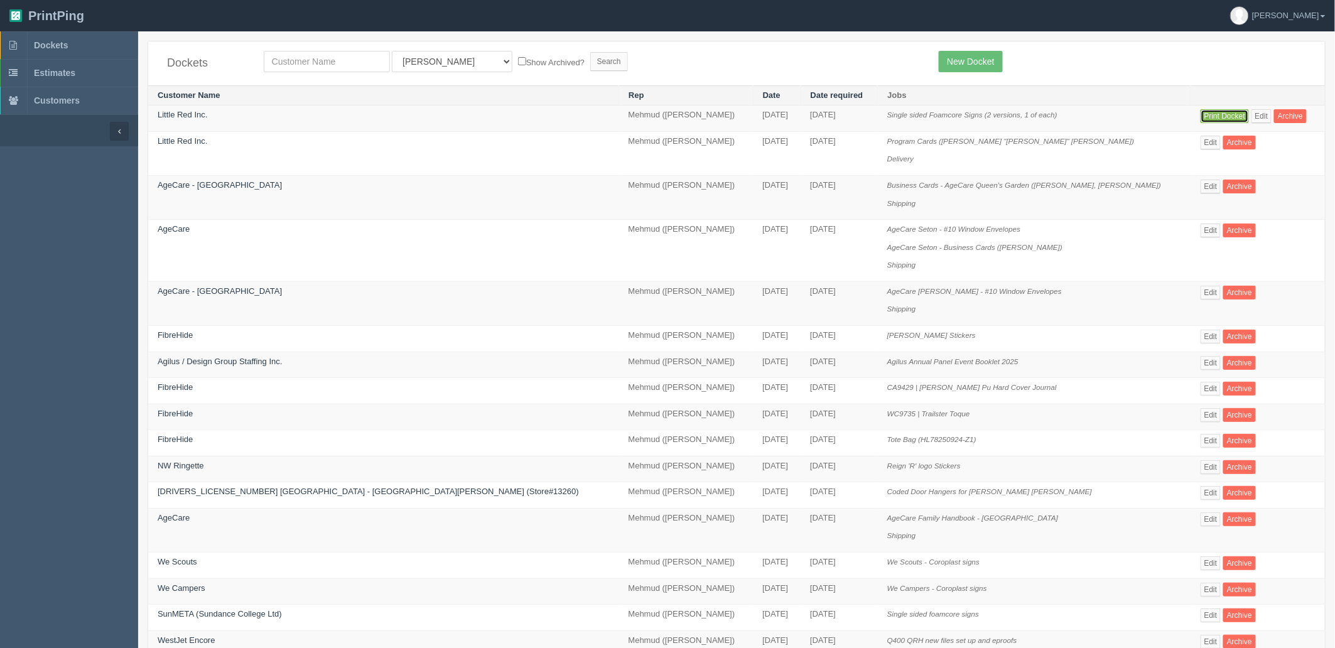
click at [1205, 118] on link "Print Docket" at bounding box center [1225, 116] width 48 height 14
click at [71, 41] on link "Dockets" at bounding box center [69, 45] width 138 height 28
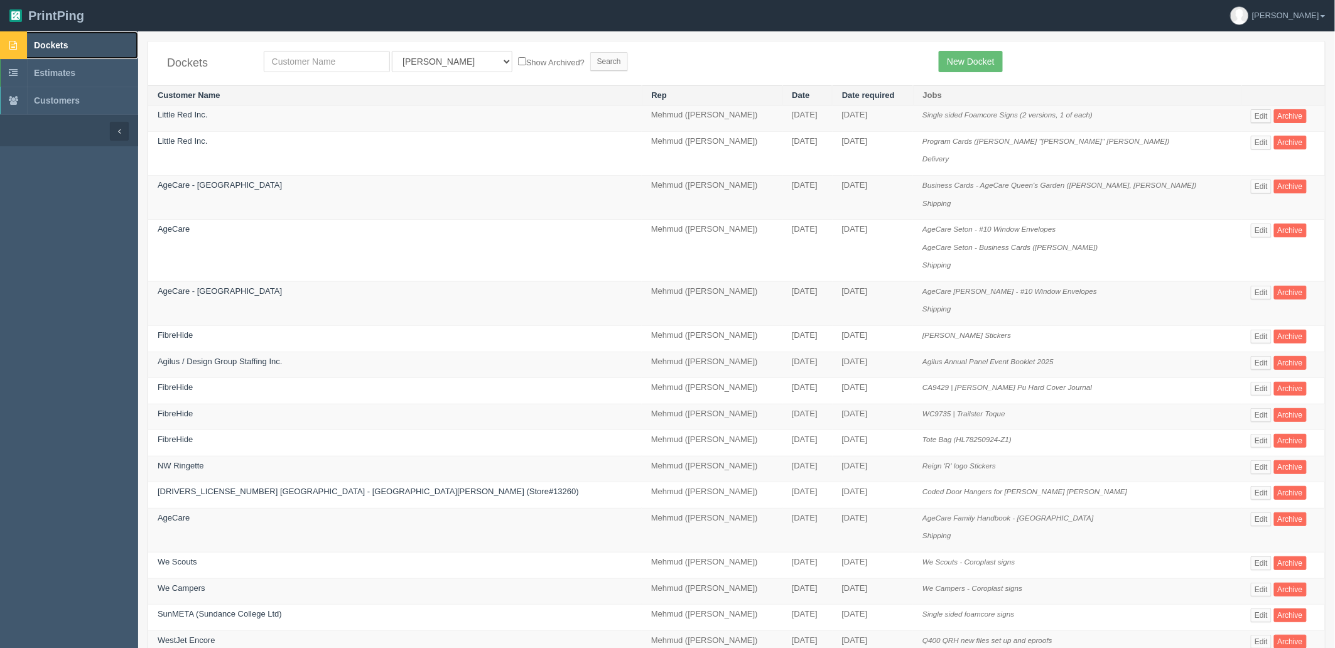
click at [94, 45] on link "Dockets" at bounding box center [69, 45] width 138 height 28
click at [73, 46] on link "Dockets" at bounding box center [69, 45] width 138 height 28
click at [94, 41] on link "Dockets" at bounding box center [69, 45] width 138 height 28
click at [63, 52] on link "Dockets" at bounding box center [69, 45] width 138 height 28
